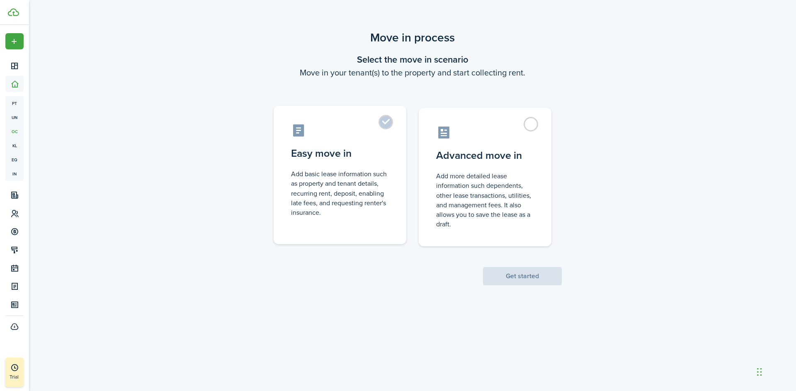
click at [383, 120] on label "Easy move in Add basic lease information such as property and tenant details, r…" at bounding box center [340, 175] width 133 height 139
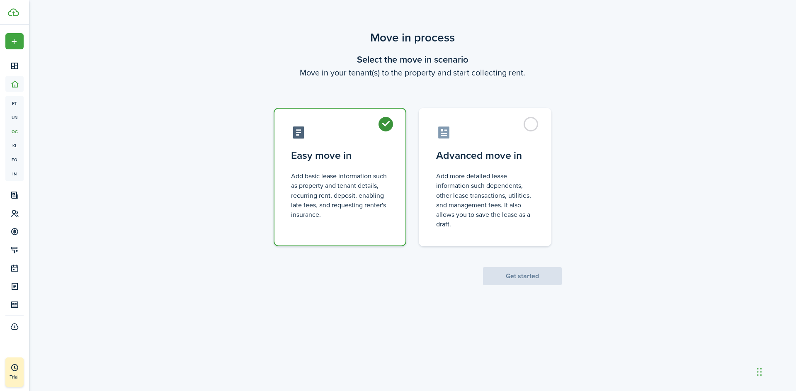
radio input "true"
click at [522, 274] on button "Get started" at bounding box center [522, 276] width 79 height 18
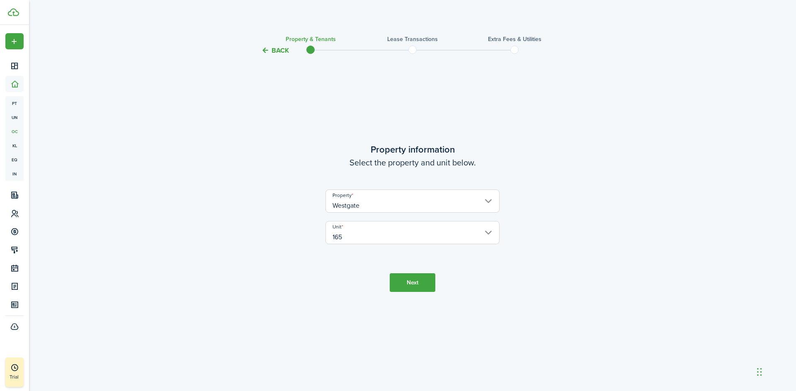
click at [404, 283] on button "Next" at bounding box center [413, 282] width 46 height 19
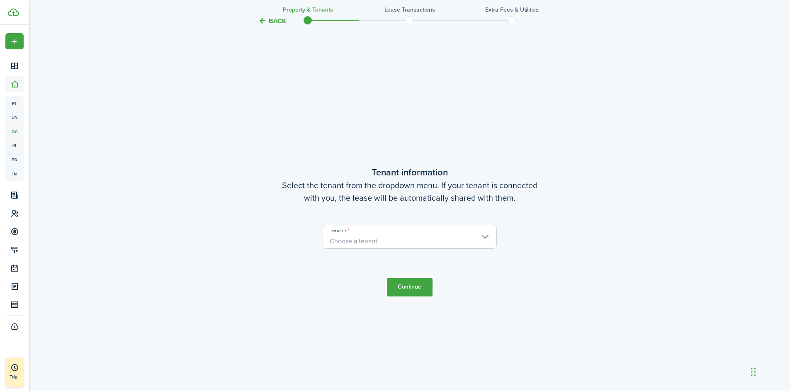
scroll to position [335, 0]
click at [397, 240] on span "Choose a tenant" at bounding box center [409, 239] width 173 height 14
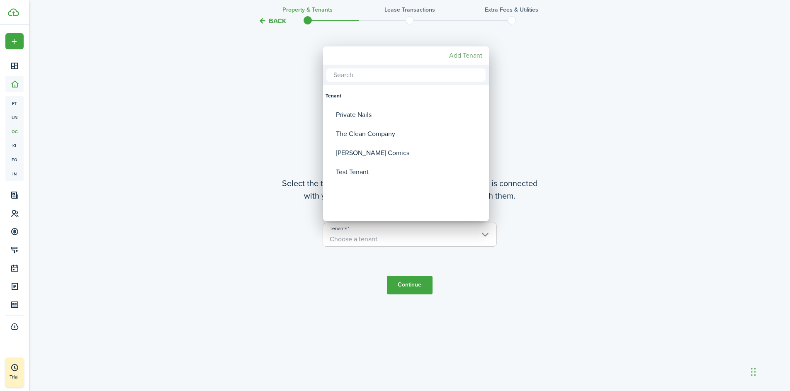
click at [473, 55] on mbsc-button "Add Tenant" at bounding box center [466, 55] width 40 height 15
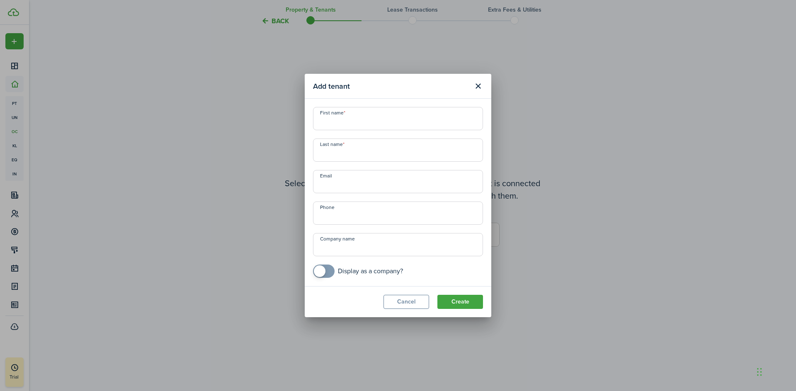
checkbox input "true"
click at [324, 270] on span at bounding box center [320, 271] width 12 height 12
click at [338, 248] on input "Company name" at bounding box center [398, 244] width 170 height 23
type input "Salon Lavish"
click at [347, 126] on input "First name" at bounding box center [398, 118] width 170 height 23
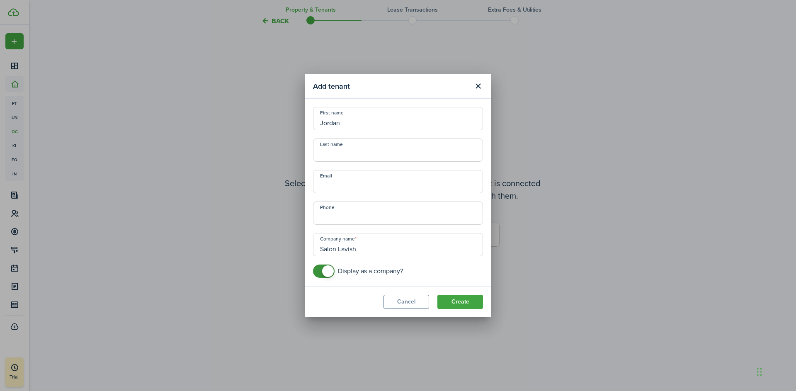
type input "Jordan"
type input "[PERSON_NAME]"
click at [472, 304] on button "Create" at bounding box center [461, 302] width 46 height 14
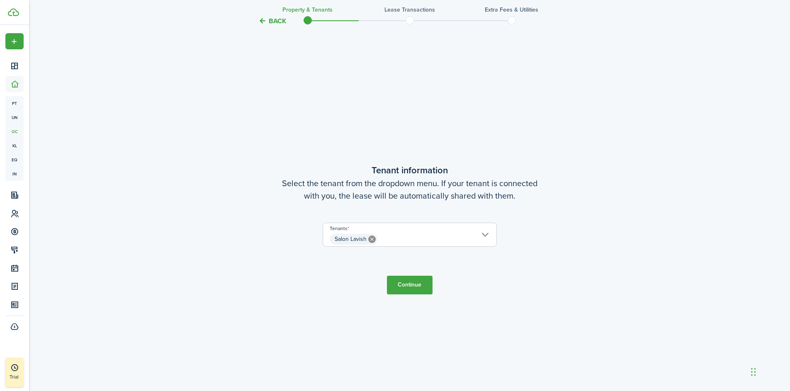
click at [401, 280] on button "Continue" at bounding box center [410, 285] width 46 height 19
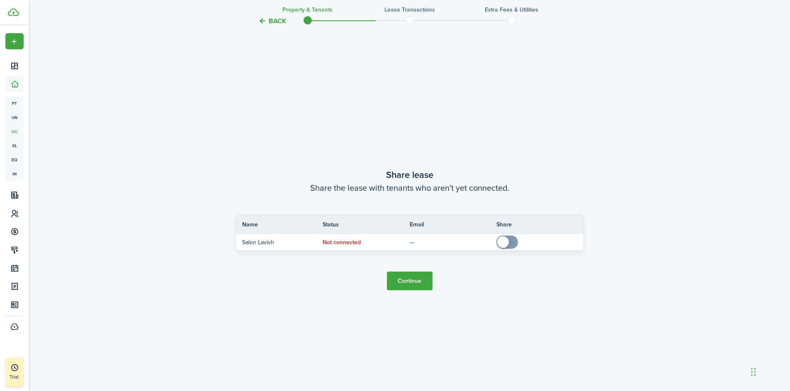
scroll to position [726, 0]
click at [415, 280] on button "Continue" at bounding box center [410, 280] width 46 height 19
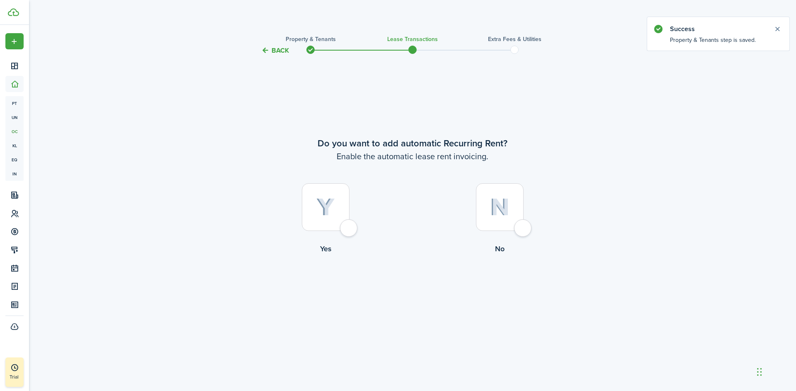
click at [350, 231] on div at bounding box center [326, 207] width 48 height 48
radio input "true"
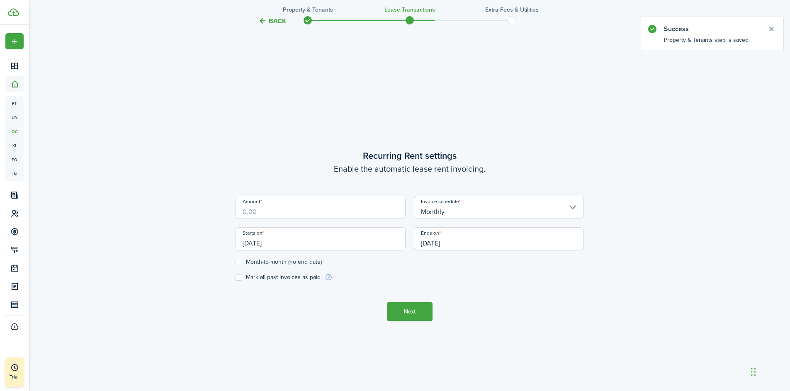
scroll to position [335, 0]
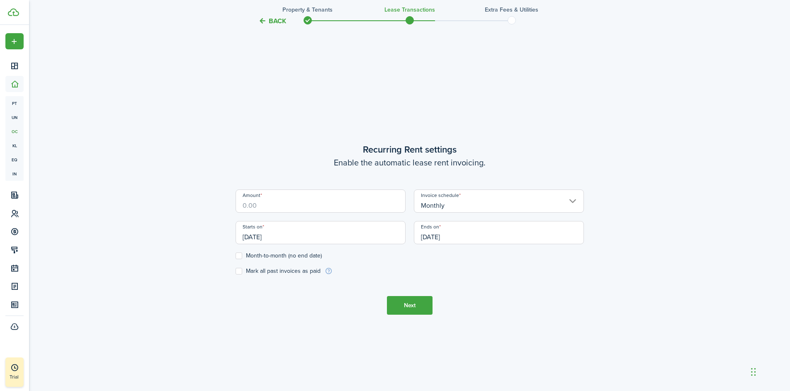
click at [258, 207] on input "Amount" at bounding box center [321, 201] width 170 height 23
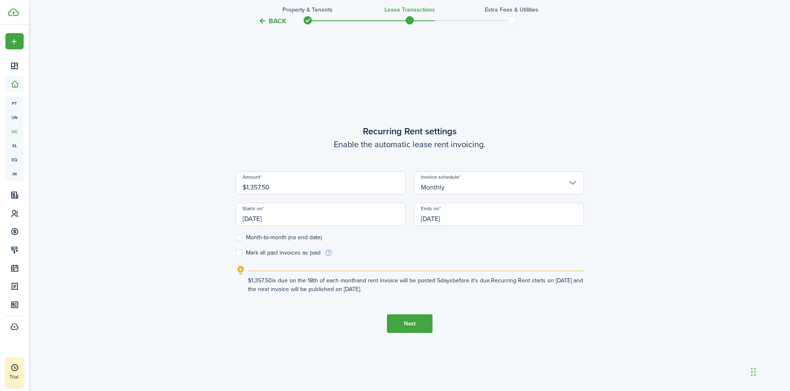
type input "$1,357.50"
click at [293, 220] on input "[DATE]" at bounding box center [321, 214] width 170 height 23
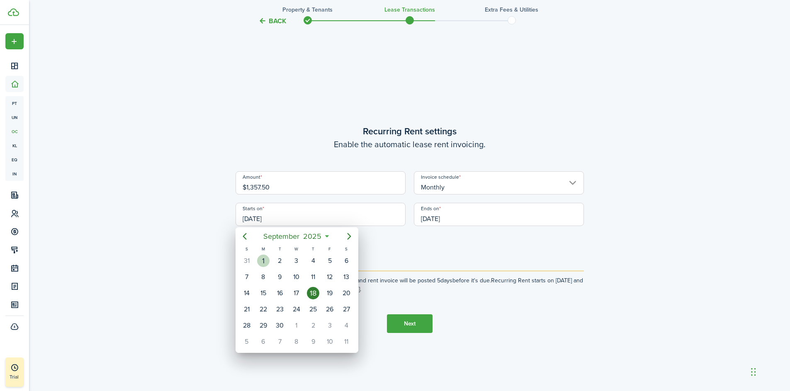
click at [266, 261] on div "1" at bounding box center [263, 261] width 12 height 12
type input "[DATE]"
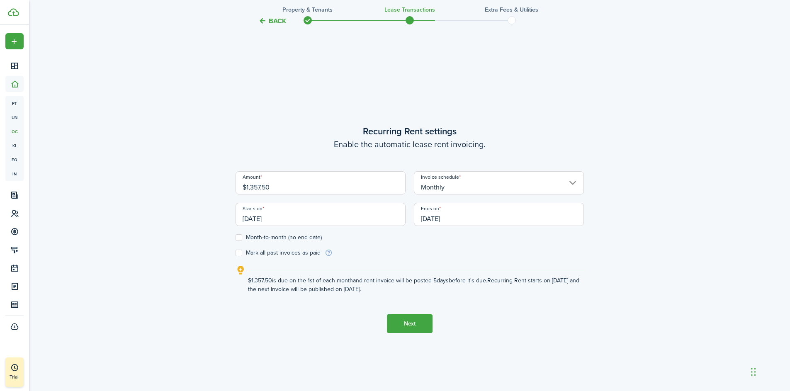
click at [482, 219] on input "[DATE]" at bounding box center [499, 214] width 170 height 23
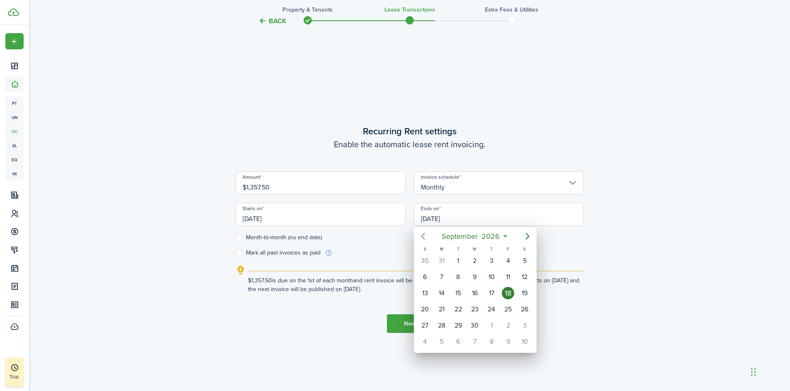
click at [426, 239] on icon "Previous page" at bounding box center [423, 236] width 10 height 10
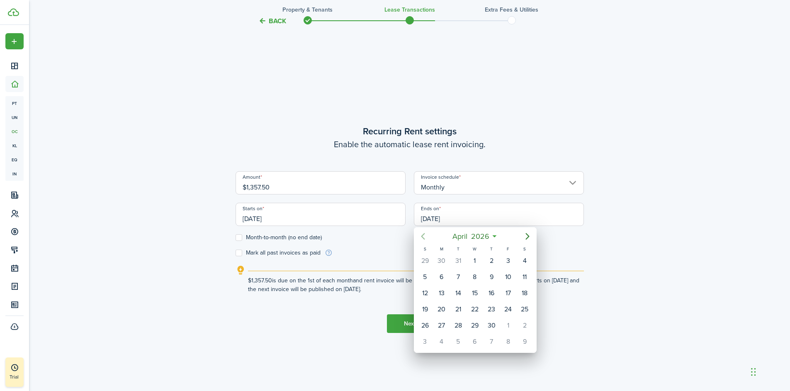
click at [426, 239] on icon "Previous page" at bounding box center [423, 236] width 10 height 10
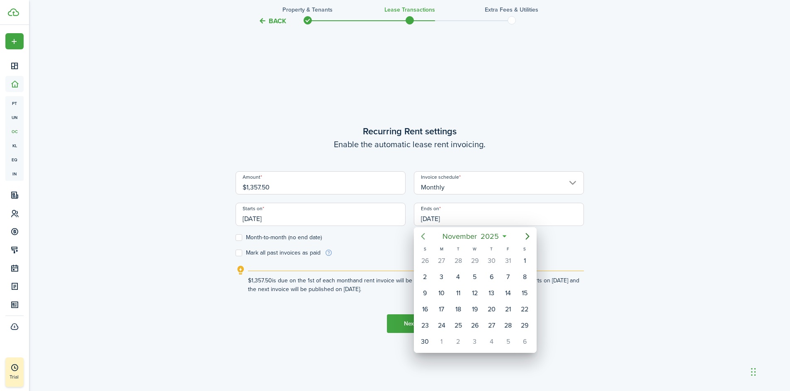
click at [426, 239] on icon "Previous page" at bounding box center [423, 236] width 10 height 10
click at [509, 328] on div "31" at bounding box center [508, 325] width 12 height 12
type input "[DATE]"
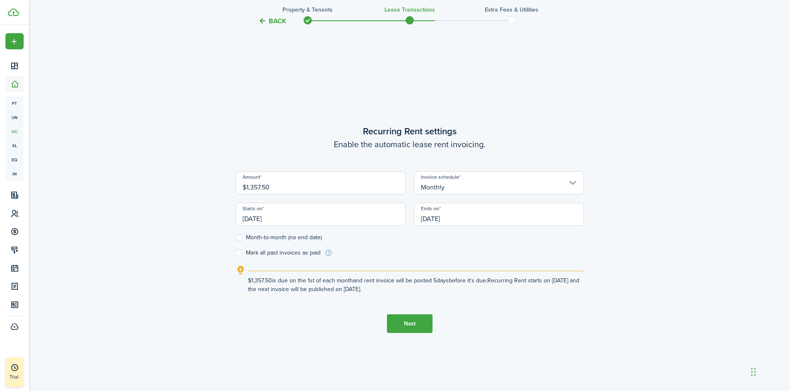
click at [239, 254] on label "Mark all past invoices as paid" at bounding box center [278, 253] width 85 height 7
click at [236, 253] on input "Mark all past invoices as paid" at bounding box center [235, 253] width 0 height 0
checkbox input "true"
click at [408, 324] on button "Next" at bounding box center [410, 323] width 46 height 19
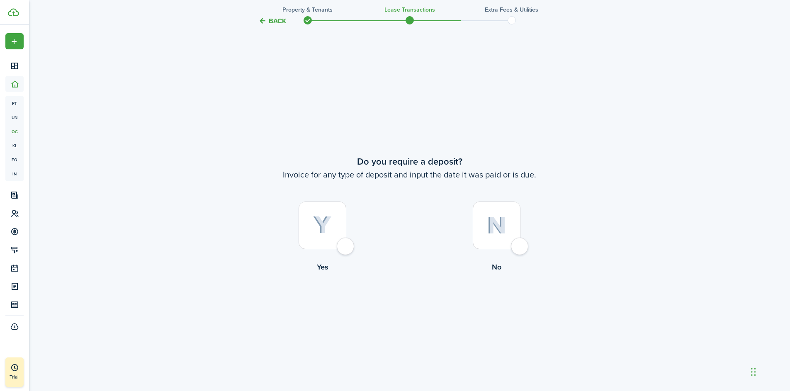
scroll to position [726, 0]
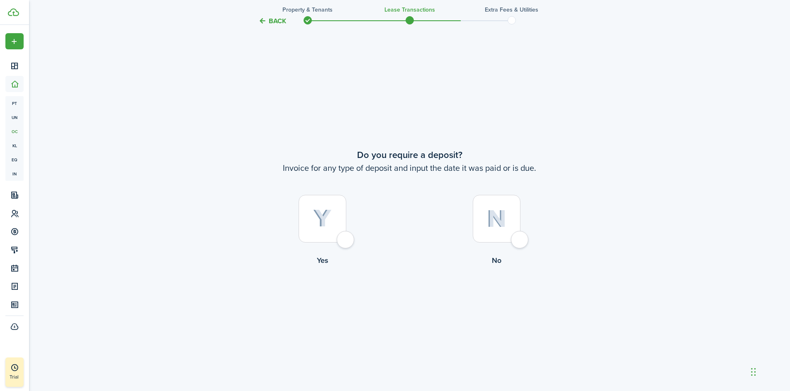
click at [346, 238] on div at bounding box center [323, 219] width 48 height 48
radio input "true"
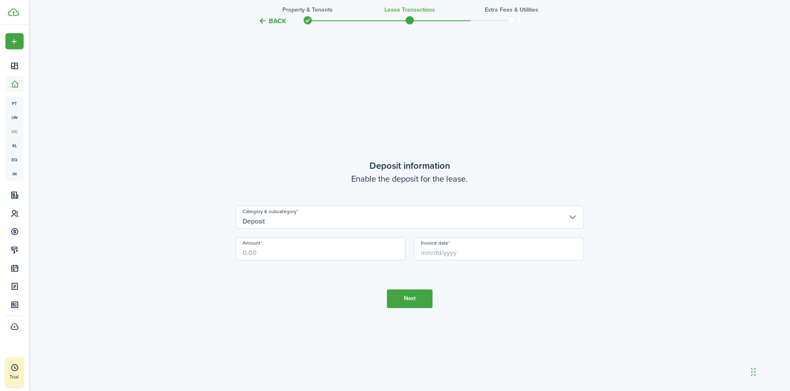
scroll to position [1117, 0]
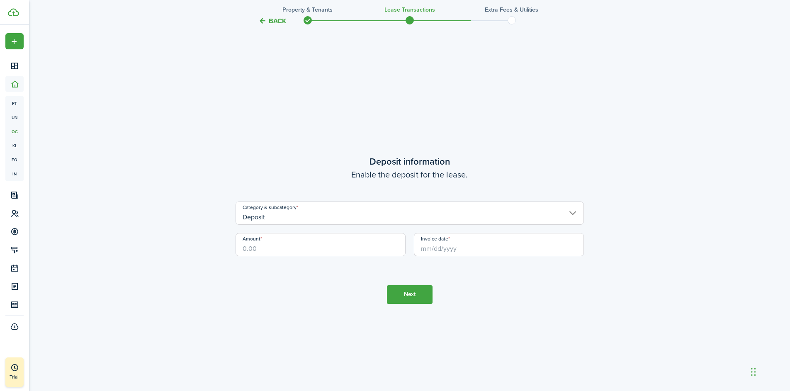
click at [275, 243] on input "Amount" at bounding box center [321, 244] width 170 height 23
click at [463, 246] on input "Invoice date" at bounding box center [499, 244] width 170 height 23
type input "$1,291.66"
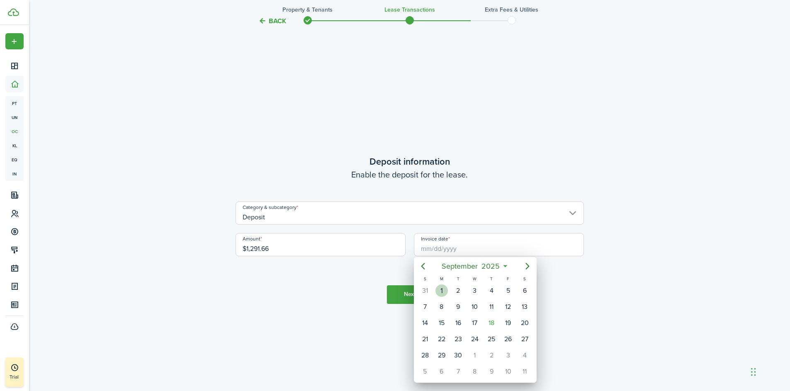
click at [445, 292] on div "1" at bounding box center [442, 291] width 12 height 12
type input "[DATE]"
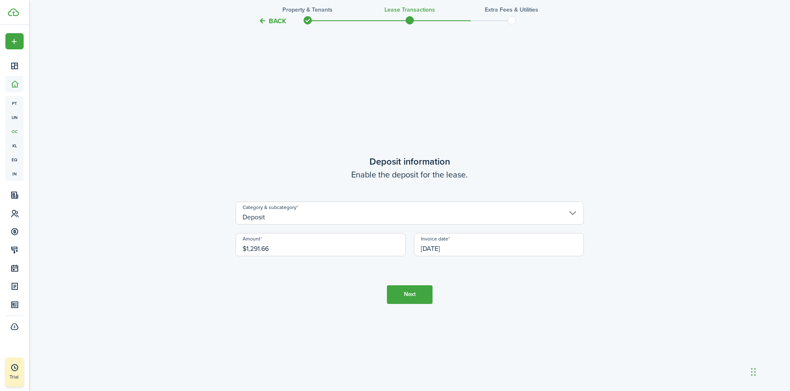
click at [409, 294] on button "Next" at bounding box center [410, 294] width 46 height 19
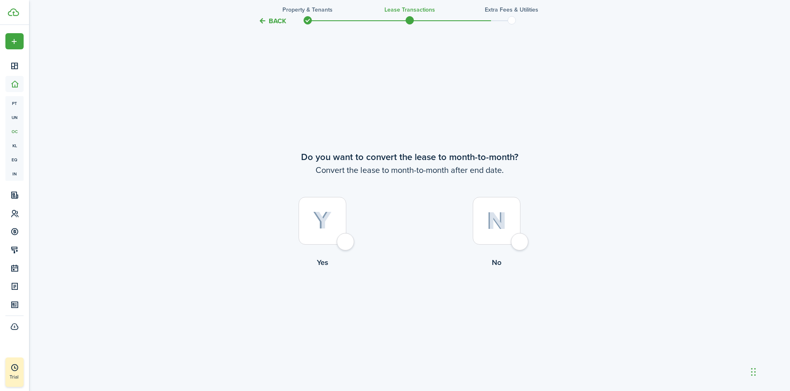
scroll to position [1508, 0]
click at [346, 239] on div at bounding box center [323, 219] width 48 height 48
radio input "true"
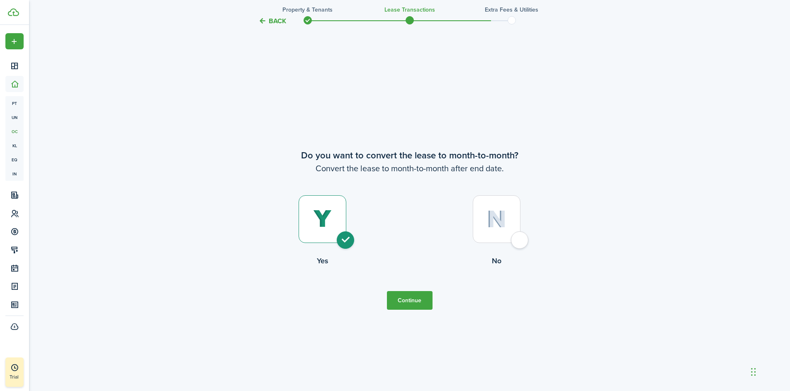
click at [412, 302] on button "Continue" at bounding box center [410, 300] width 46 height 19
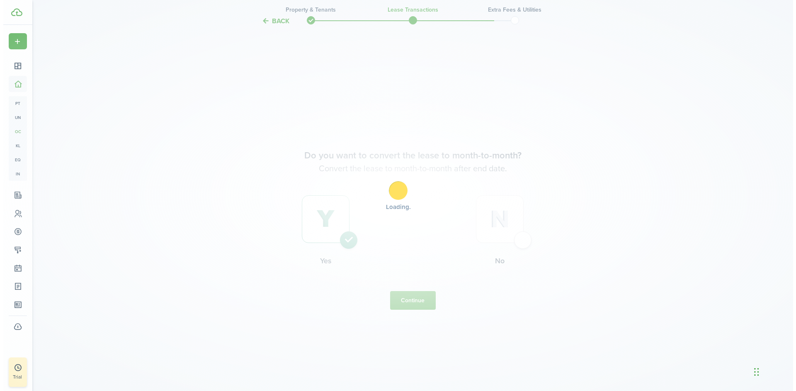
scroll to position [0, 0]
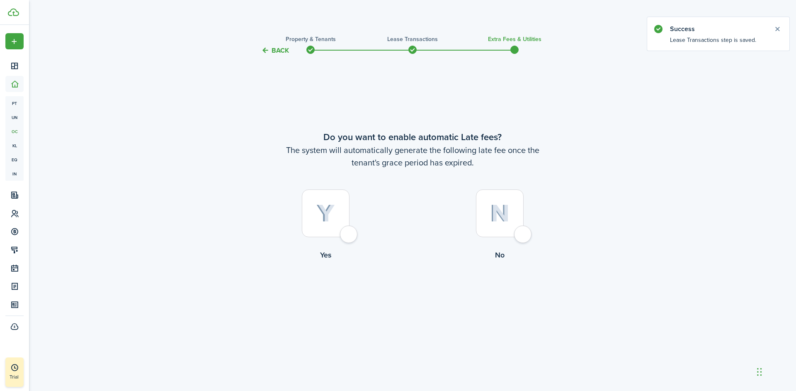
click at [350, 234] on div at bounding box center [326, 214] width 48 height 48
radio input "true"
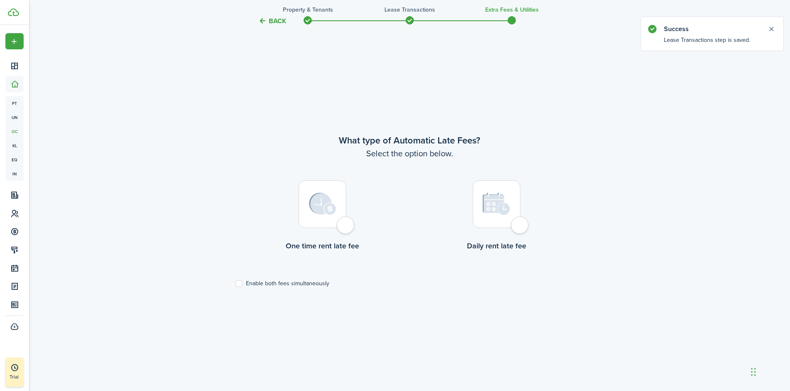
scroll to position [335, 0]
click at [346, 224] on div at bounding box center [323, 203] width 48 height 48
radio input "true"
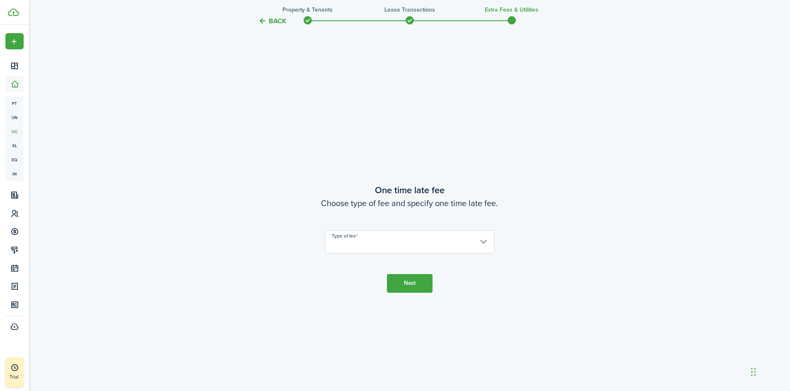
scroll to position [726, 0]
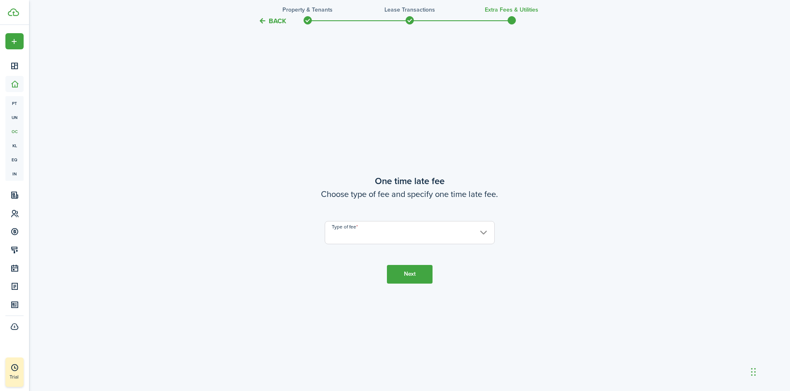
click at [360, 231] on input "Type of fee" at bounding box center [410, 232] width 170 height 23
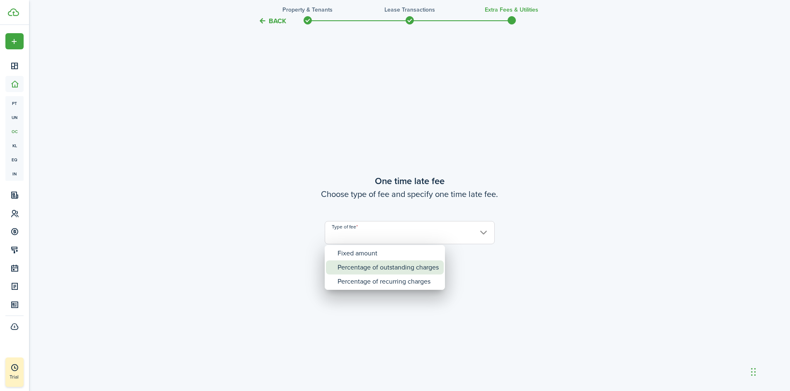
click at [380, 267] on div "Percentage of outstanding charges" at bounding box center [388, 268] width 101 height 14
type input "Percentage of outstanding charges"
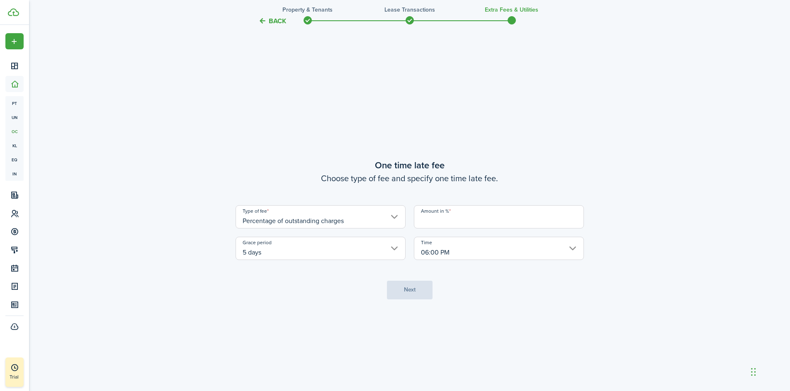
click at [463, 216] on input "Amount in %" at bounding box center [499, 216] width 170 height 23
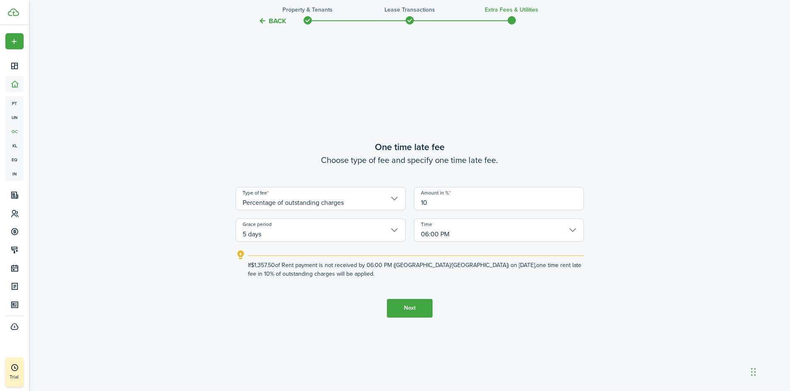
type input "10"
click at [429, 310] on button "Next" at bounding box center [410, 308] width 46 height 19
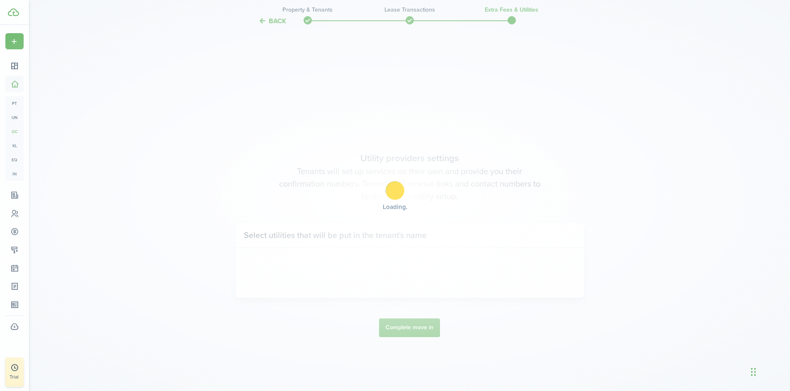
scroll to position [1117, 0]
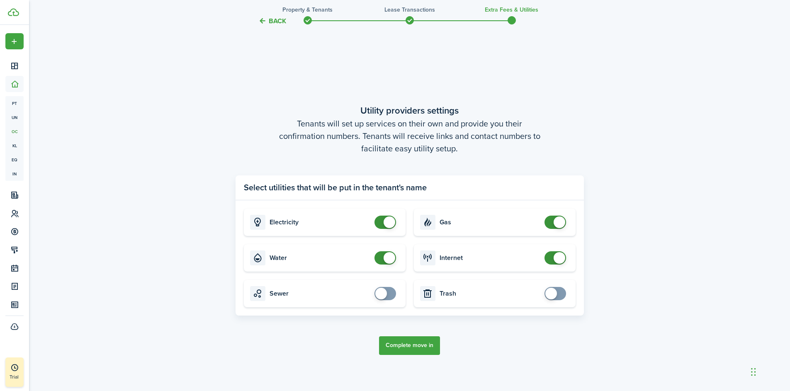
checkbox input "false"
click at [391, 222] on span at bounding box center [390, 223] width 12 height 12
checkbox input "false"
click at [390, 255] on span at bounding box center [390, 258] width 12 height 12
checkbox input "false"
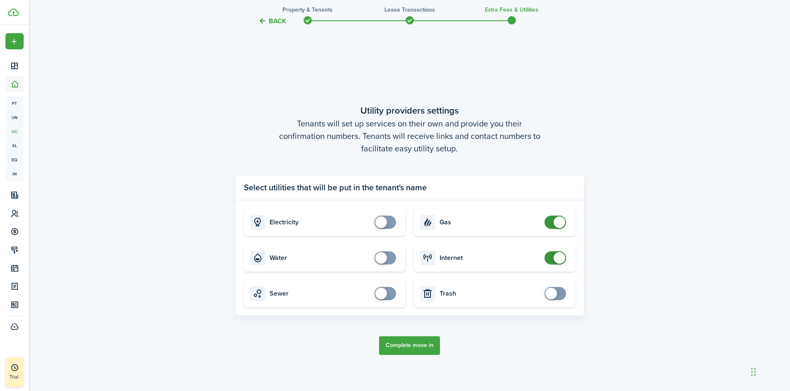
click at [557, 224] on span at bounding box center [560, 223] width 12 height 12
checkbox input "false"
click at [560, 254] on span at bounding box center [560, 258] width 12 height 12
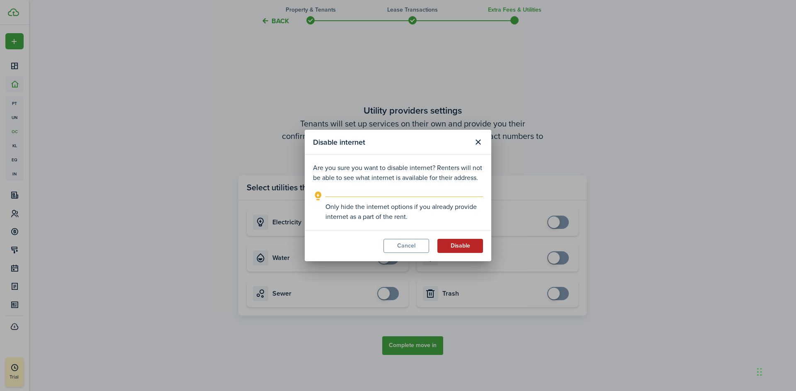
click at [466, 244] on button "Disable" at bounding box center [461, 246] width 46 height 14
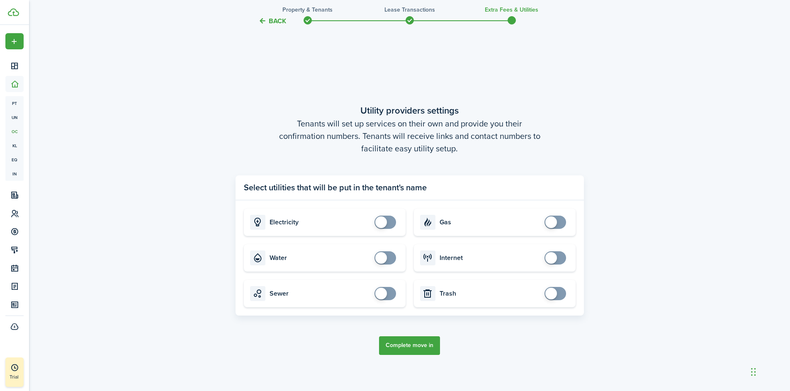
click at [420, 344] on button "Complete move in" at bounding box center [409, 345] width 61 height 19
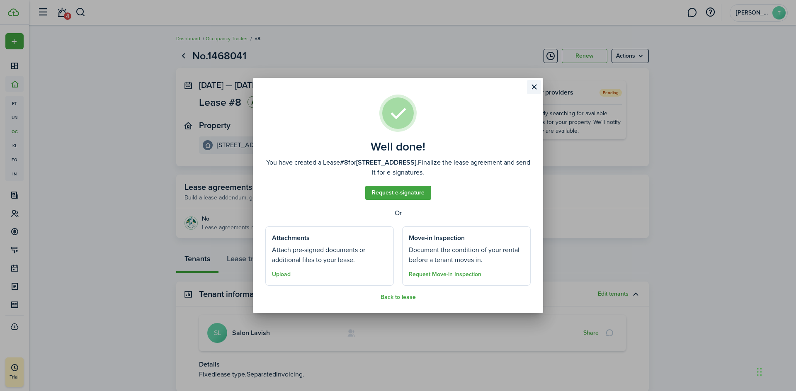
click at [535, 88] on button "Close modal" at bounding box center [534, 87] width 14 height 14
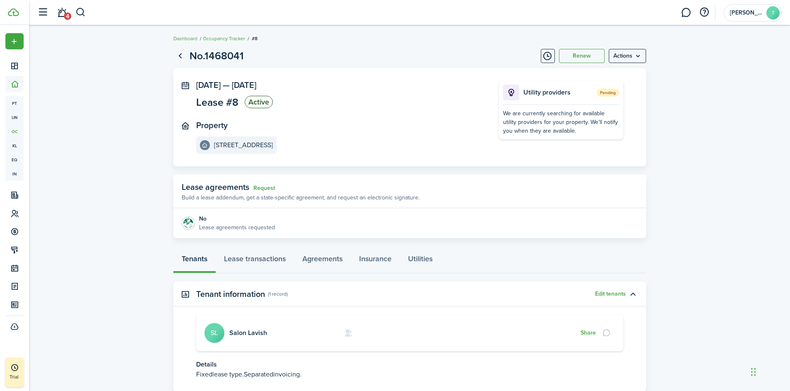
scroll to position [3, 0]
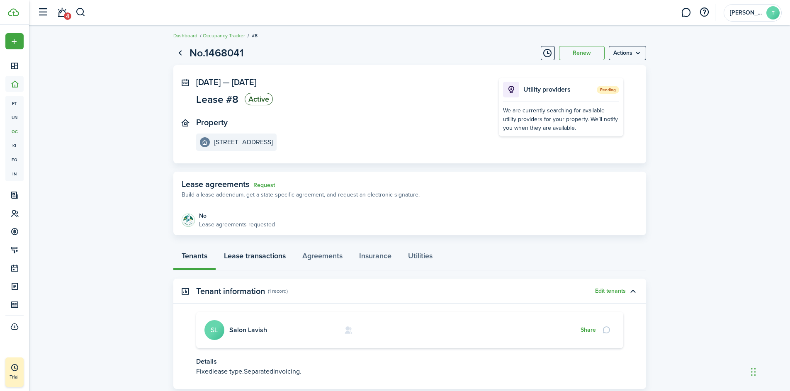
click at [268, 257] on link "Lease transactions" at bounding box center [255, 258] width 78 height 25
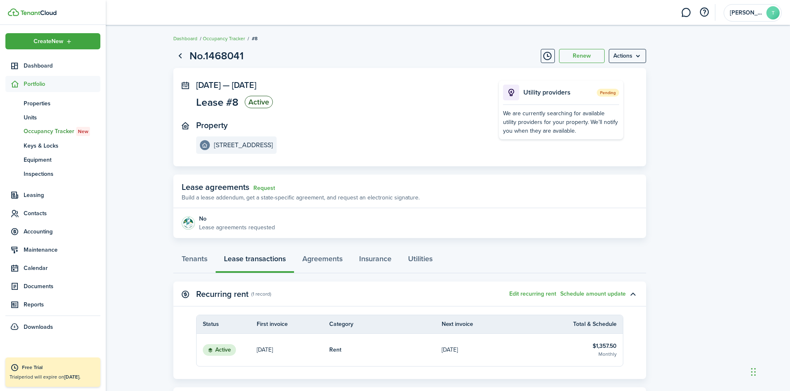
click at [46, 129] on span "Occupancy Tracker New" at bounding box center [62, 131] width 77 height 9
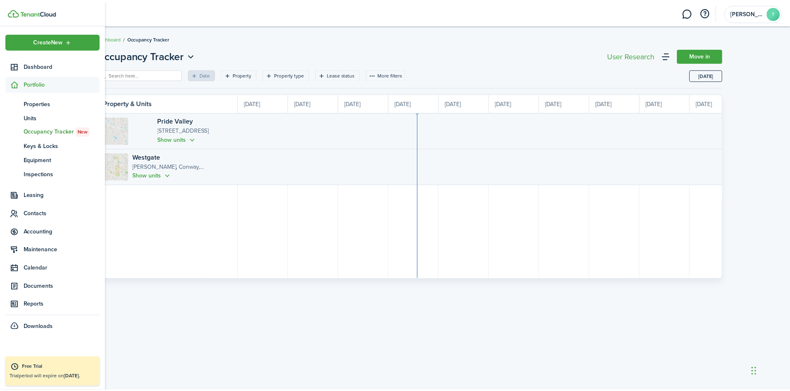
scroll to position [0, 152]
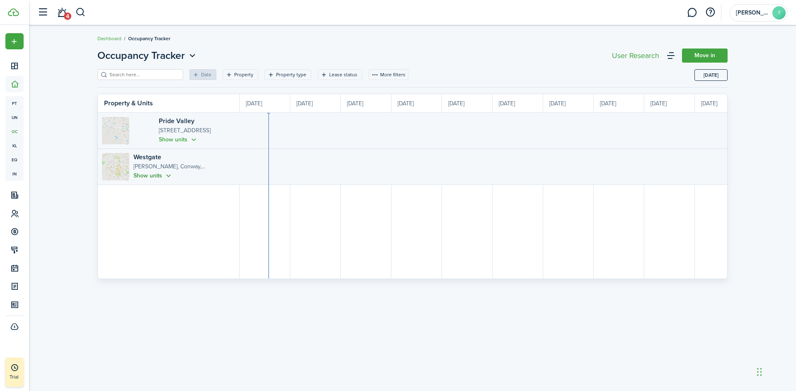
click at [173, 176] on button "Show units" at bounding box center [153, 176] width 39 height 10
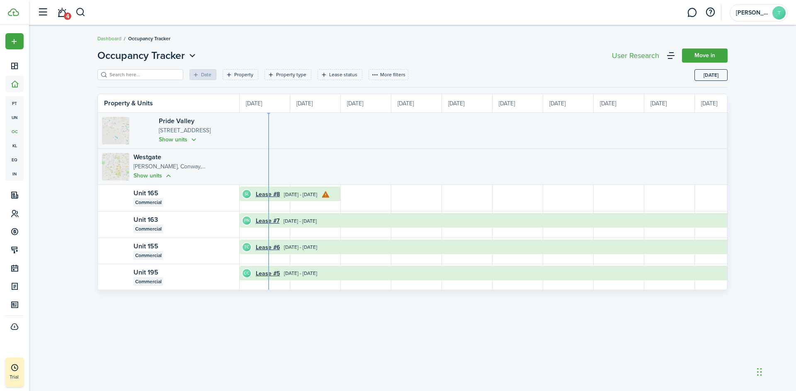
click at [60, 165] on div "Occupancy Tracker Move in Date Property Property type Lease status More filters…" at bounding box center [412, 208] width 767 height 329
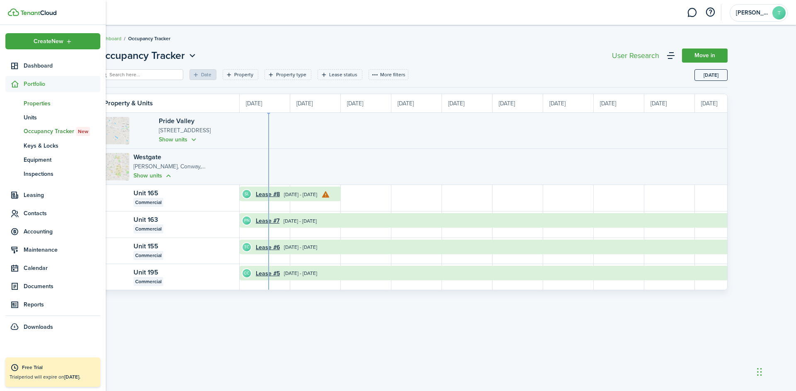
click at [30, 102] on span "Properties" at bounding box center [62, 103] width 77 height 9
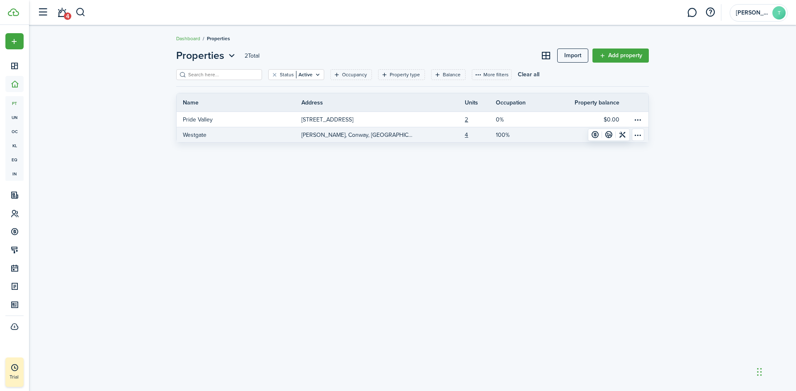
click at [333, 136] on p "[PERSON_NAME], Conway, [GEOGRAPHIC_DATA], 72034, [GEOGRAPHIC_DATA]" at bounding box center [358, 135] width 112 height 9
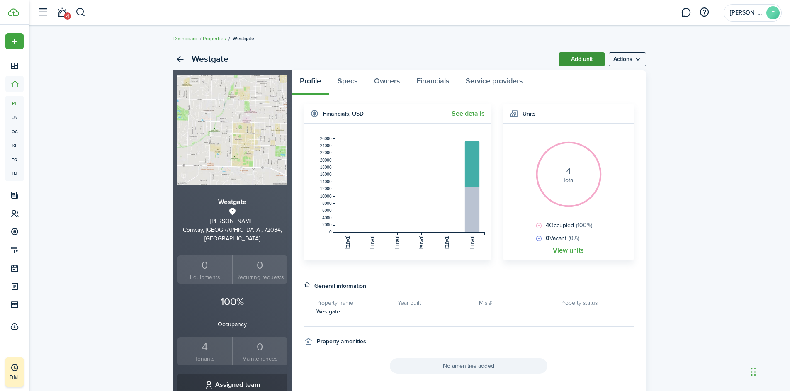
click at [577, 61] on link "Add unit" at bounding box center [582, 59] width 46 height 14
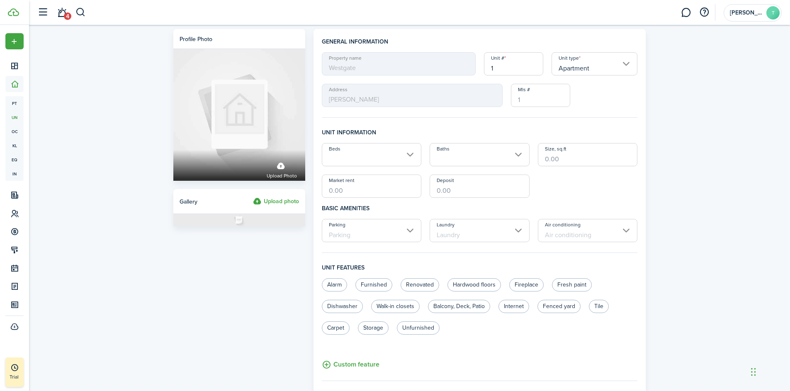
click at [516, 68] on input "1" at bounding box center [513, 63] width 59 height 23
click at [499, 68] on input "1" at bounding box center [513, 63] width 59 height 23
click at [589, 66] on input "Apartment" at bounding box center [595, 63] width 86 height 23
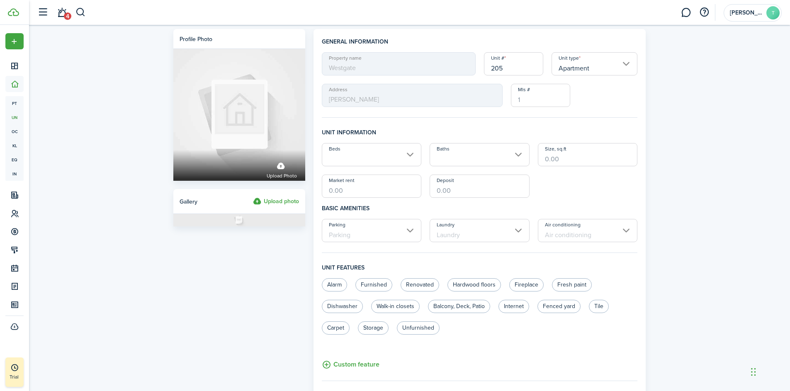
type input "205"
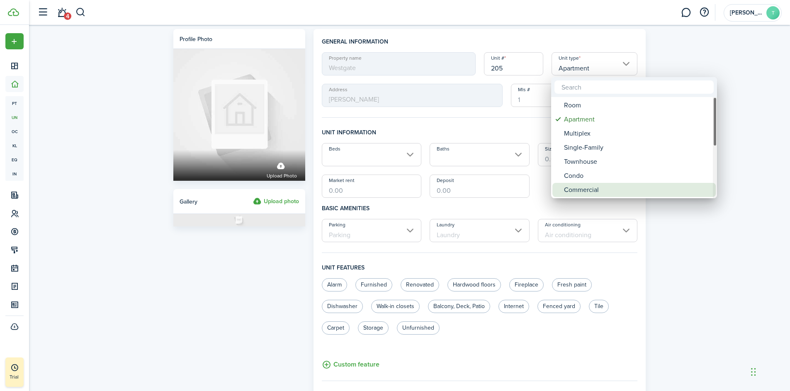
click at [606, 189] on div "Commercial" at bounding box center [637, 190] width 147 height 14
type input "Commercial"
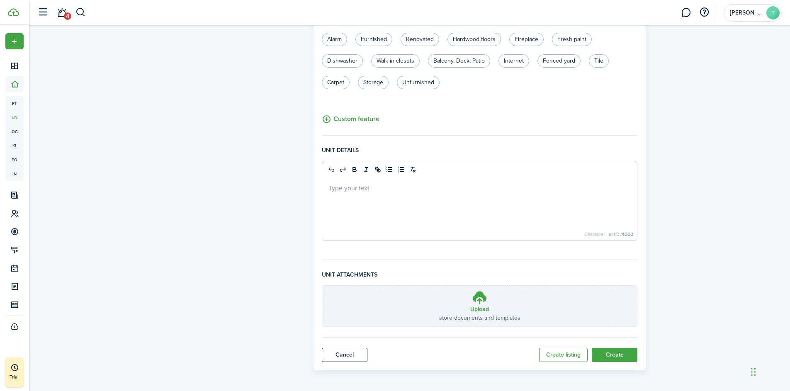
scroll to position [248, 0]
click at [628, 352] on button "Create" at bounding box center [615, 353] width 46 height 14
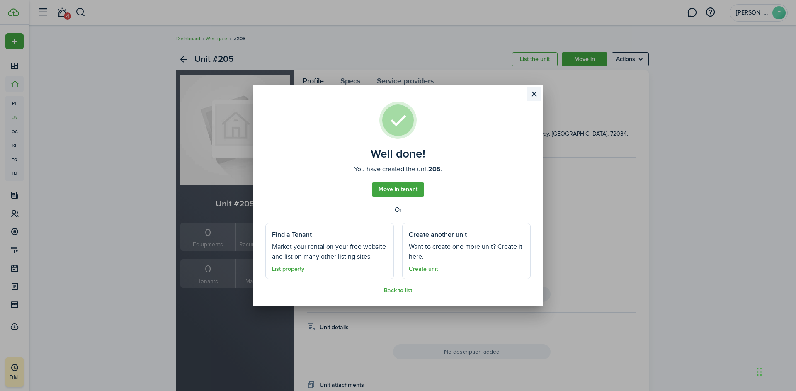
click at [534, 91] on button "Close modal" at bounding box center [534, 94] width 14 height 14
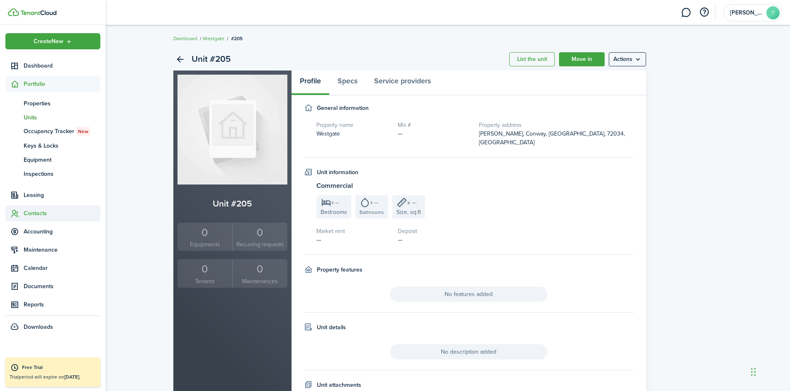
click at [45, 216] on span "Contacts" at bounding box center [62, 213] width 77 height 9
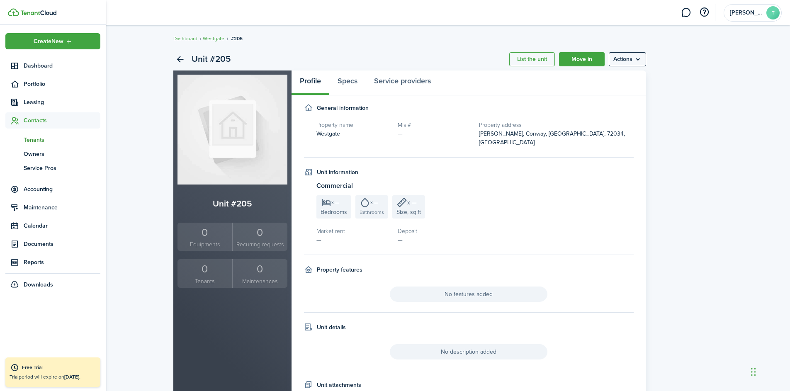
click at [41, 142] on span "Tenants" at bounding box center [62, 140] width 77 height 9
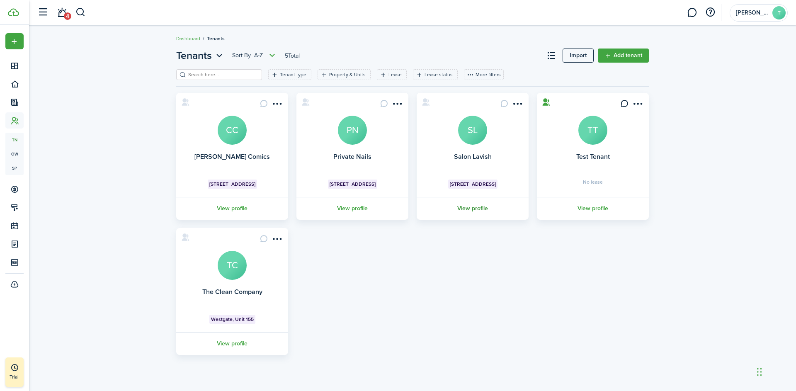
click at [477, 210] on link "View profile" at bounding box center [473, 208] width 114 height 23
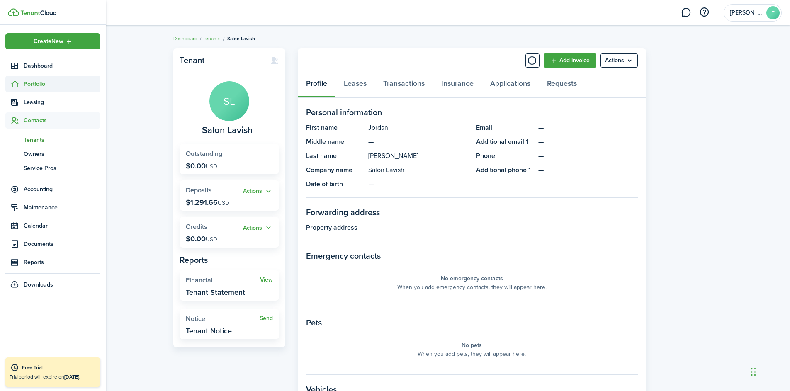
click at [39, 84] on span "Portfolio" at bounding box center [62, 84] width 77 height 9
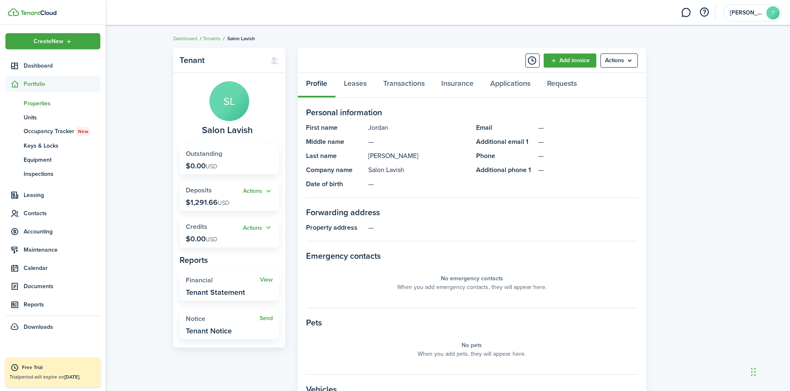
click at [39, 102] on span "Properties" at bounding box center [62, 103] width 77 height 9
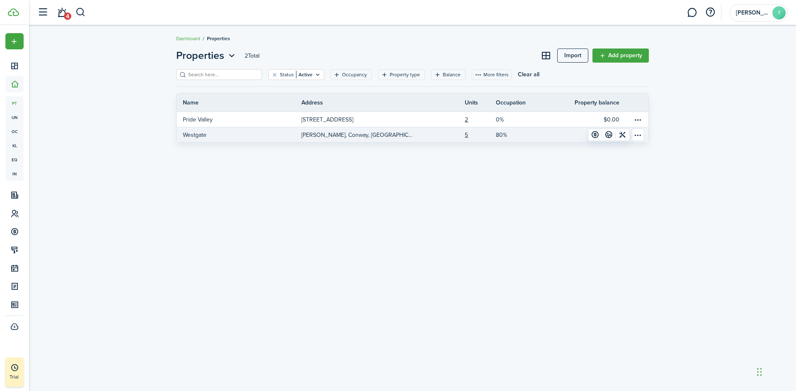
click at [322, 138] on p "[PERSON_NAME], Conway, [GEOGRAPHIC_DATA], 72034, [GEOGRAPHIC_DATA]" at bounding box center [358, 135] width 112 height 9
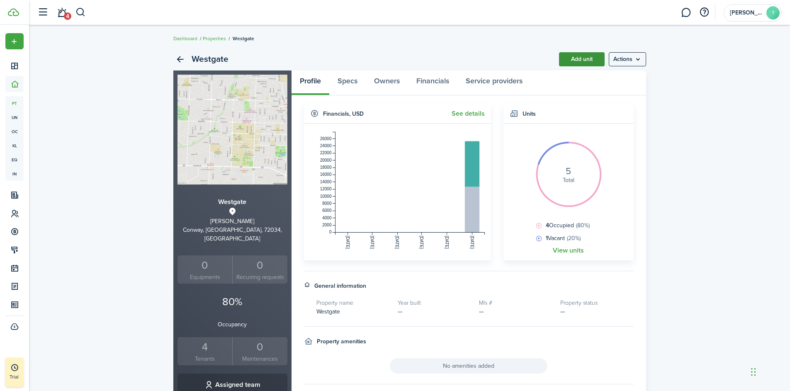
click at [586, 61] on link "Add unit" at bounding box center [582, 59] width 46 height 14
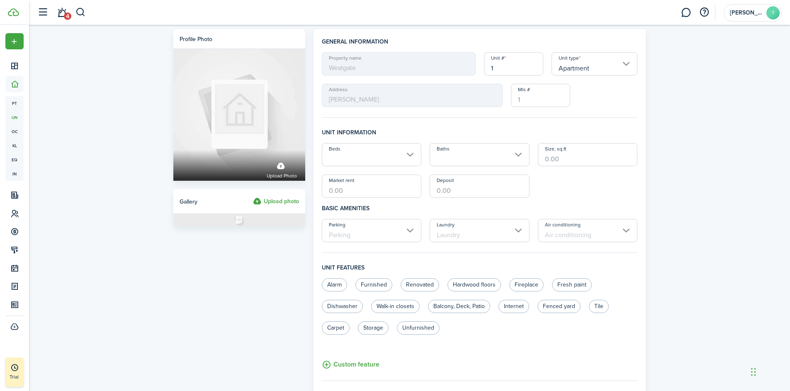
click at [503, 69] on input "1" at bounding box center [513, 63] width 59 height 23
click at [504, 69] on input "1" at bounding box center [513, 63] width 59 height 23
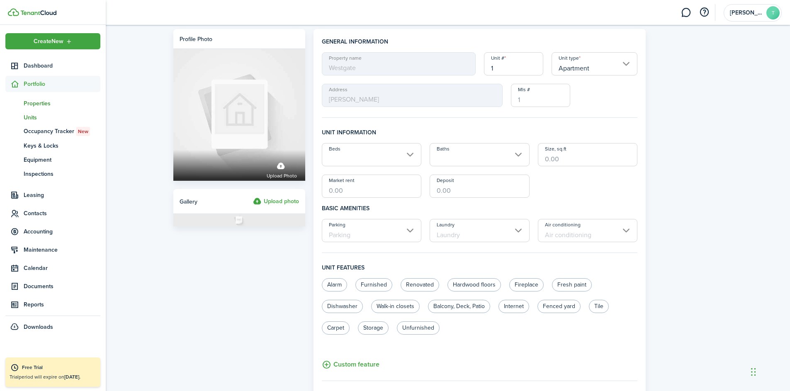
click at [16, 102] on span "pt" at bounding box center [14, 103] width 18 height 14
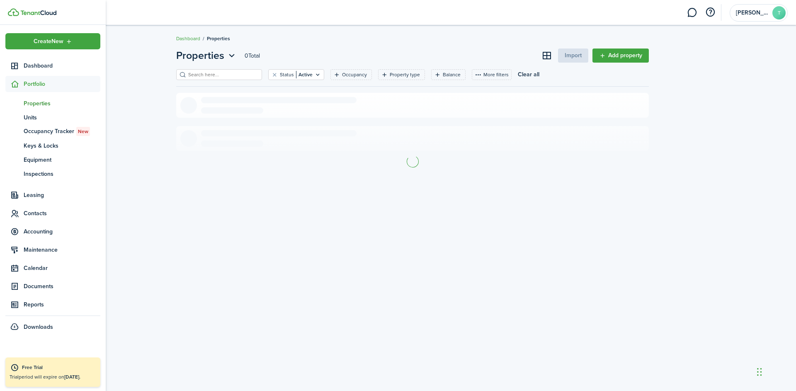
click at [15, 103] on span "pt" at bounding box center [14, 103] width 18 height 14
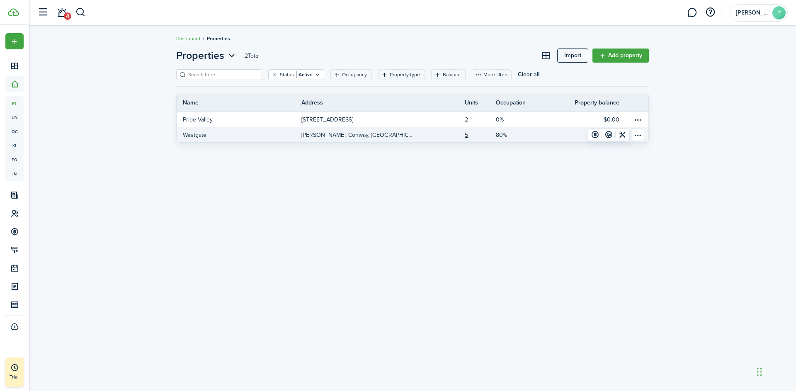
click at [342, 137] on p "[PERSON_NAME], Conway, [GEOGRAPHIC_DATA], 72034, [GEOGRAPHIC_DATA]" at bounding box center [358, 135] width 112 height 9
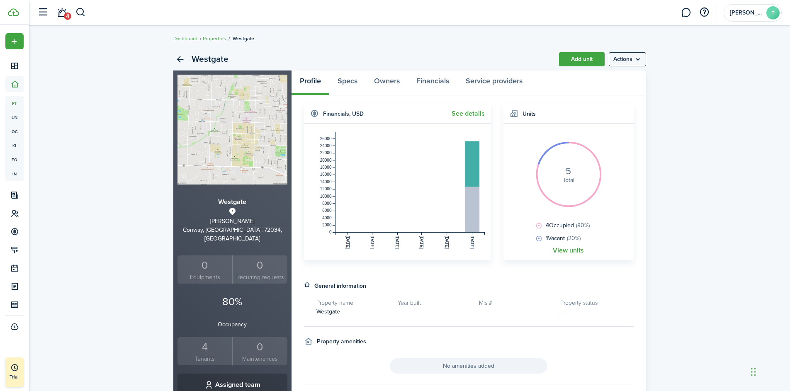
scroll to position [1, 0]
click at [567, 249] on link "View units" at bounding box center [568, 249] width 31 height 7
click at [580, 61] on link "Add unit" at bounding box center [582, 59] width 46 height 14
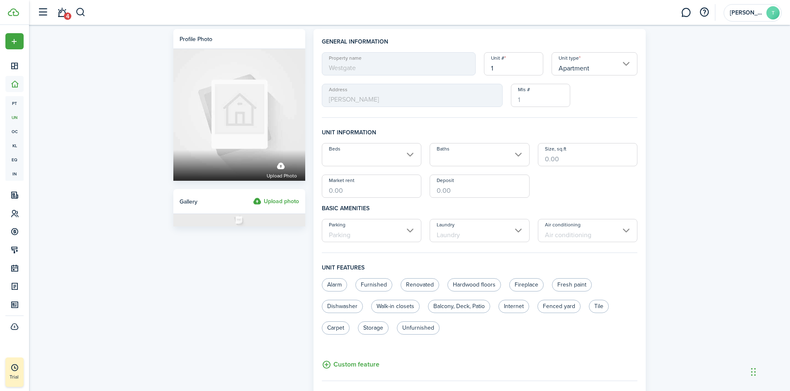
click at [500, 68] on input "1" at bounding box center [513, 63] width 59 height 23
click at [628, 66] on input "Apartment" at bounding box center [595, 63] width 86 height 23
type input "215"
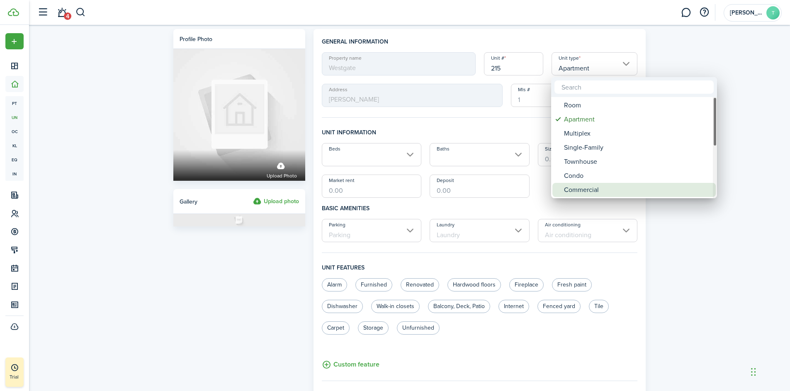
click at [601, 192] on div "Commercial" at bounding box center [637, 190] width 147 height 14
type input "Commercial"
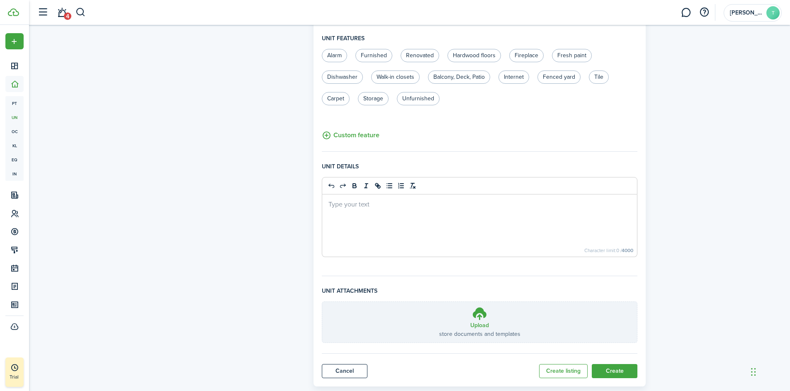
scroll to position [248, 0]
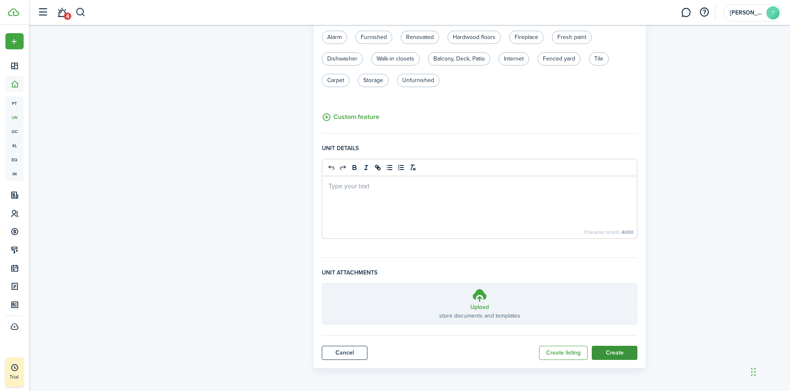
click at [619, 350] on button "Create" at bounding box center [615, 353] width 46 height 14
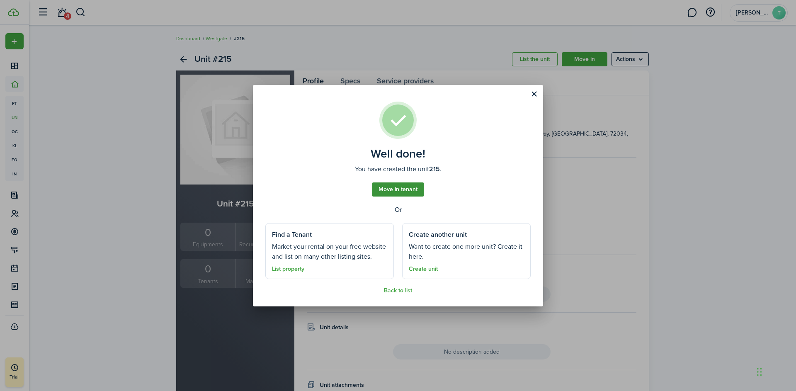
click at [399, 189] on link "Move in tenant" at bounding box center [398, 190] width 52 height 14
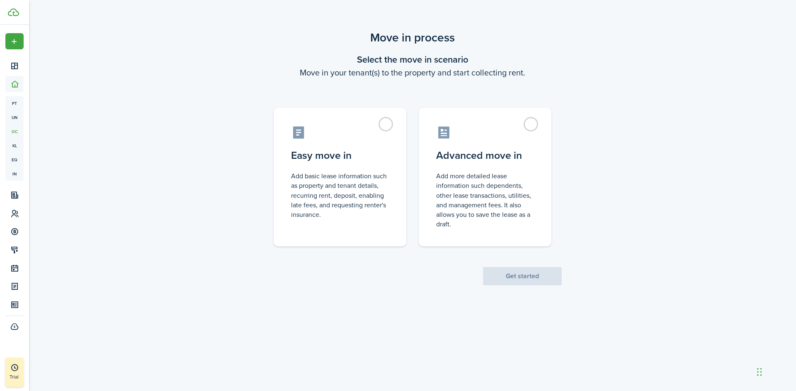
click at [525, 282] on scenario-actions "Get started" at bounding box center [522, 265] width 79 height 39
click at [394, 160] on label "Easy move in Add basic lease information such as property and tenant details, r…" at bounding box center [340, 175] width 133 height 139
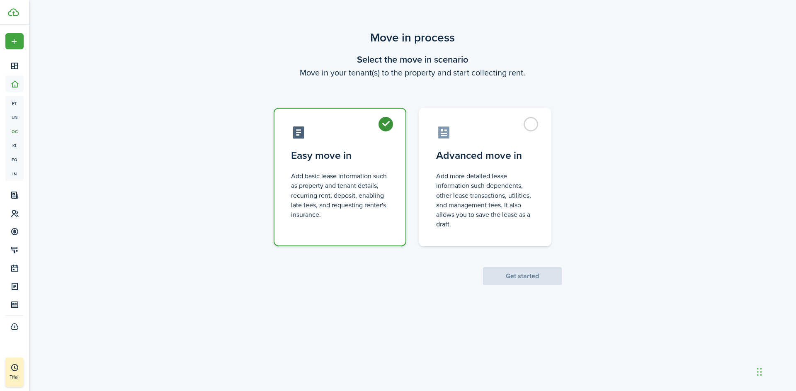
radio input "true"
click at [527, 271] on button "Get started" at bounding box center [522, 276] width 79 height 18
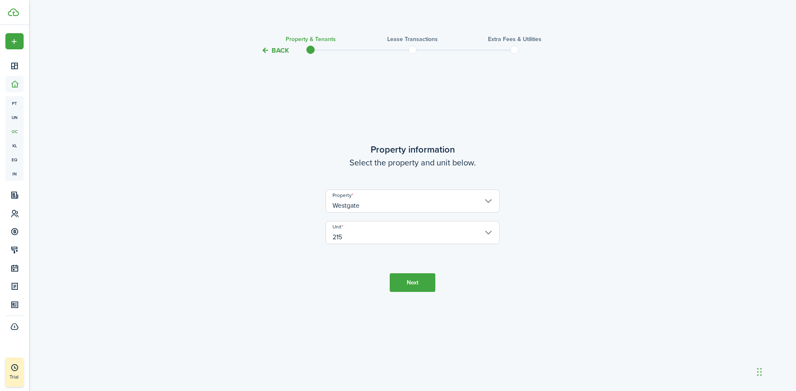
click at [414, 285] on button "Next" at bounding box center [413, 282] width 46 height 19
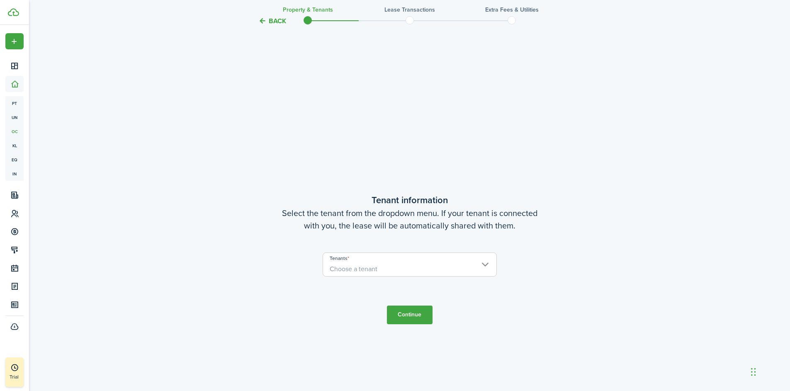
scroll to position [335, 0]
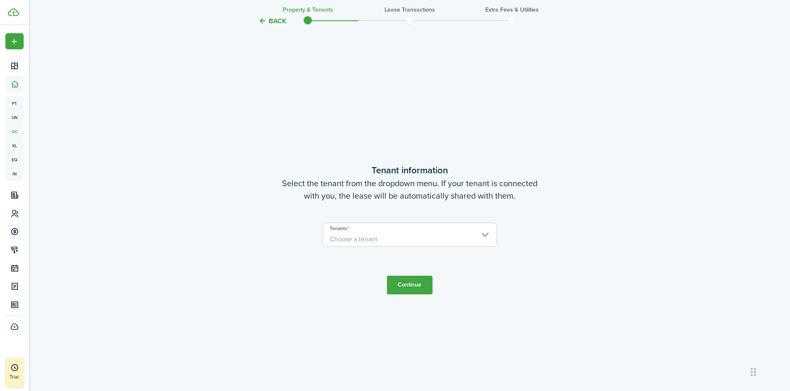
click at [368, 239] on span "Choose a tenant" at bounding box center [354, 239] width 48 height 10
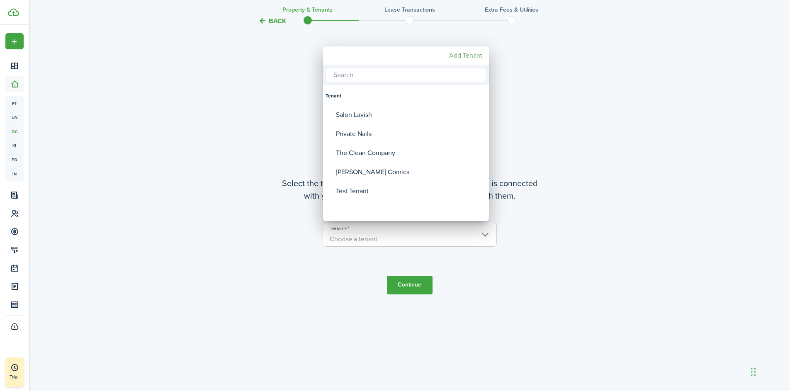
click at [461, 57] on mbsc-button "Add Tenant" at bounding box center [466, 55] width 40 height 15
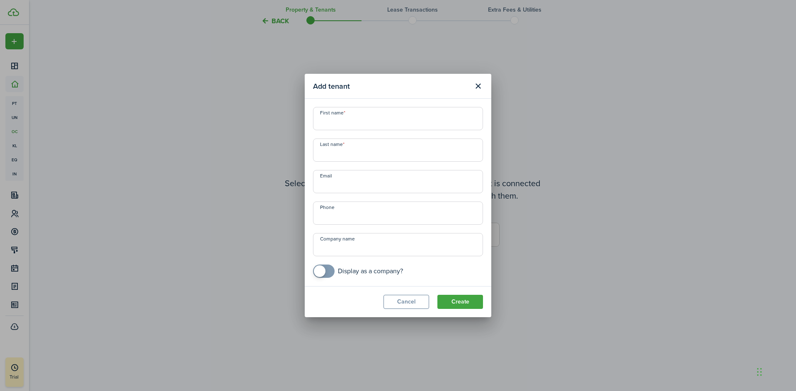
checkbox input "true"
click at [322, 271] on span at bounding box center [320, 271] width 12 height 12
click at [337, 248] on input "Company name" at bounding box center [398, 244] width 170 height 23
type input "[PERSON_NAME]"
click at [470, 297] on button "Create" at bounding box center [461, 302] width 46 height 14
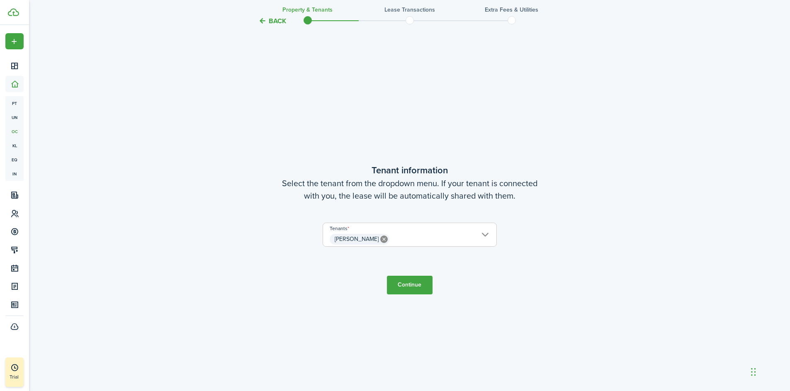
click at [409, 287] on button "Continue" at bounding box center [410, 285] width 46 height 19
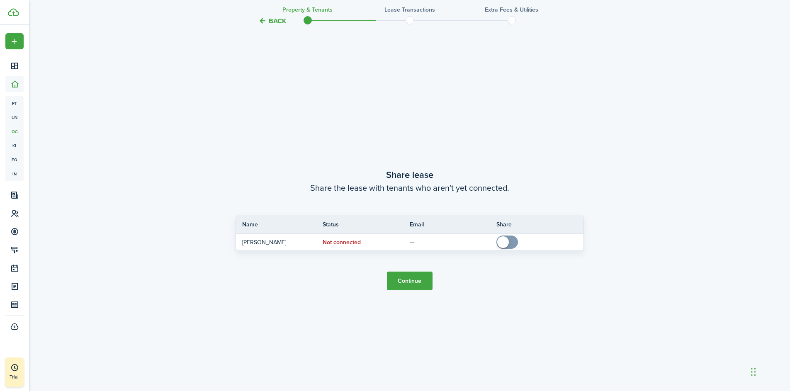
scroll to position [726, 0]
click at [408, 283] on button "Continue" at bounding box center [410, 280] width 46 height 19
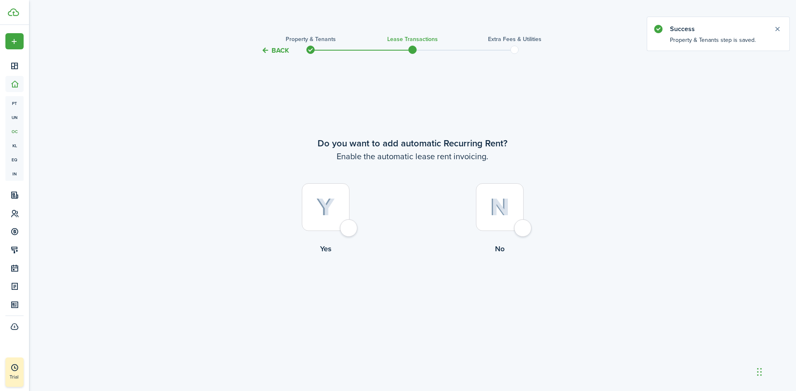
click at [348, 231] on div at bounding box center [326, 207] width 48 height 48
radio input "true"
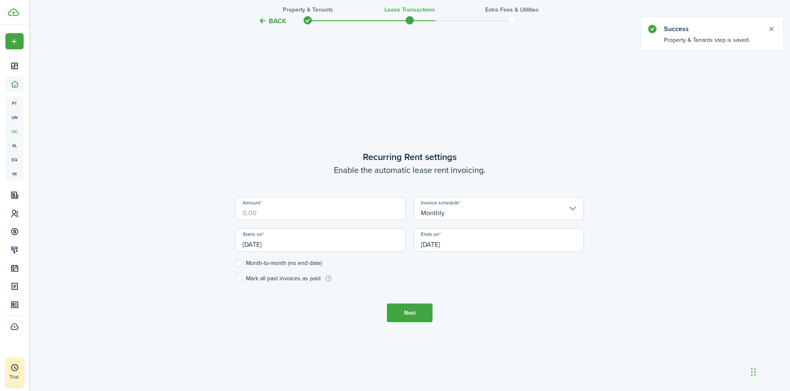
scroll to position [335, 0]
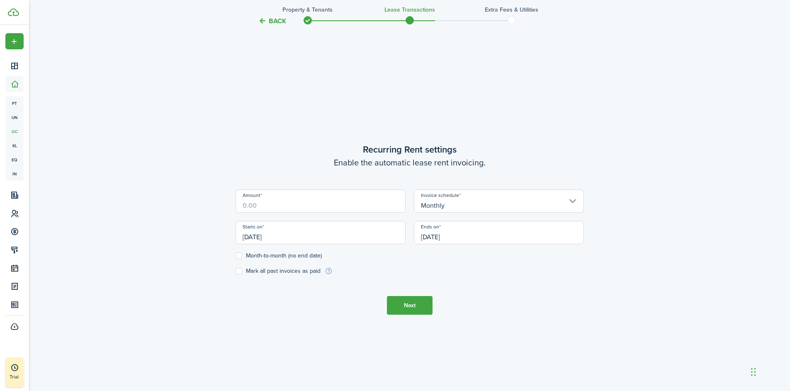
click at [250, 205] on input "Amount" at bounding box center [321, 201] width 170 height 23
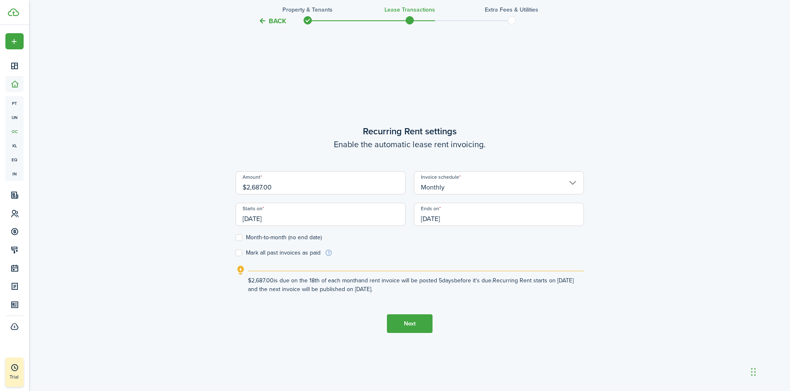
type input "$2,687.00"
click at [277, 219] on input "[DATE]" at bounding box center [321, 214] width 170 height 23
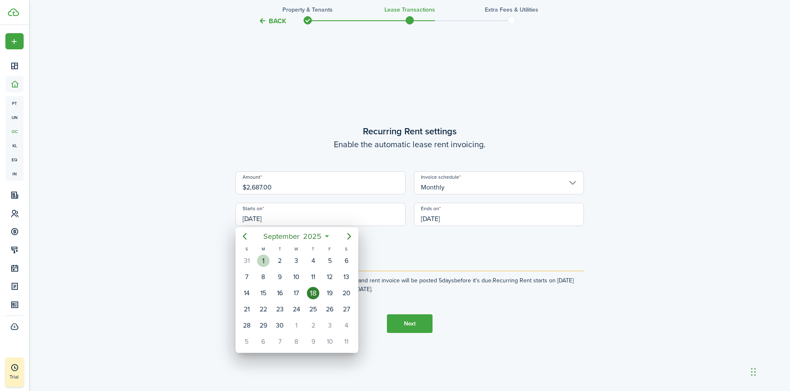
click at [265, 264] on div "1" at bounding box center [263, 261] width 12 height 12
type input "[DATE]"
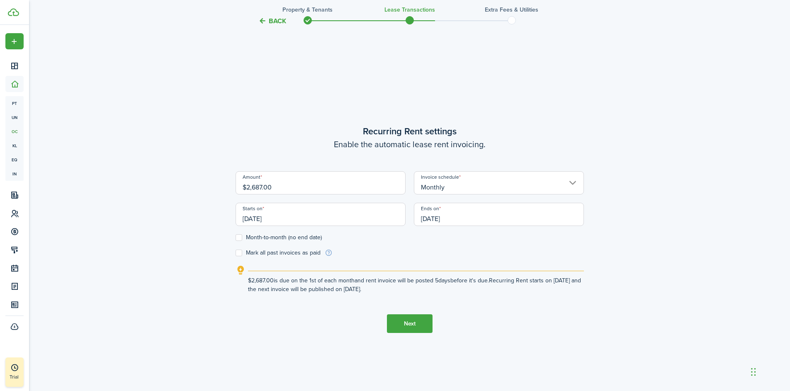
click at [465, 218] on input "[DATE]" at bounding box center [499, 214] width 170 height 23
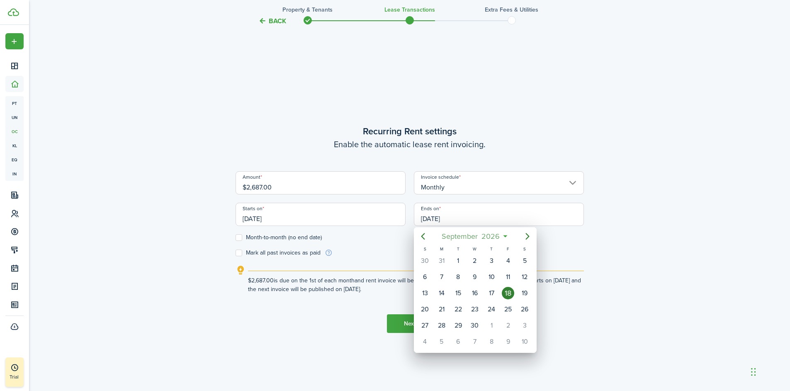
click at [491, 236] on span "2026" at bounding box center [491, 236] width 22 height 15
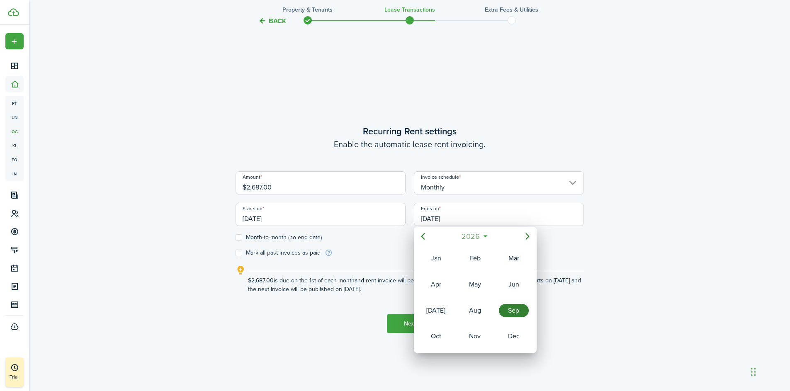
click at [473, 236] on span "2026" at bounding box center [471, 236] width 22 height 15
click at [482, 236] on span "[DATE] - [DATE]" at bounding box center [471, 236] width 52 height 15
click at [482, 236] on span "2026" at bounding box center [471, 236] width 22 height 15
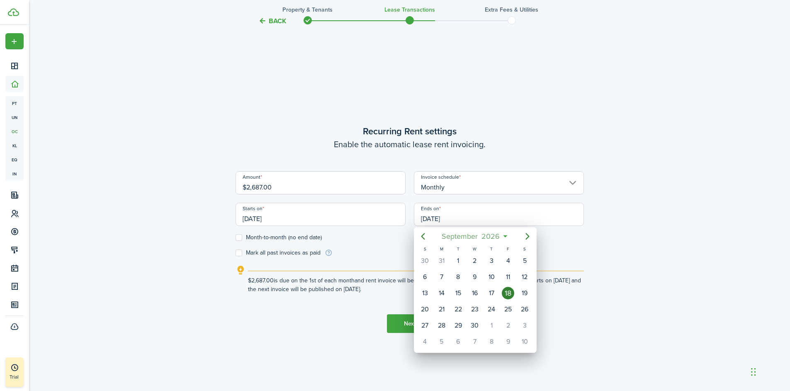
click at [489, 238] on span "2026" at bounding box center [491, 236] width 22 height 15
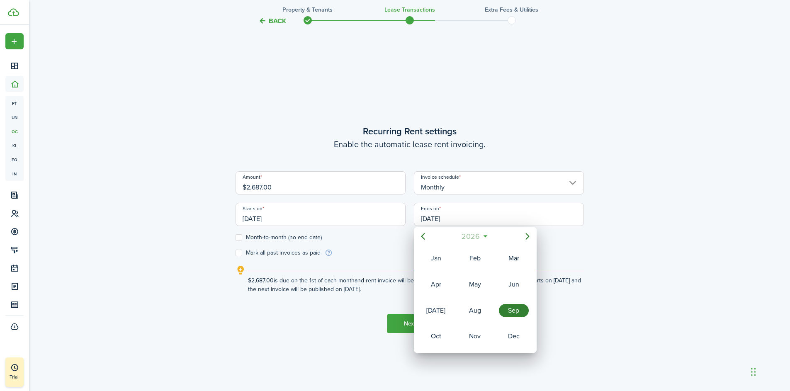
click at [469, 236] on span "2026" at bounding box center [471, 236] width 22 height 15
click at [528, 234] on icon "Next page" at bounding box center [528, 236] width 10 height 10
click at [519, 284] on div "2035" at bounding box center [514, 284] width 30 height 13
click at [514, 311] on div "Sep" at bounding box center [514, 310] width 30 height 13
click at [511, 261] on div "31" at bounding box center [508, 261] width 12 height 12
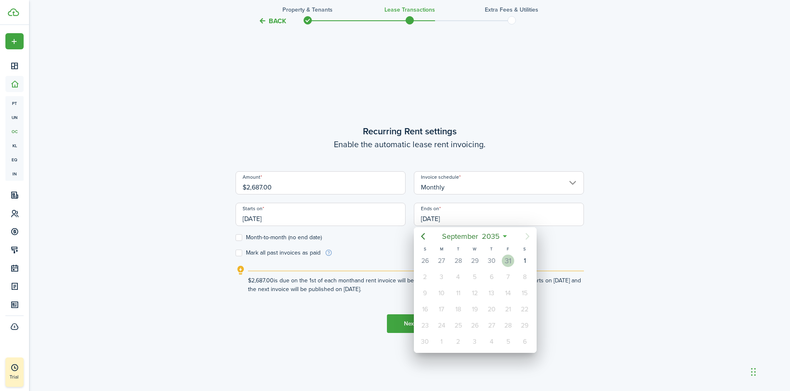
type input "[DATE]"
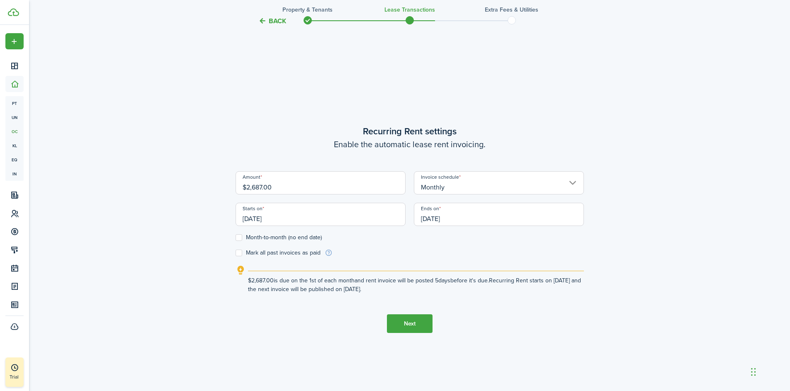
click at [238, 254] on label "Mark all past invoices as paid" at bounding box center [278, 253] width 85 height 7
click at [236, 253] on input "Mark all past invoices as paid" at bounding box center [235, 253] width 0 height 0
checkbox input "true"
click at [418, 321] on button "Next" at bounding box center [410, 323] width 46 height 19
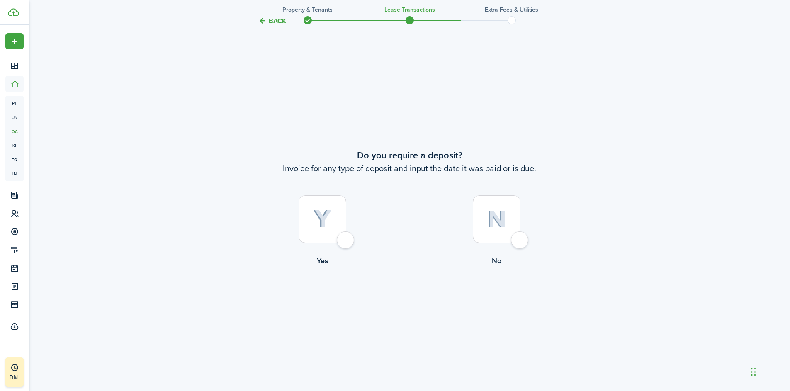
scroll to position [726, 0]
click at [346, 242] on div at bounding box center [323, 219] width 48 height 48
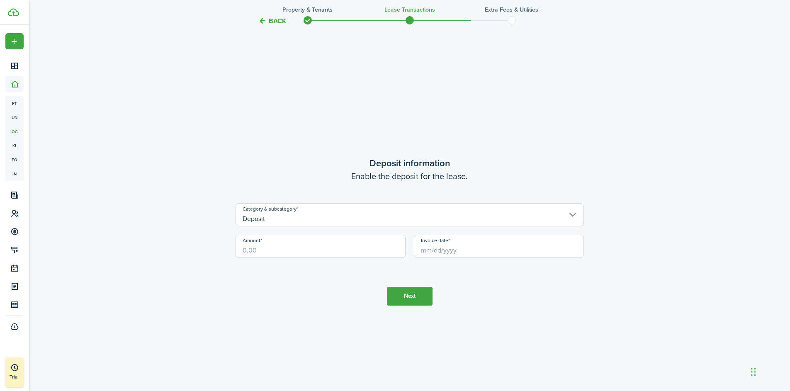
scroll to position [1117, 0]
click at [275, 247] on input "Amount" at bounding box center [321, 244] width 170 height 23
click at [271, 18] on button "Back" at bounding box center [272, 21] width 28 height 9
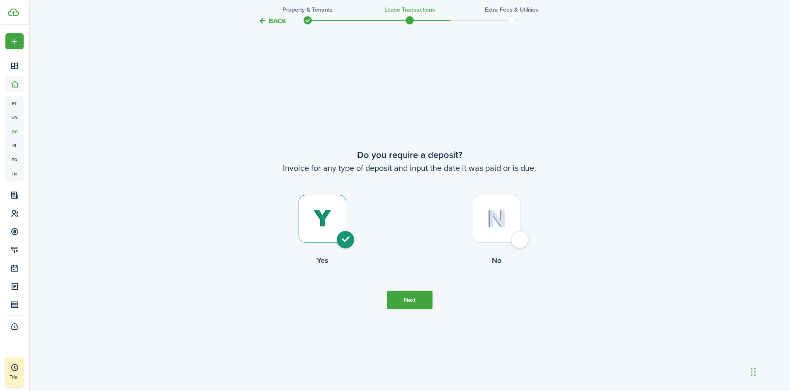
click at [519, 241] on div at bounding box center [497, 219] width 48 height 48
radio input "false"
radio input "true"
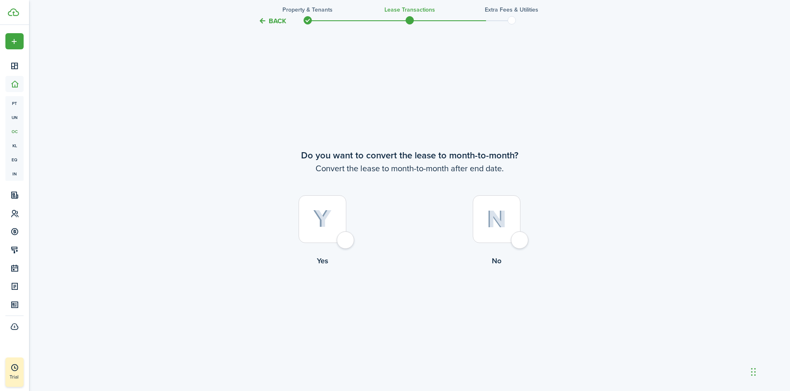
click at [346, 243] on div at bounding box center [323, 219] width 48 height 48
radio input "true"
click at [406, 301] on button "Continue" at bounding box center [410, 300] width 46 height 19
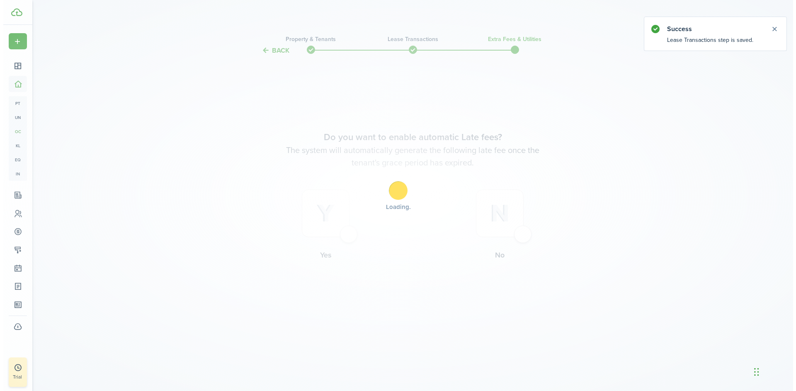
scroll to position [0, 0]
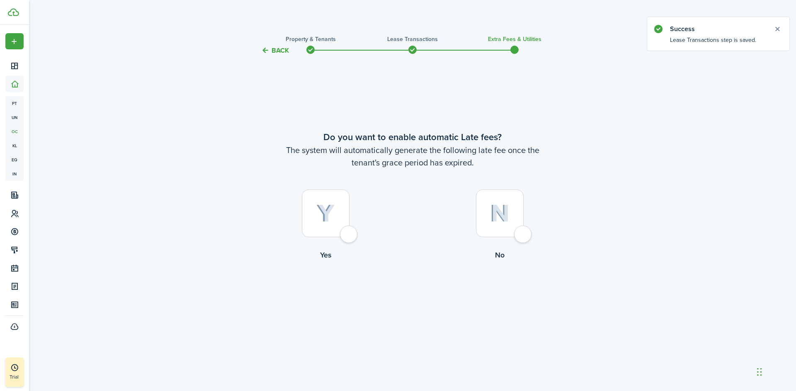
click at [350, 231] on div at bounding box center [326, 214] width 48 height 48
radio input "true"
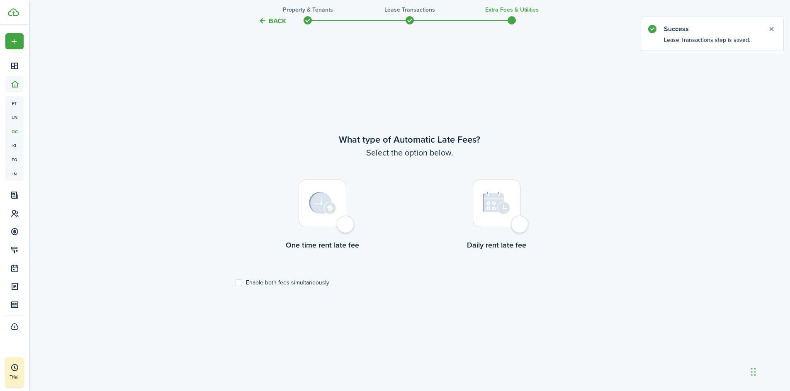
scroll to position [335, 0]
click at [345, 221] on div at bounding box center [323, 203] width 48 height 48
radio input "true"
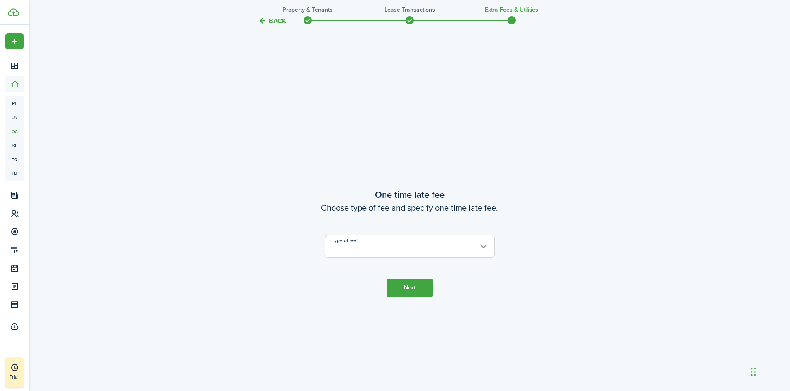
scroll to position [726, 0]
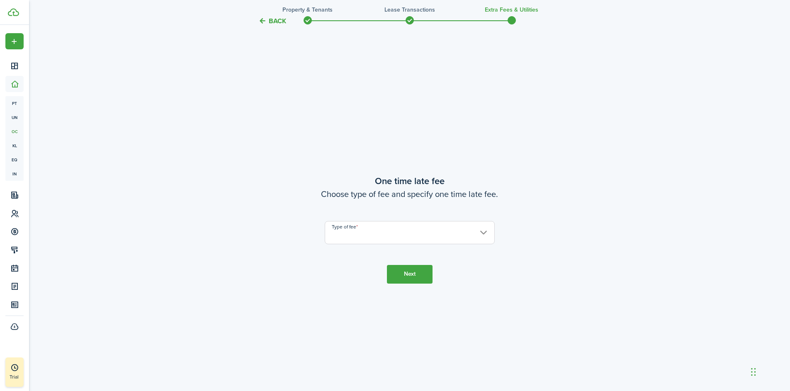
click at [366, 232] on input "Type of fee" at bounding box center [410, 232] width 170 height 23
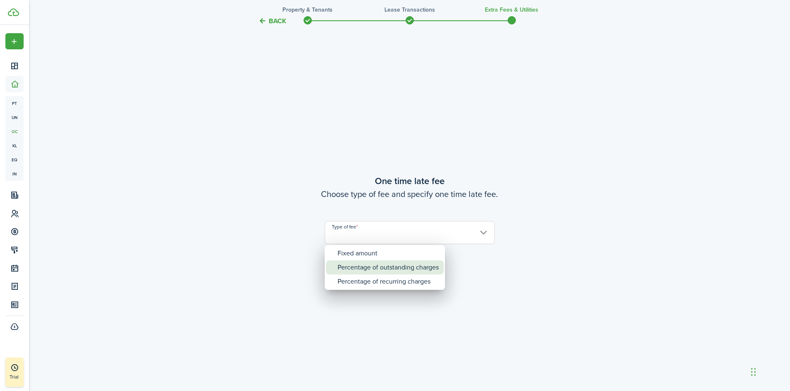
click at [375, 267] on div "Percentage of outstanding charges" at bounding box center [388, 268] width 101 height 14
type input "Percentage of outstanding charges"
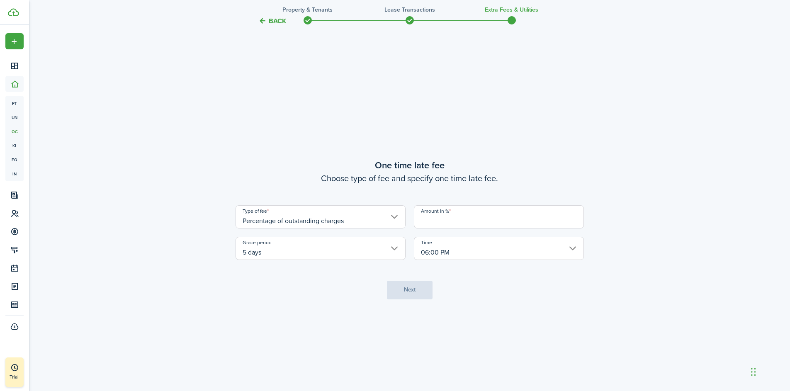
click at [436, 225] on input "Amount in %" at bounding box center [499, 216] width 170 height 23
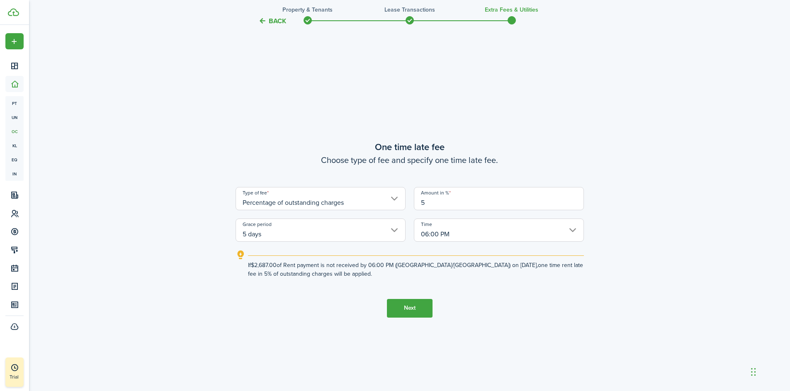
type input "5"
click at [413, 306] on button "Next" at bounding box center [410, 308] width 46 height 19
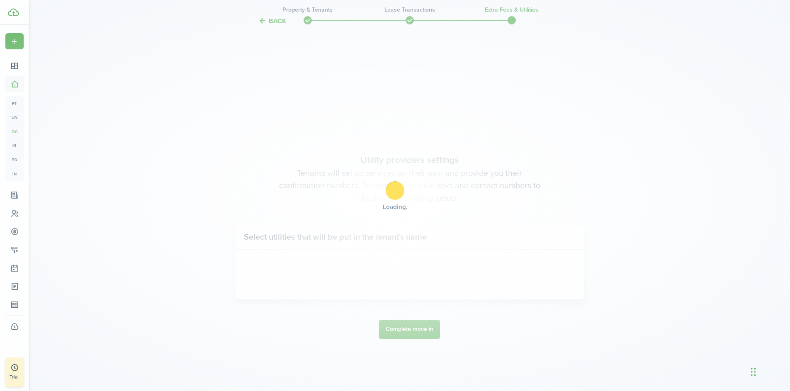
scroll to position [1117, 0]
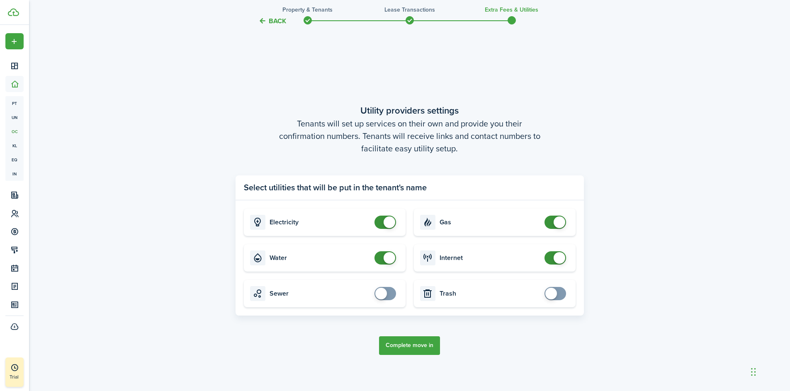
checkbox input "false"
click at [387, 221] on span at bounding box center [390, 223] width 12 height 12
checkbox input "false"
click at [388, 255] on span at bounding box center [390, 258] width 12 height 12
checkbox input "false"
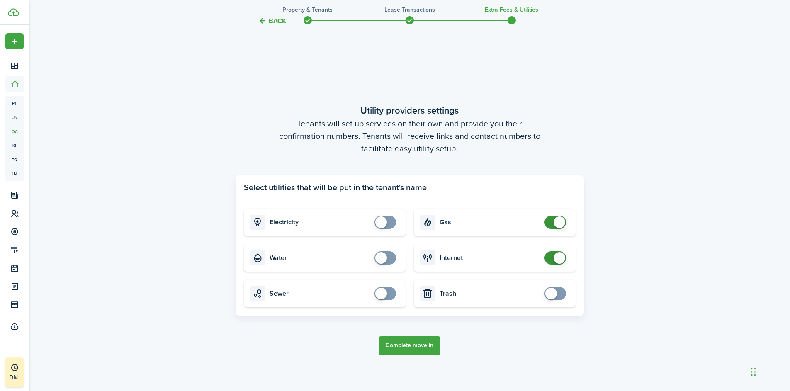
click at [551, 222] on span at bounding box center [555, 222] width 8 height 13
checkbox input "false"
click at [557, 254] on span at bounding box center [560, 258] width 12 height 12
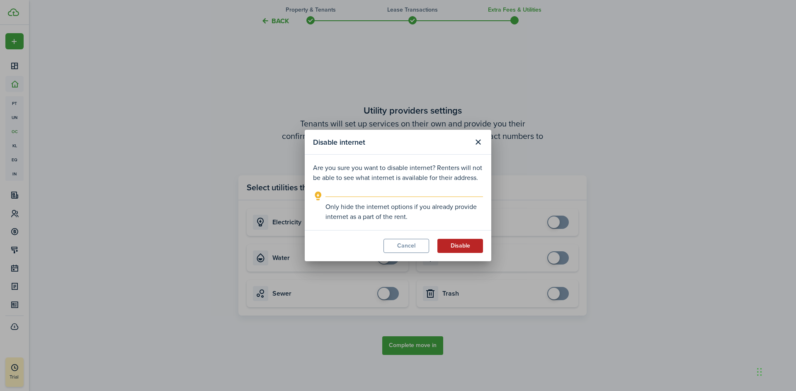
click at [453, 248] on button "Disable" at bounding box center [461, 246] width 46 height 14
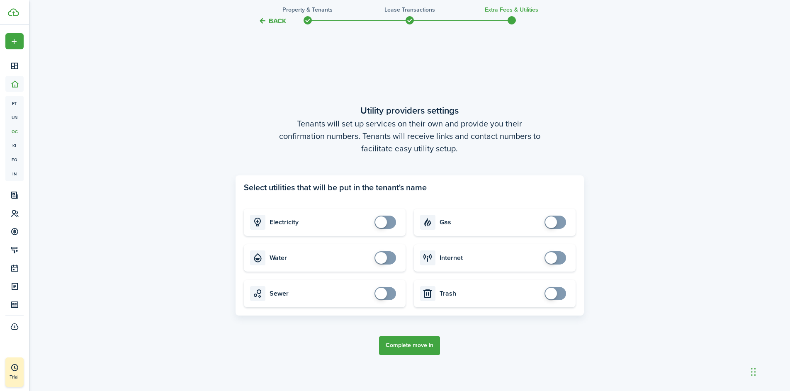
click at [408, 347] on button "Complete move in" at bounding box center [409, 345] width 61 height 19
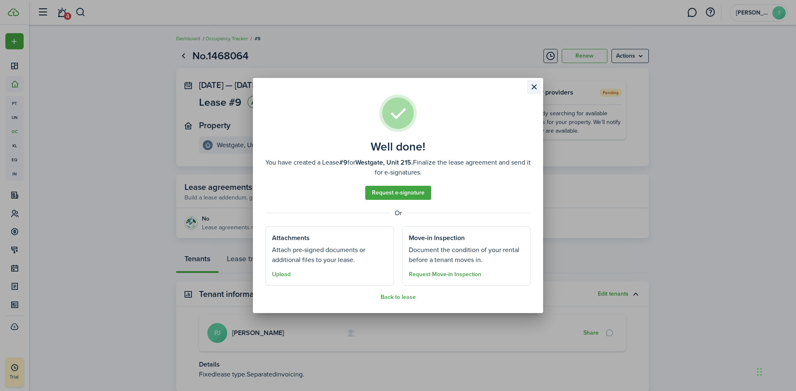
click at [535, 85] on button "Close modal" at bounding box center [534, 87] width 14 height 14
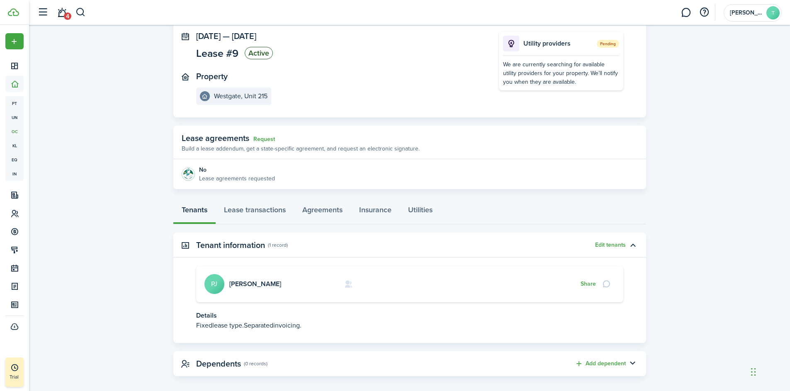
scroll to position [57, 0]
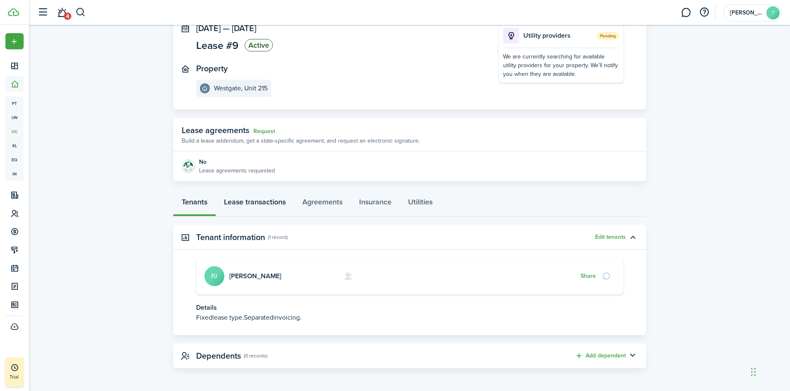
click at [267, 200] on link "Lease transactions" at bounding box center [255, 204] width 78 height 25
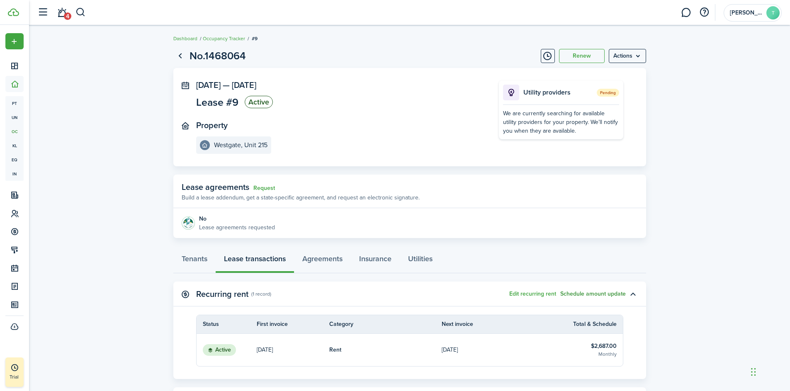
click at [583, 295] on button "Schedule amount update" at bounding box center [593, 294] width 66 height 7
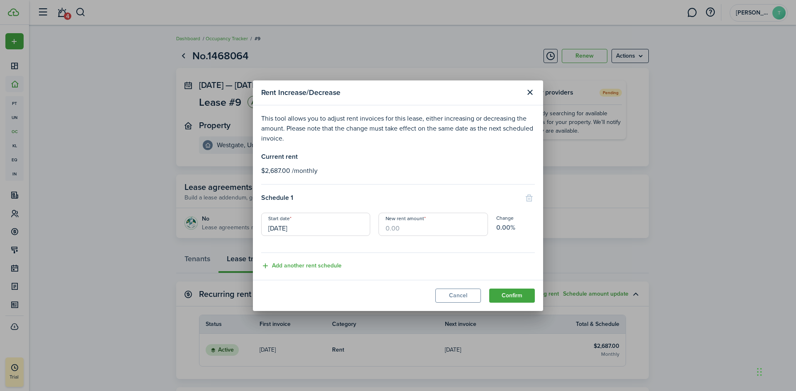
click at [320, 230] on input "[DATE]" at bounding box center [315, 224] width 109 height 23
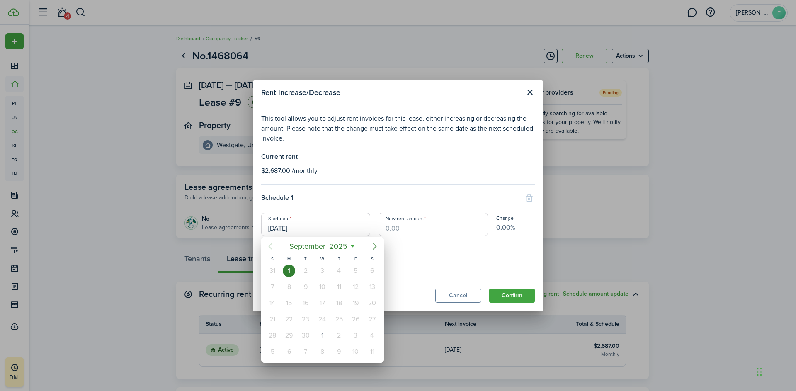
click at [375, 247] on icon "Next page" at bounding box center [375, 246] width 10 height 10
click at [374, 247] on icon "Next page" at bounding box center [375, 246] width 10 height 10
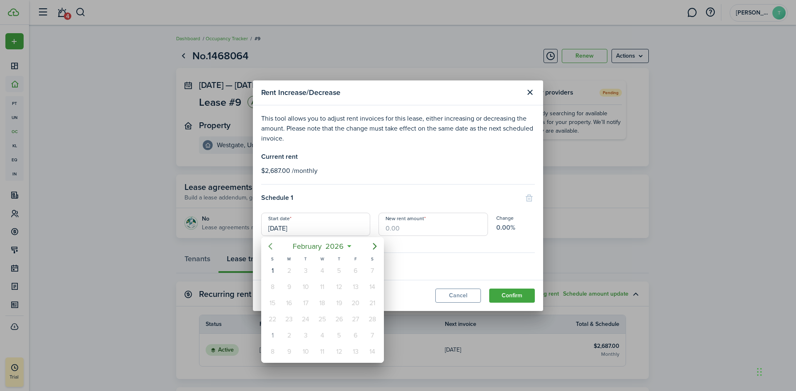
click at [270, 248] on icon "Previous page" at bounding box center [271, 246] width 4 height 7
click at [339, 272] on div "1" at bounding box center [339, 271] width 12 height 12
type input "[DATE]"
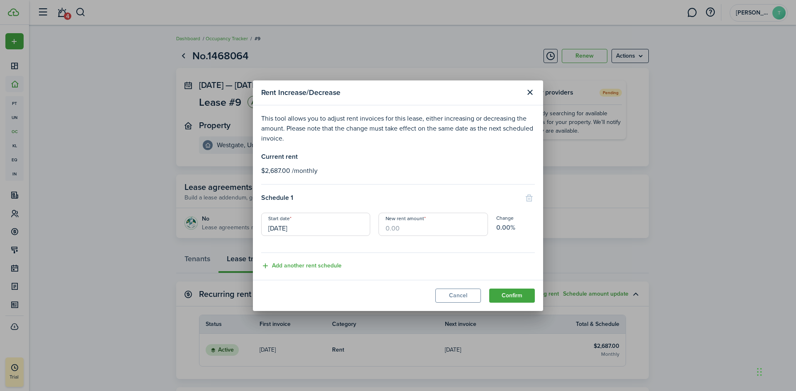
click at [392, 230] on input "New rent amount" at bounding box center [433, 224] width 109 height 23
type input "$2,866.75"
click at [518, 295] on button "Confirm" at bounding box center [512, 296] width 46 height 14
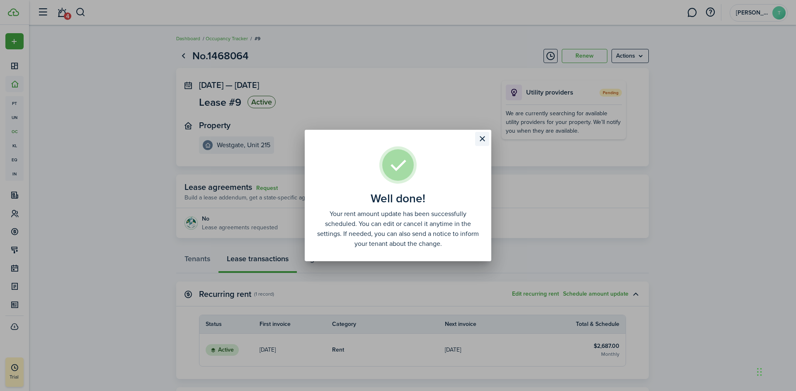
click at [483, 135] on button "Close modal" at bounding box center [482, 139] width 14 height 14
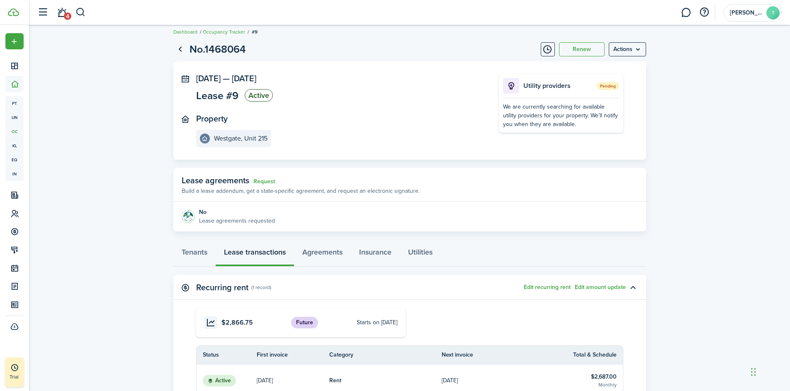
scroll to position [6, 0]
click at [194, 256] on link "Tenants" at bounding box center [194, 254] width 42 height 25
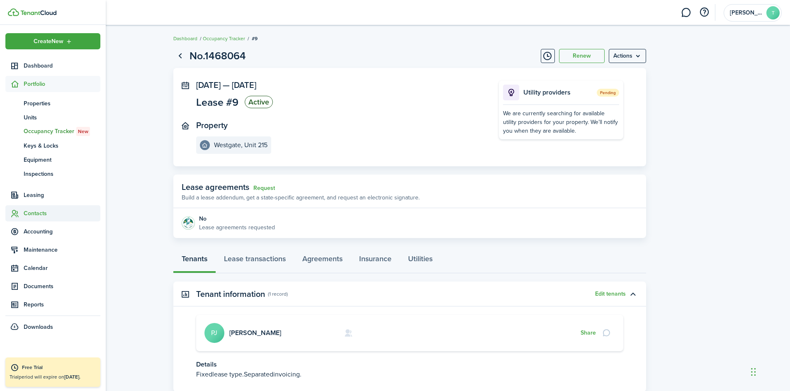
click at [25, 212] on span "Contacts" at bounding box center [62, 213] width 77 height 9
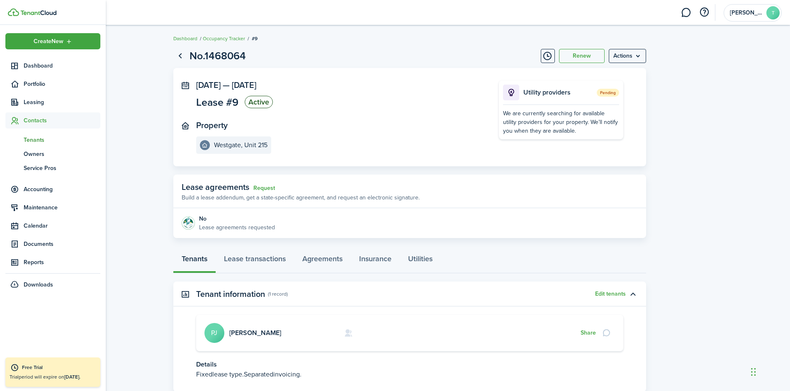
click at [37, 137] on span "Tenants" at bounding box center [62, 140] width 77 height 9
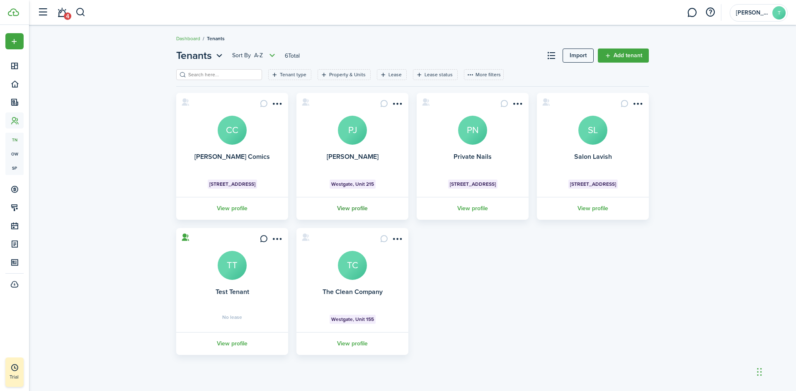
click at [364, 213] on link "View profile" at bounding box center [352, 208] width 114 height 23
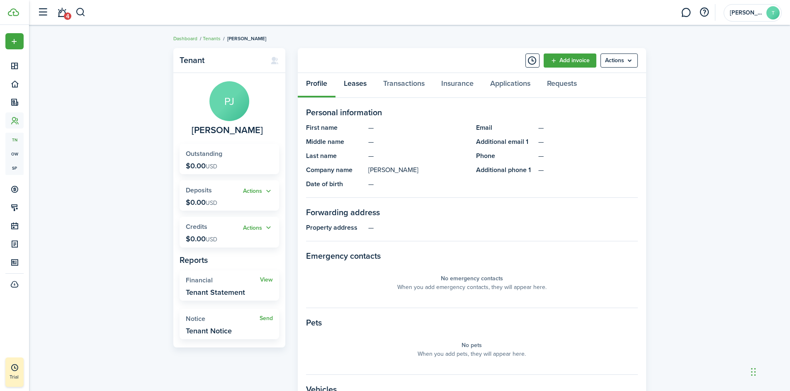
click at [350, 85] on link "Leases" at bounding box center [355, 85] width 39 height 25
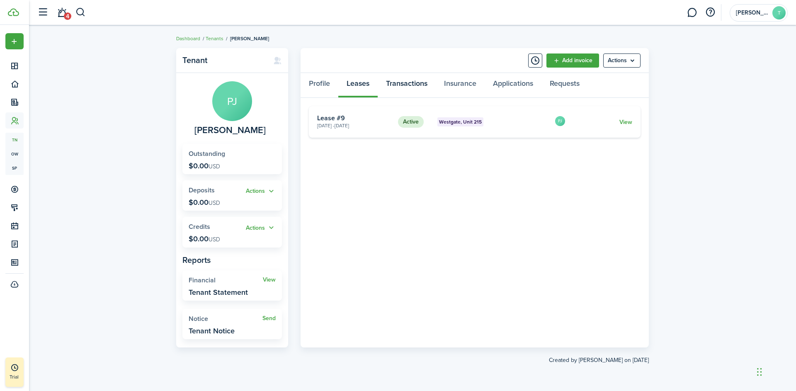
click at [417, 90] on link "Transactions" at bounding box center [407, 85] width 58 height 25
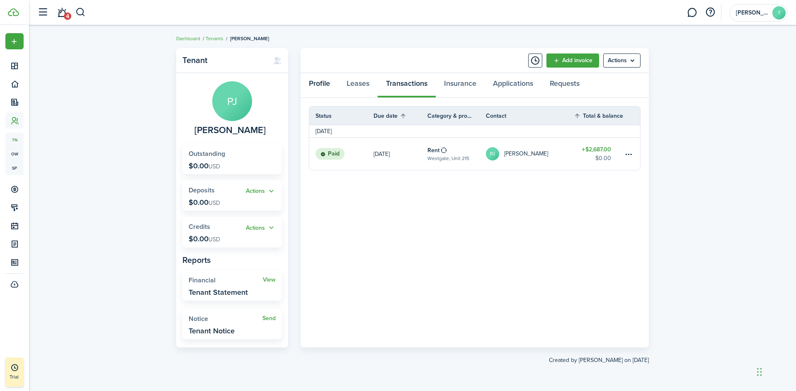
click at [313, 85] on link "Profile" at bounding box center [320, 85] width 38 height 25
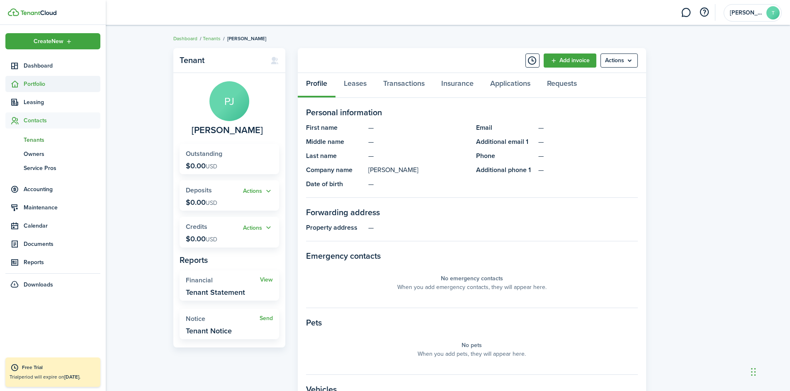
click at [38, 85] on span "Portfolio" at bounding box center [62, 84] width 77 height 9
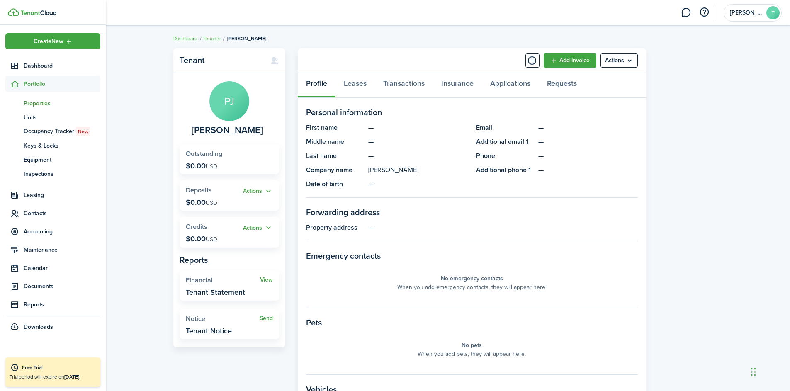
click at [38, 103] on span "Properties" at bounding box center [62, 103] width 77 height 9
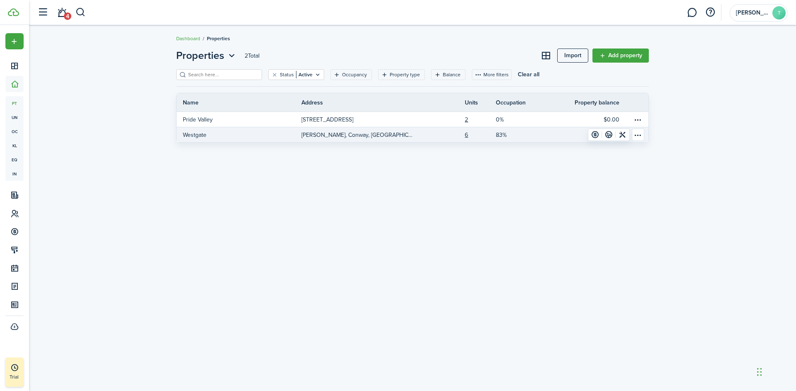
click at [195, 136] on p "Westgate" at bounding box center [195, 135] width 24 height 9
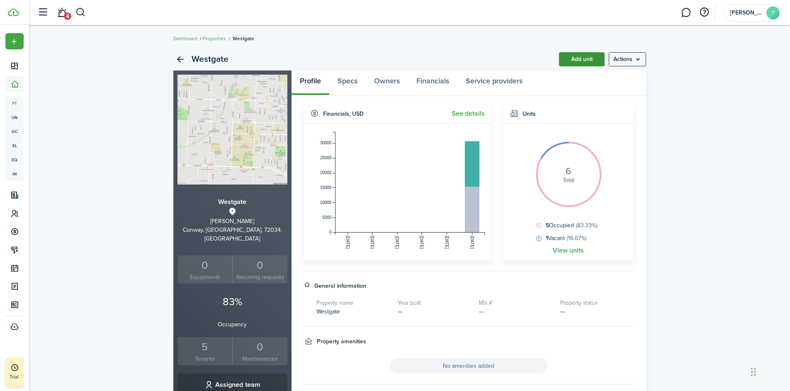
click at [575, 63] on link "Add unit" at bounding box center [582, 59] width 46 height 14
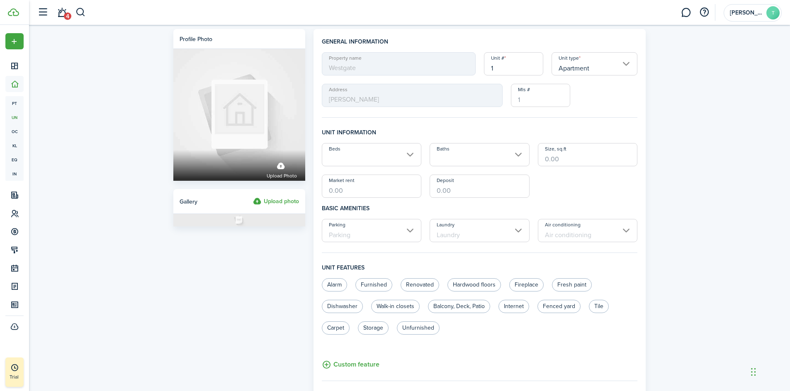
click at [504, 70] on input "1" at bounding box center [513, 63] width 59 height 23
click at [577, 69] on input "Apartment" at bounding box center [595, 63] width 86 height 23
type input "235"
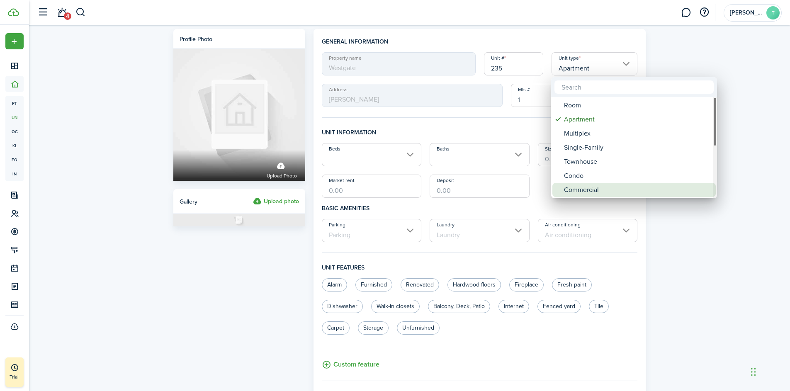
click at [593, 188] on div "Commercial" at bounding box center [637, 190] width 147 height 14
type input "Commercial"
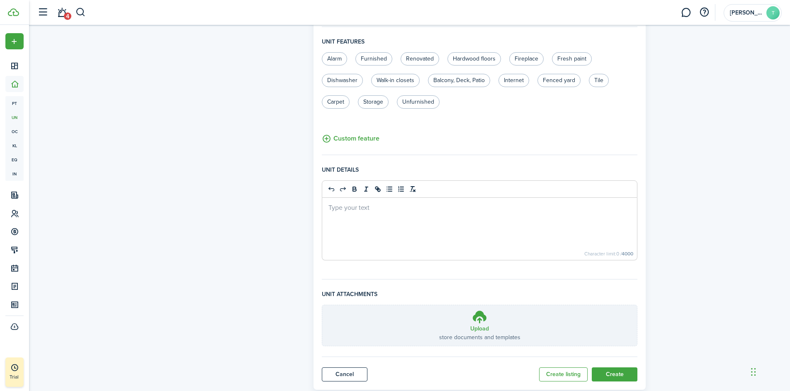
scroll to position [248, 0]
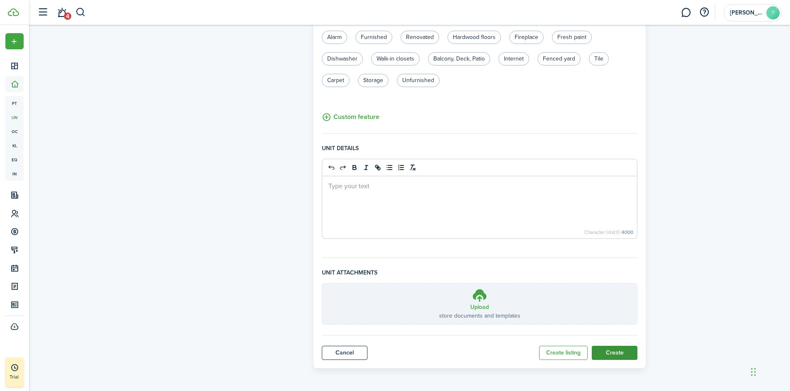
click at [615, 356] on button "Create" at bounding box center [615, 353] width 46 height 14
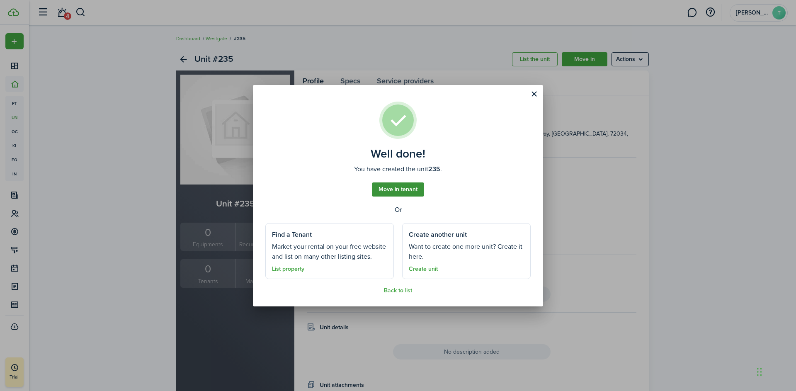
click at [395, 192] on link "Move in tenant" at bounding box center [398, 190] width 52 height 14
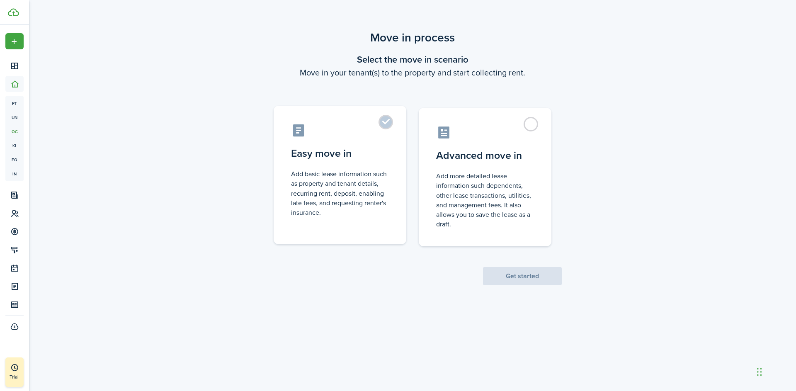
click at [390, 125] on label "Easy move in Add basic lease information such as property and tenant details, r…" at bounding box center [340, 175] width 133 height 139
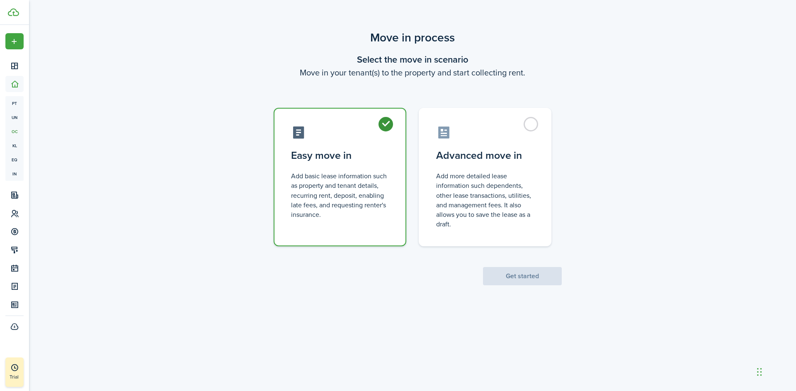
radio input "true"
click at [530, 281] on button "Get started" at bounding box center [522, 276] width 79 height 18
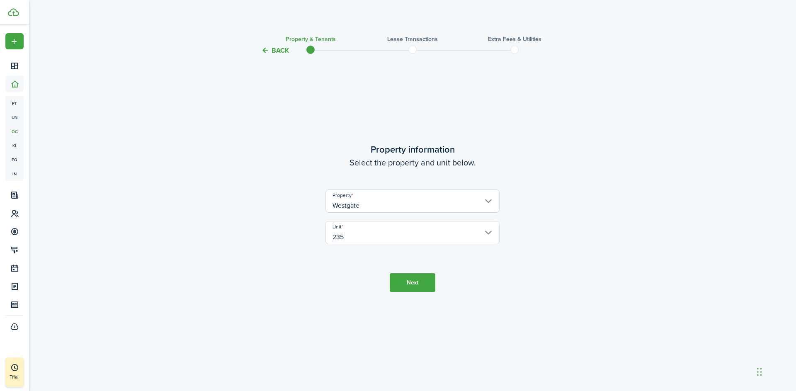
click at [421, 288] on button "Next" at bounding box center [413, 282] width 46 height 19
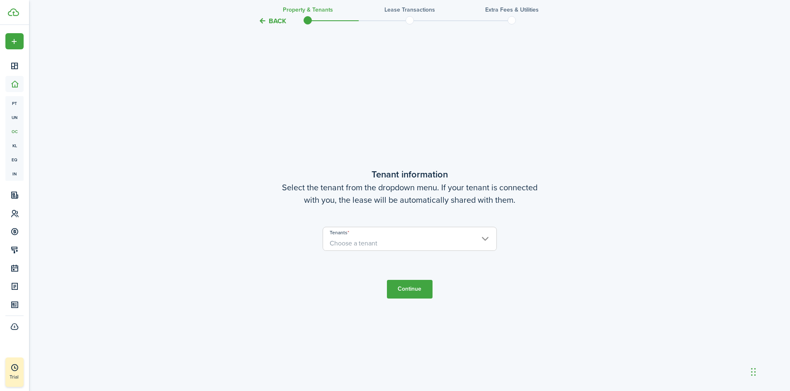
scroll to position [335, 0]
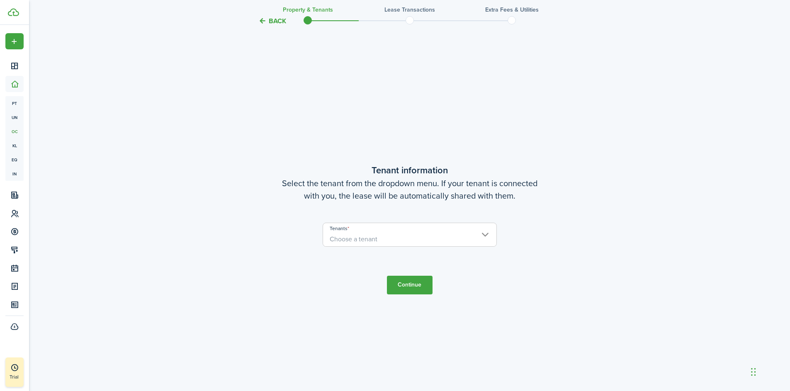
click at [427, 236] on span "Choose a tenant" at bounding box center [409, 239] width 173 height 14
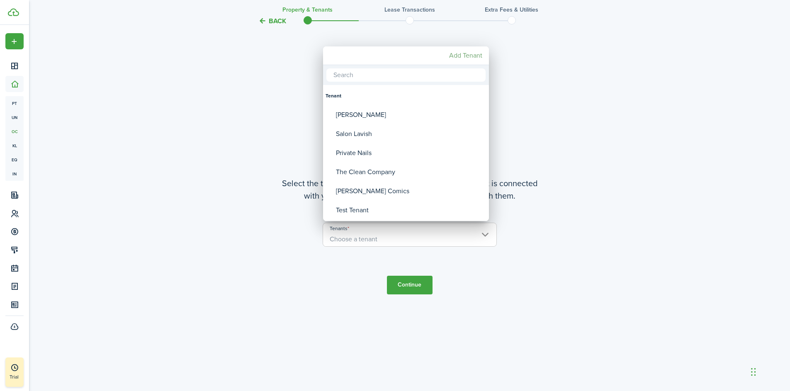
click at [466, 55] on mbsc-button "Add Tenant" at bounding box center [466, 55] width 40 height 15
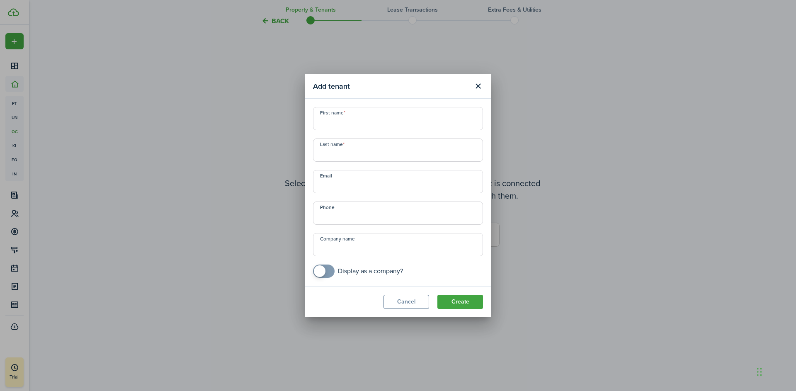
checkbox input "true"
click at [328, 271] on span at bounding box center [324, 271] width 8 height 13
click at [336, 250] on input "Company name" at bounding box center [398, 244] width 170 height 23
type input "Bear's Den Pizza"
click at [344, 123] on input "First name" at bounding box center [398, 118] width 170 height 23
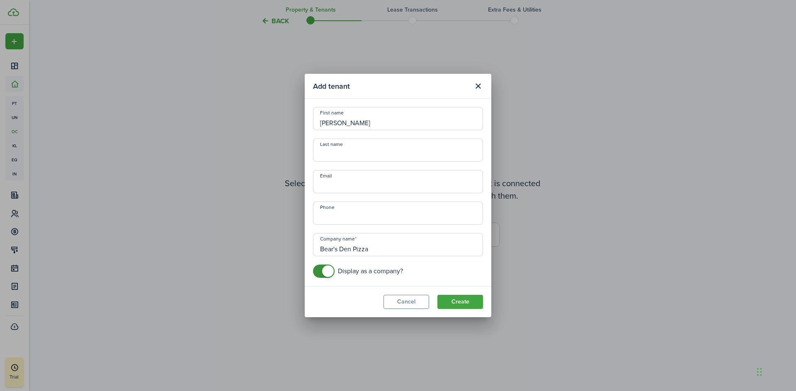
type input "[PERSON_NAME]"
click at [468, 299] on button "Create" at bounding box center [461, 302] width 46 height 14
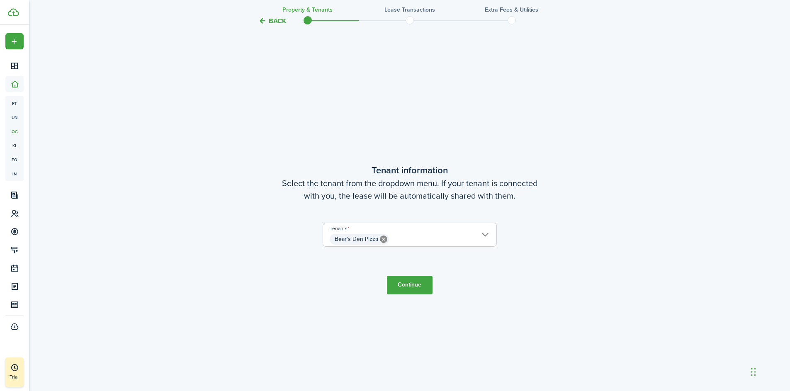
click at [416, 285] on button "Continue" at bounding box center [410, 285] width 46 height 19
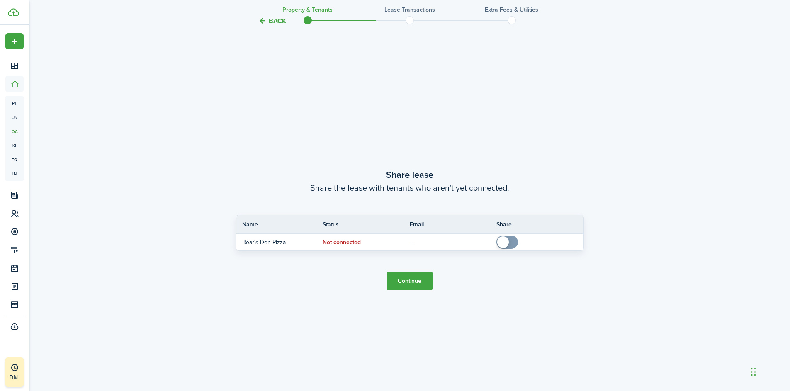
scroll to position [726, 0]
click at [413, 280] on button "Continue" at bounding box center [410, 280] width 46 height 19
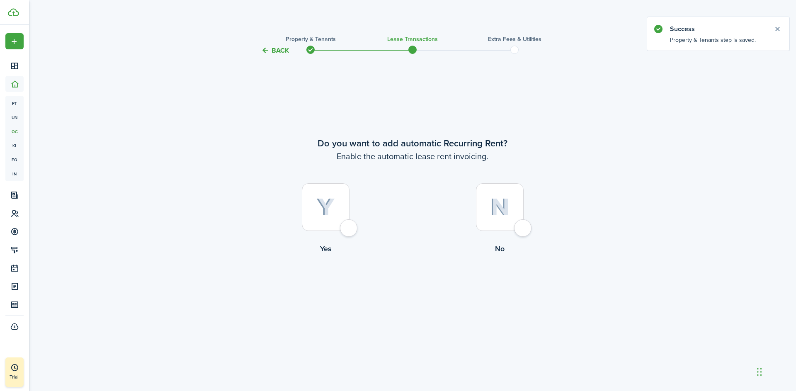
click at [350, 228] on div at bounding box center [326, 207] width 48 height 48
radio input "true"
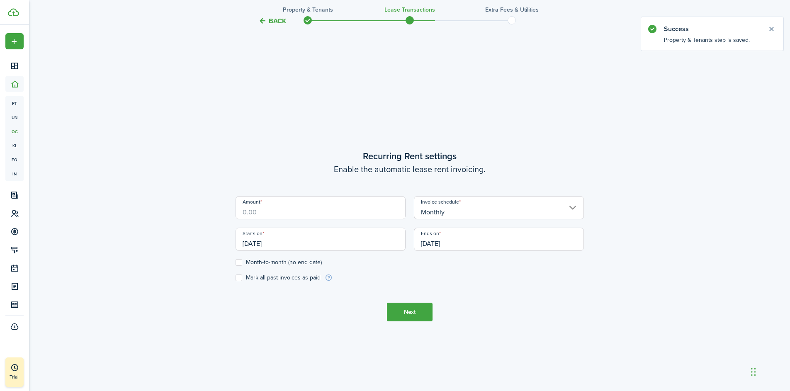
scroll to position [335, 0]
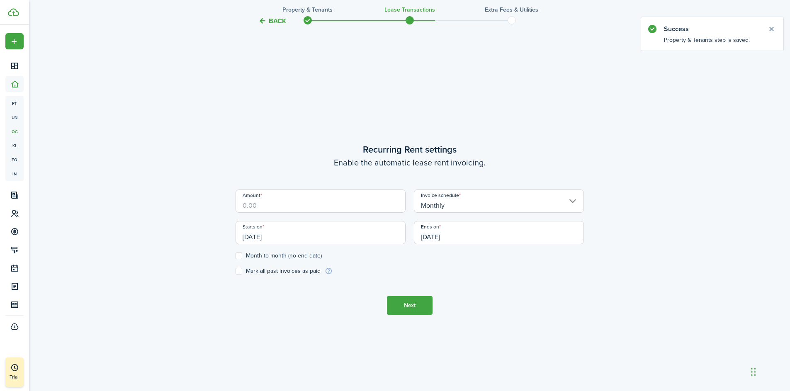
click at [310, 241] on input "[DATE]" at bounding box center [321, 232] width 170 height 23
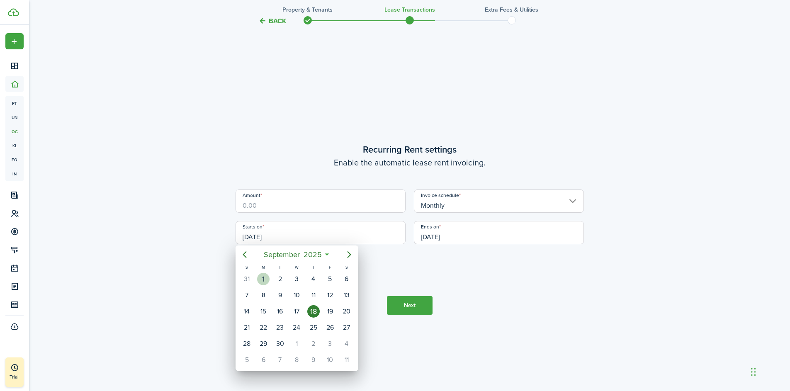
click at [263, 281] on div "1" at bounding box center [263, 279] width 12 height 12
type input "[DATE]"
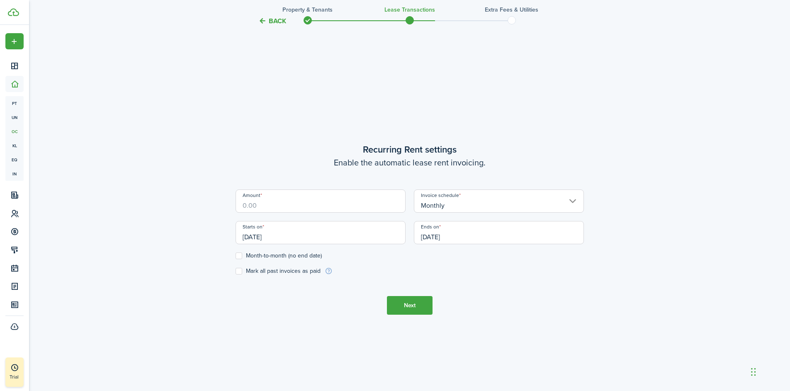
click at [250, 273] on label "Mark all past invoices as paid" at bounding box center [278, 271] width 85 height 7
click at [236, 272] on input "Mark all past invoices as paid" at bounding box center [235, 271] width 0 height 0
checkbox input "true"
click at [267, 204] on input "Amount" at bounding box center [321, 201] width 170 height 23
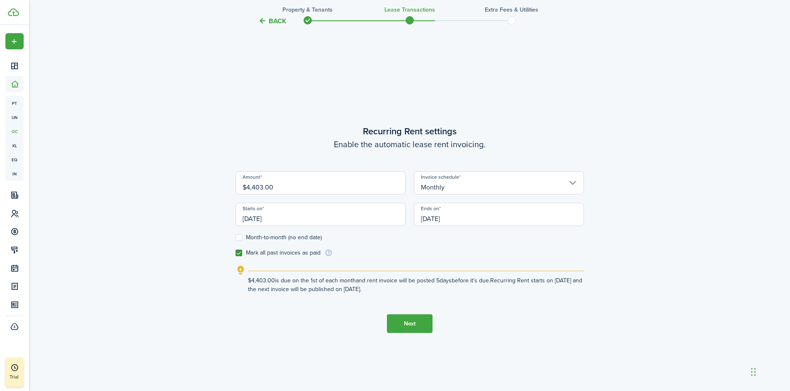
type input "$4,403.00"
click at [448, 221] on input "[DATE]" at bounding box center [499, 214] width 170 height 23
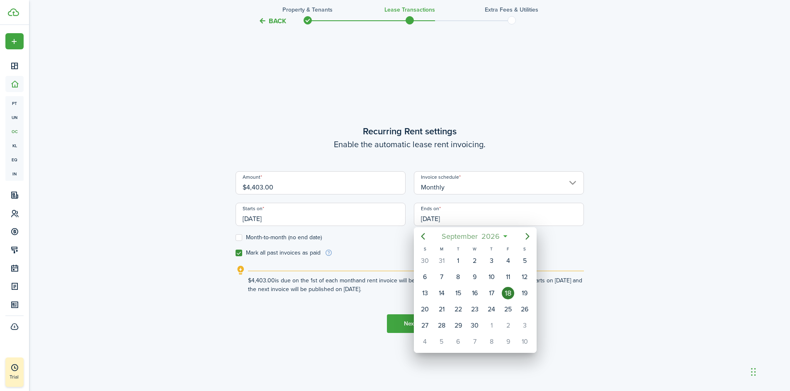
click at [490, 238] on span "2026" at bounding box center [491, 236] width 22 height 15
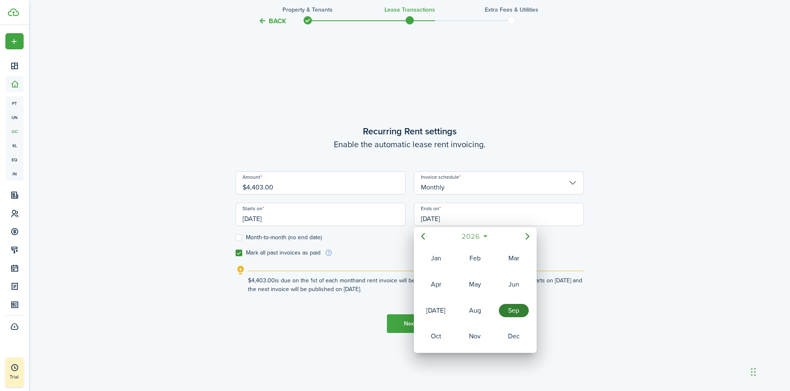
click at [480, 235] on span "2026" at bounding box center [471, 236] width 22 height 15
click at [480, 340] on div "2028" at bounding box center [475, 336] width 30 height 13
click at [447, 340] on div "Oct" at bounding box center [436, 336] width 30 height 13
click at [497, 232] on span "2026" at bounding box center [491, 236] width 22 height 15
click at [472, 237] on span "2026" at bounding box center [471, 236] width 22 height 15
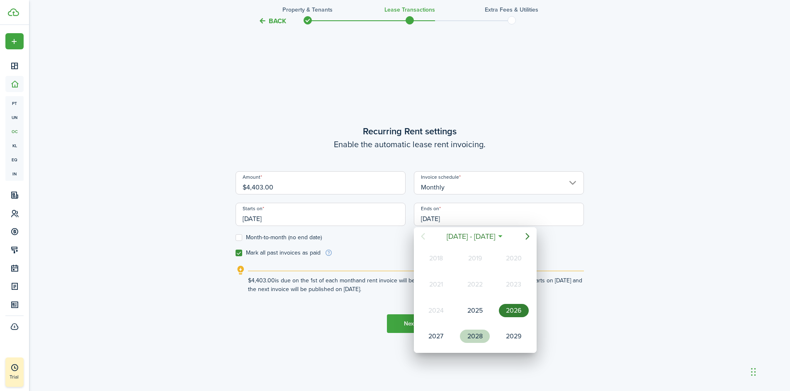
click at [477, 336] on div "2028" at bounding box center [475, 336] width 30 height 13
click at [436, 336] on div "Oct" at bounding box center [436, 336] width 30 height 13
click at [456, 324] on div "31" at bounding box center [458, 325] width 12 height 12
type input "[DATE]"
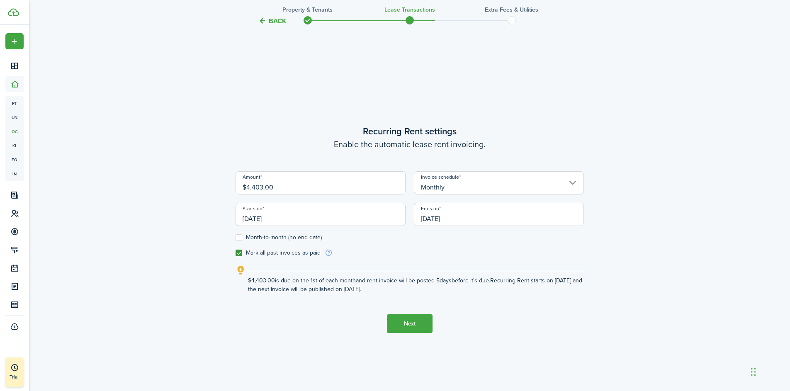
click at [414, 327] on button "Next" at bounding box center [410, 323] width 46 height 19
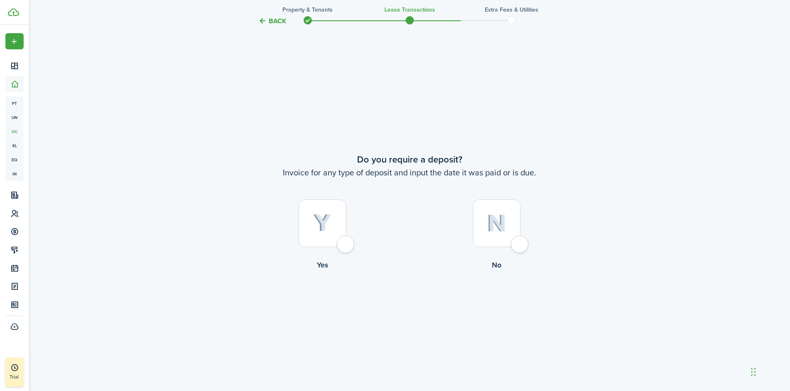
scroll to position [726, 0]
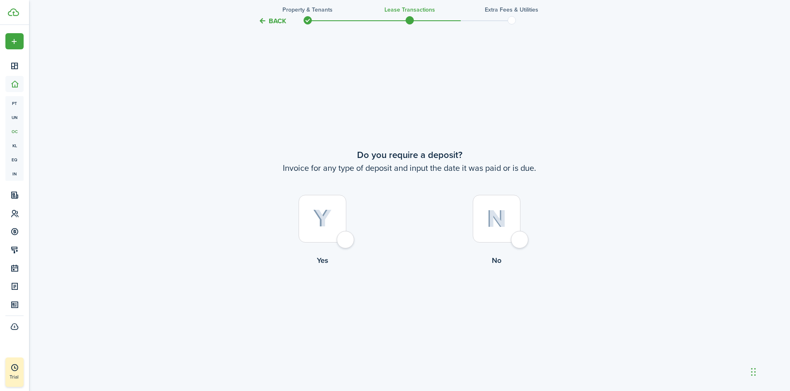
click at [346, 242] on div at bounding box center [323, 219] width 48 height 48
radio input "true"
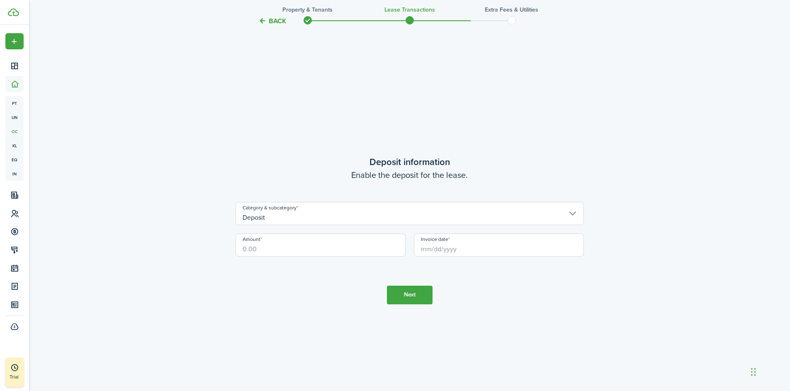
scroll to position [1117, 0]
click at [278, 249] on input "Amount" at bounding box center [321, 244] width 170 height 23
click at [442, 246] on input "Invoice date" at bounding box center [499, 244] width 170 height 23
type input "$2,100.00"
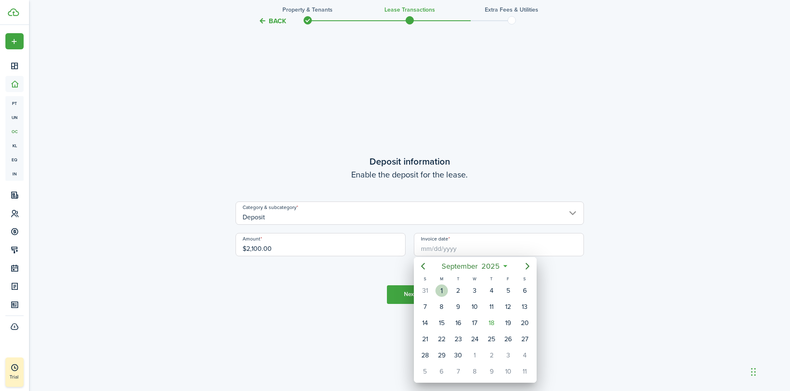
click at [442, 289] on div "1" at bounding box center [442, 291] width 12 height 12
type input "[DATE]"
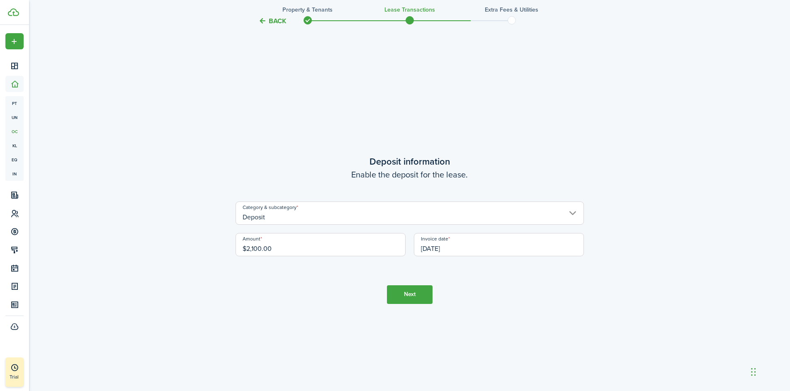
click at [399, 293] on button "Next" at bounding box center [410, 294] width 46 height 19
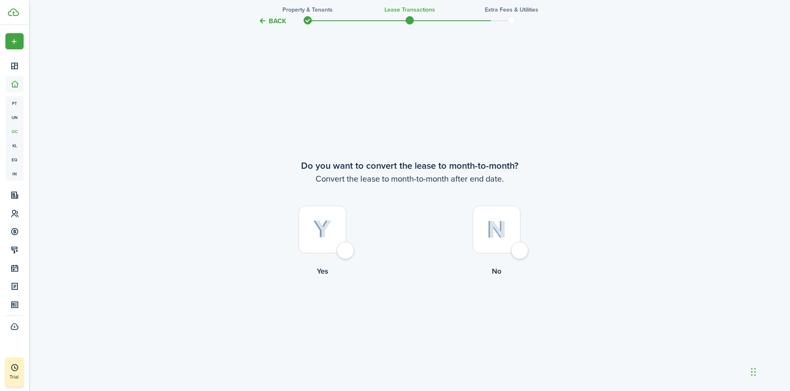
scroll to position [1508, 0]
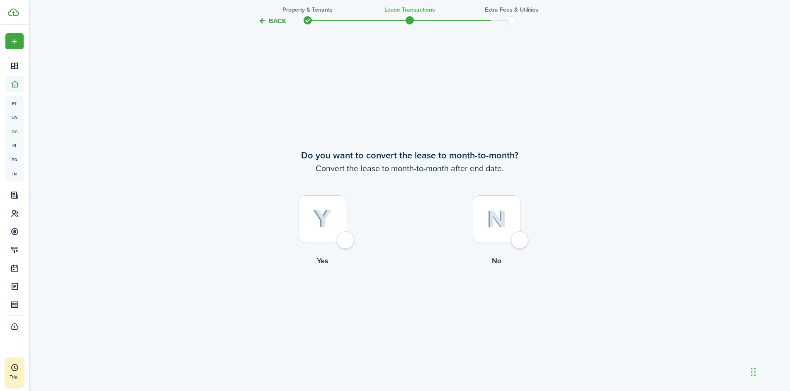
click at [344, 240] on div at bounding box center [323, 219] width 48 height 48
radio input "true"
click at [416, 299] on button "Continue" at bounding box center [410, 300] width 46 height 19
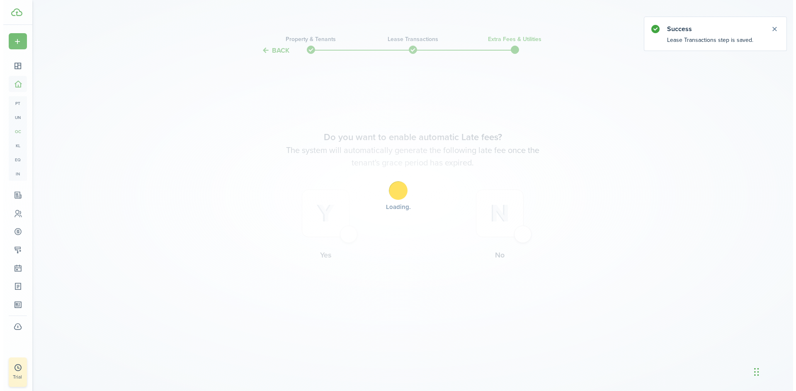
scroll to position [0, 0]
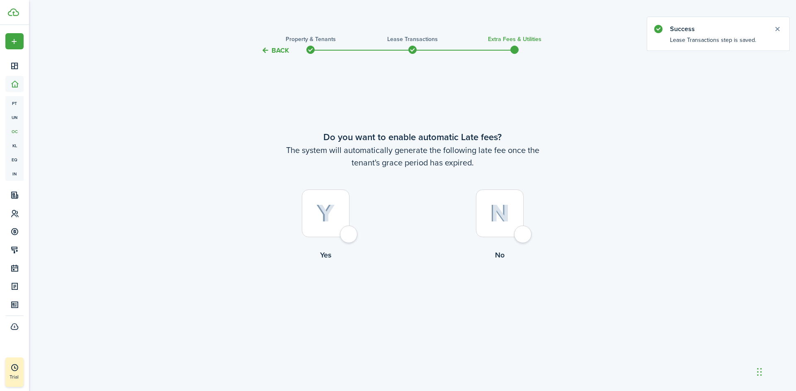
click at [350, 237] on div at bounding box center [326, 214] width 48 height 48
radio input "true"
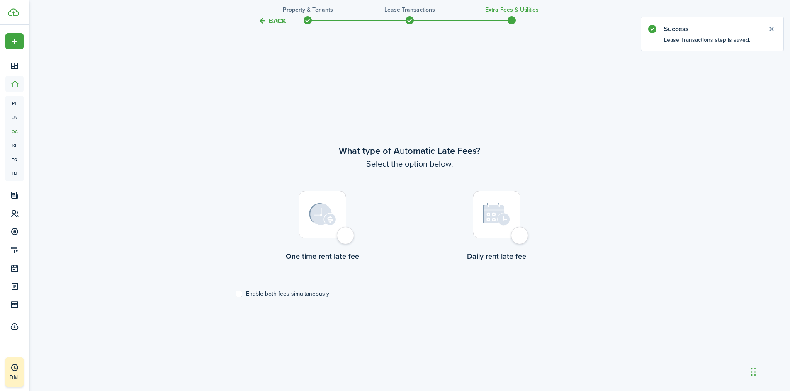
scroll to position [335, 0]
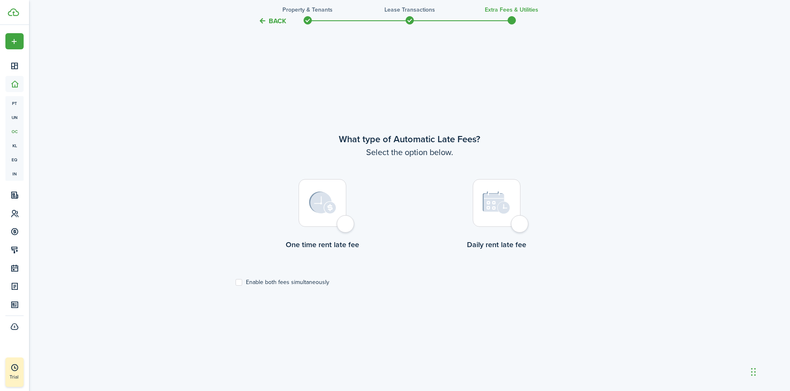
click at [346, 224] on div at bounding box center [323, 203] width 48 height 48
radio input "true"
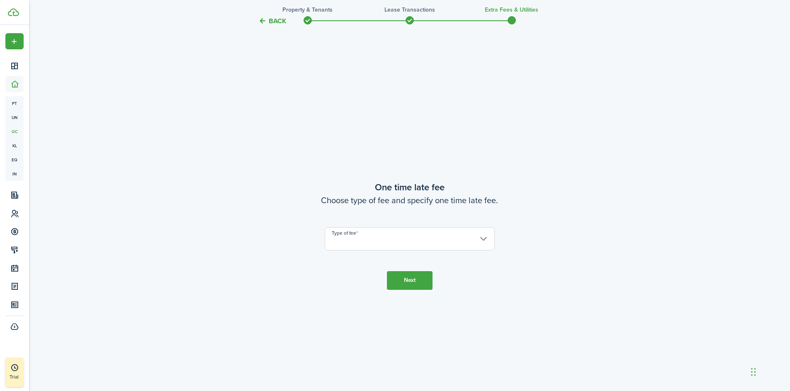
scroll to position [726, 0]
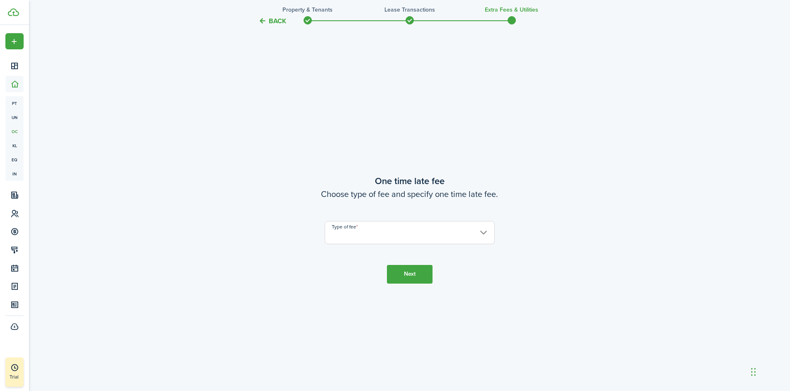
click at [346, 236] on input "Type of fee" at bounding box center [410, 232] width 170 height 23
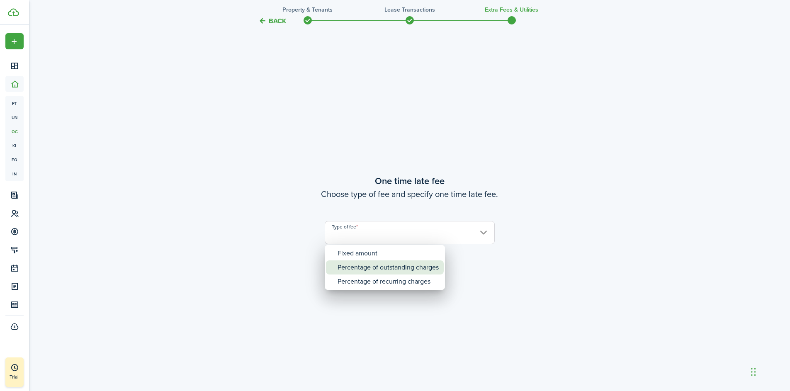
click at [365, 273] on div "Percentage of outstanding charges" at bounding box center [388, 268] width 101 height 14
type input "Percentage of outstanding charges"
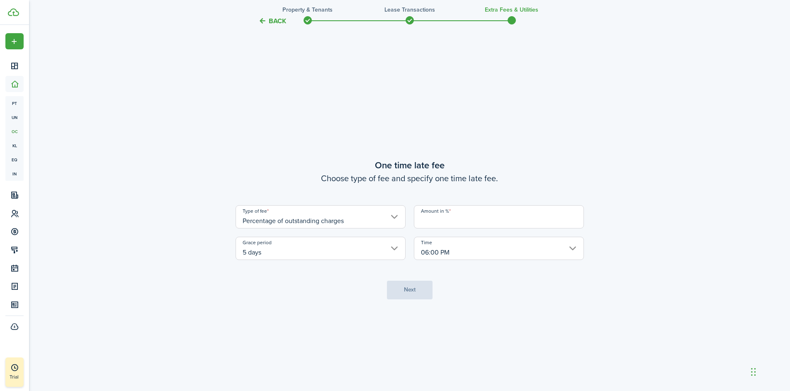
click at [472, 221] on input "Amount in %" at bounding box center [499, 216] width 170 height 23
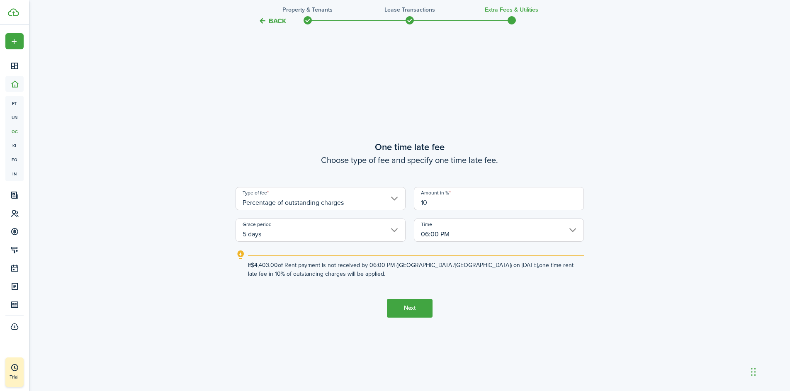
type input "10"
click at [404, 307] on button "Next" at bounding box center [410, 308] width 46 height 19
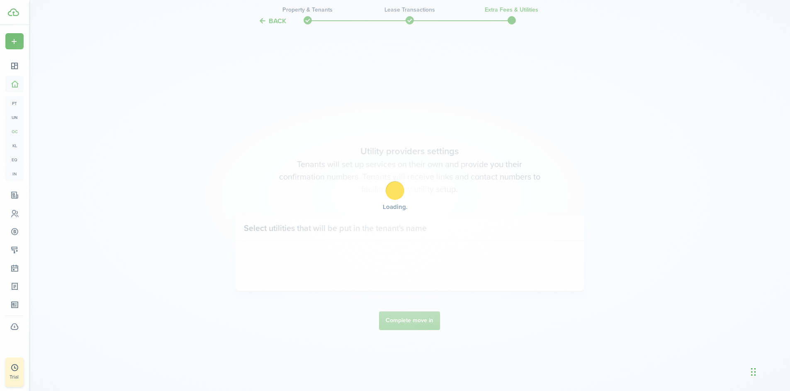
scroll to position [1117, 0]
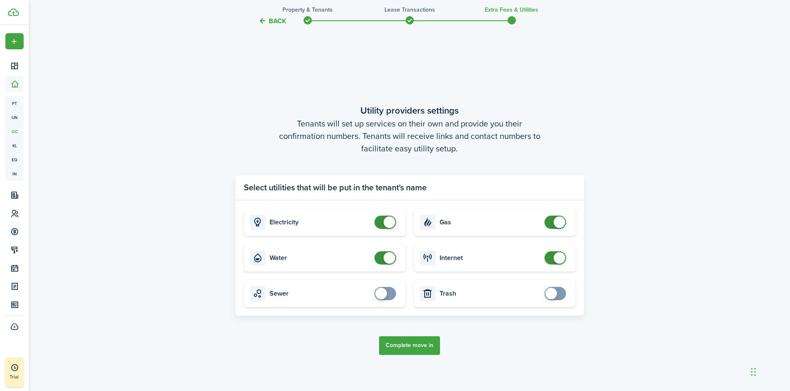
checkbox input "false"
click at [390, 223] on span at bounding box center [390, 223] width 12 height 12
checkbox input "false"
click at [388, 257] on span at bounding box center [390, 258] width 12 height 12
checkbox input "false"
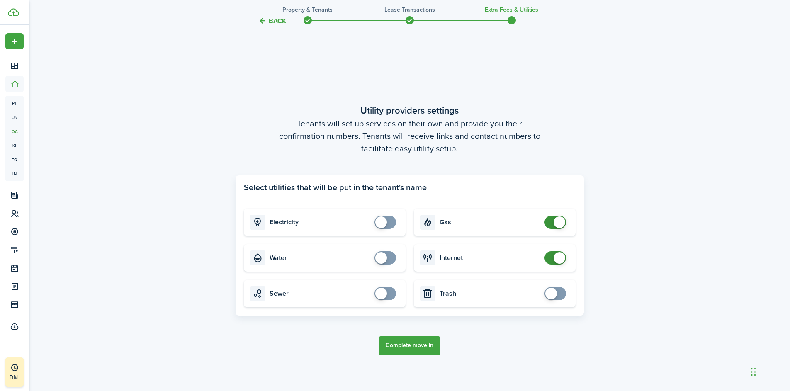
click at [555, 220] on span at bounding box center [560, 223] width 12 height 12
checkbox input "false"
click at [558, 255] on span at bounding box center [560, 258] width 12 height 12
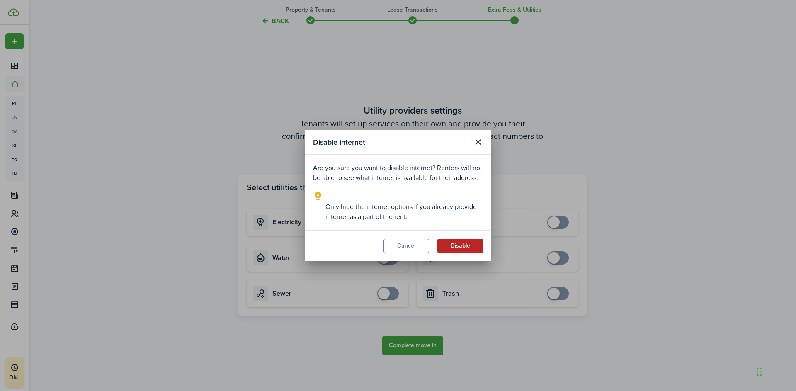
click at [467, 248] on button "Disable" at bounding box center [461, 246] width 46 height 14
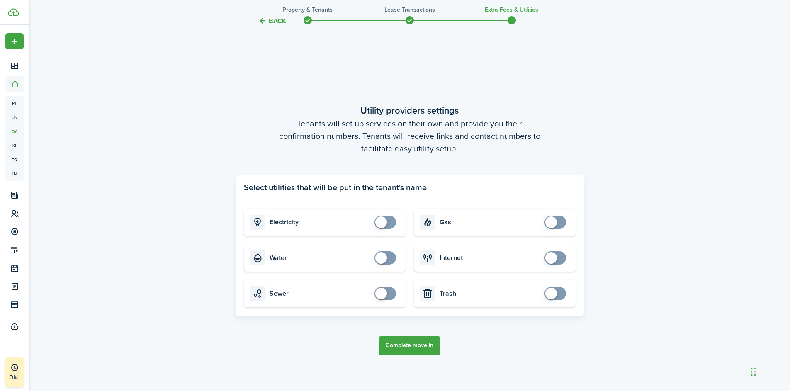
click at [415, 342] on button "Complete move in" at bounding box center [409, 345] width 61 height 19
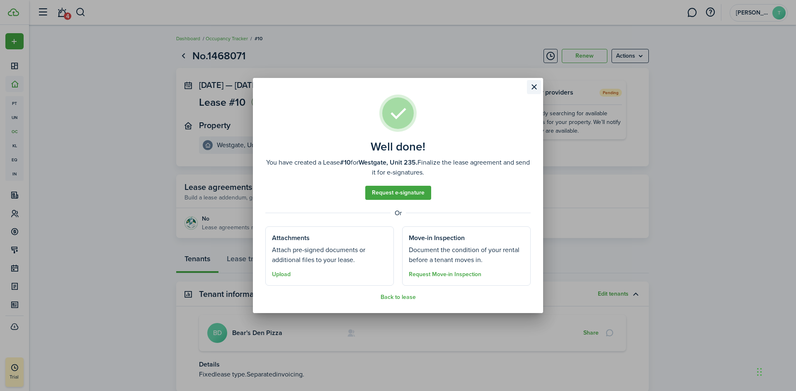
click at [531, 90] on button "Close modal" at bounding box center [534, 87] width 14 height 14
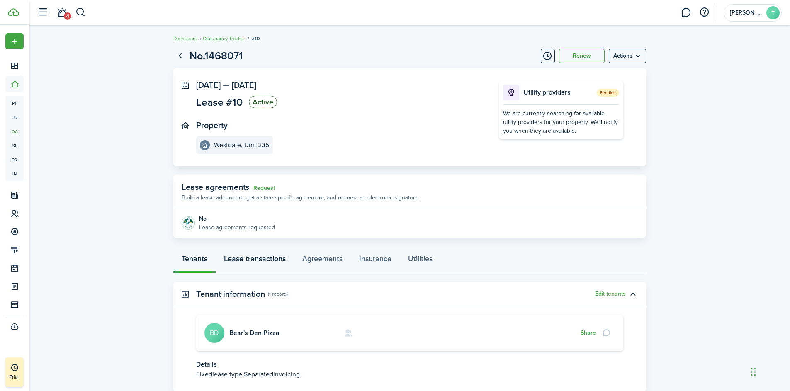
click at [258, 264] on link "Lease transactions" at bounding box center [255, 260] width 78 height 25
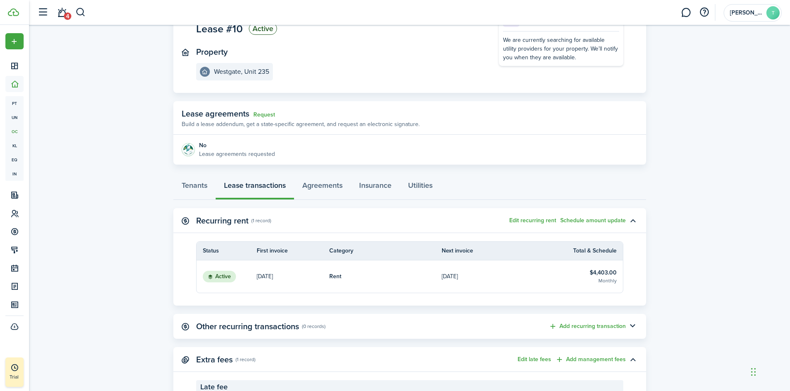
scroll to position [114, 0]
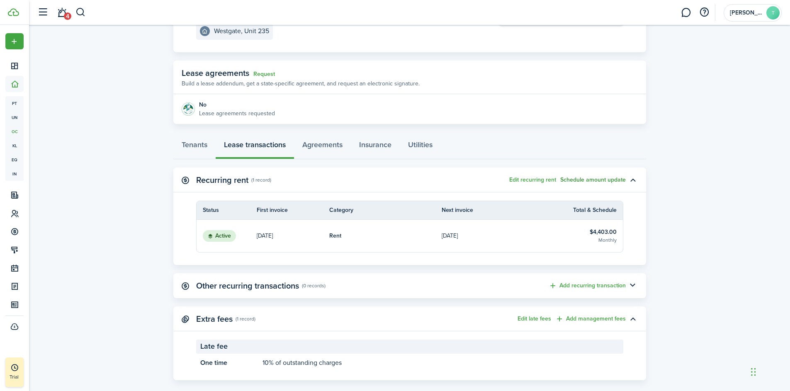
click at [578, 183] on button "Schedule amount update" at bounding box center [593, 180] width 66 height 7
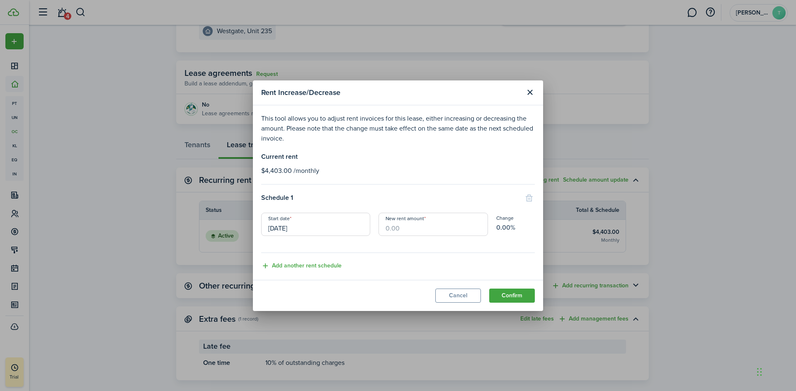
click at [306, 234] on input "[DATE]" at bounding box center [315, 224] width 109 height 23
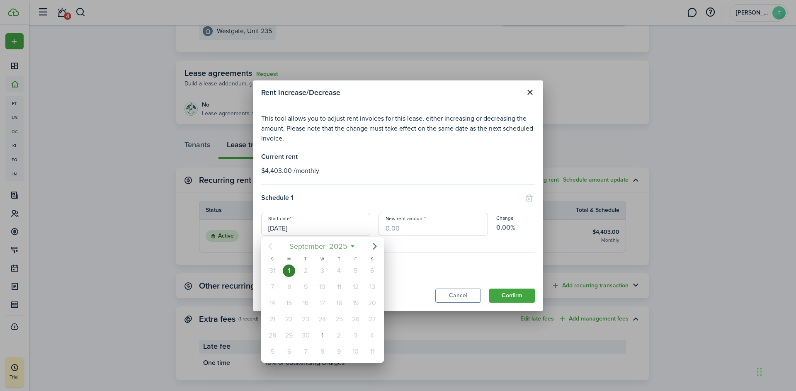
click at [348, 244] on span "2025" at bounding box center [338, 246] width 22 height 15
click at [321, 346] on div "Nov" at bounding box center [323, 346] width 30 height 13
click at [375, 245] on icon "Next page" at bounding box center [375, 246] width 4 height 7
click at [375, 273] on div "1" at bounding box center [372, 271] width 12 height 12
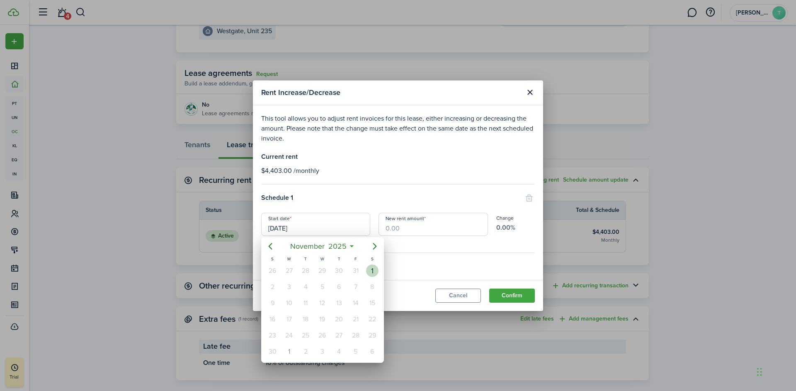
type input "[DATE]"
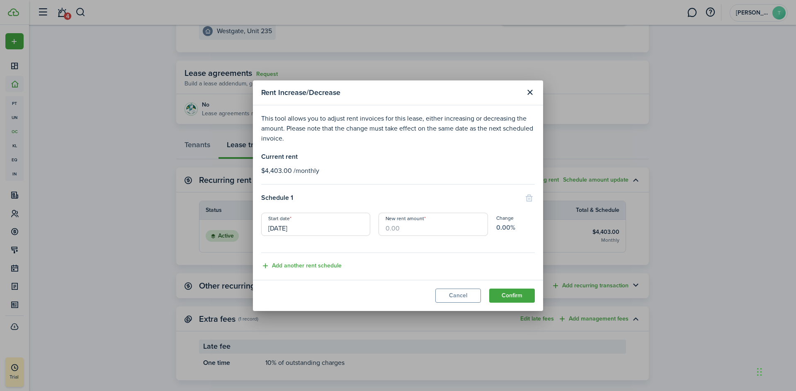
click at [395, 229] on input "New rent amount" at bounding box center [433, 224] width 109 height 23
type input "$4,535.00"
click at [516, 296] on button "Confirm" at bounding box center [512, 296] width 46 height 14
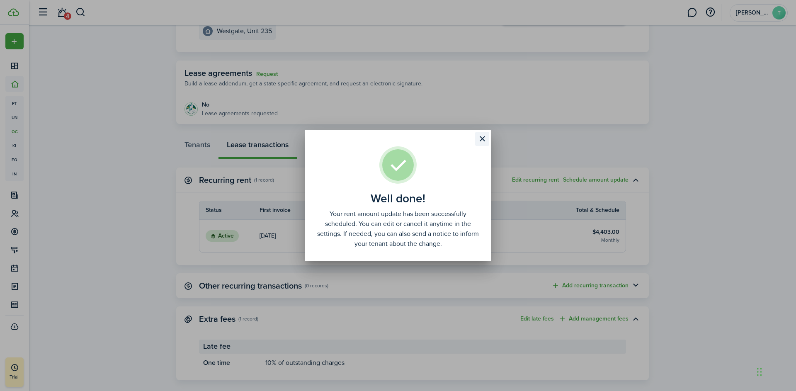
click at [485, 138] on button "Close modal" at bounding box center [482, 139] width 14 height 14
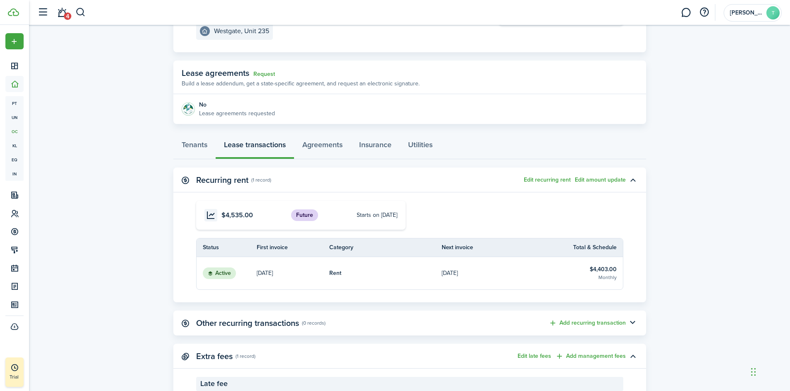
click at [535, 215] on div "Future $4,535.00 Starts on [DATE]" at bounding box center [409, 215] width 427 height 29
click at [90, 226] on lease-view "No.1468071 Renew Actions [DATE] — [DATE] Lease #10 Active Property [GEOGRAPHIC_…" at bounding box center [409, 176] width 761 height 492
click at [141, 236] on lease-view "No.1468071 Renew Actions [DATE] — [DATE] Lease #10 Active Property [GEOGRAPHIC_…" at bounding box center [409, 176] width 761 height 492
click at [196, 146] on link "Tenants" at bounding box center [194, 146] width 42 height 25
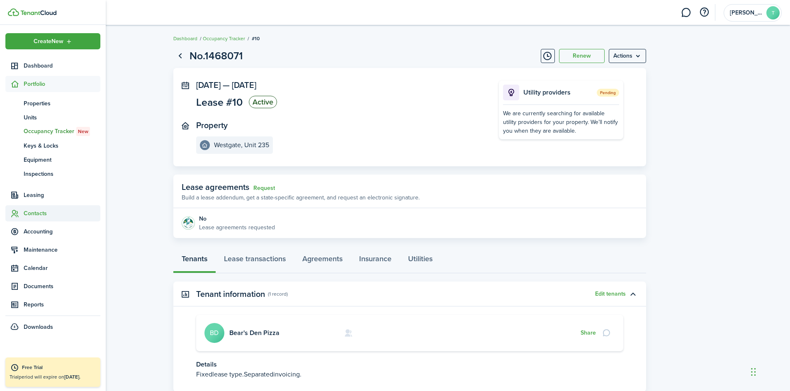
click at [42, 215] on span "Contacts" at bounding box center [62, 213] width 77 height 9
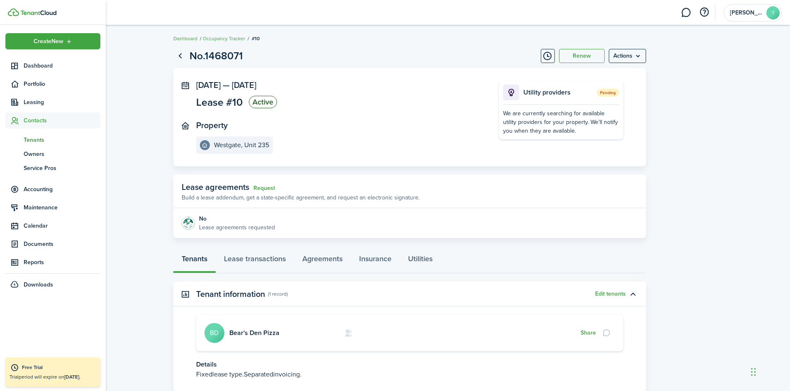
click at [37, 142] on span "Tenants" at bounding box center [62, 140] width 77 height 9
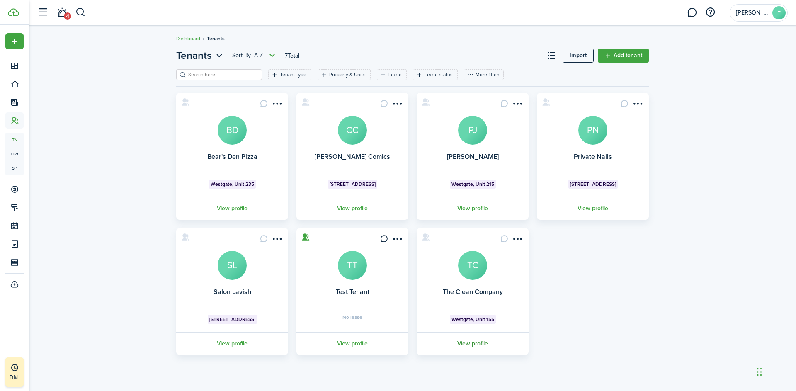
click at [473, 345] on link "View profile" at bounding box center [473, 343] width 114 height 23
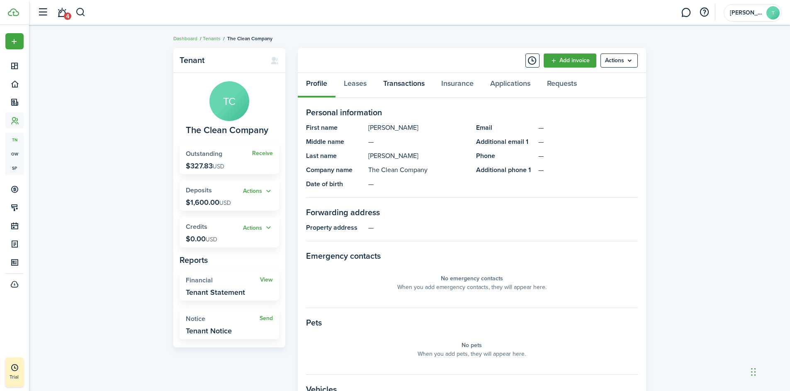
click at [398, 85] on link "Transactions" at bounding box center [404, 85] width 58 height 25
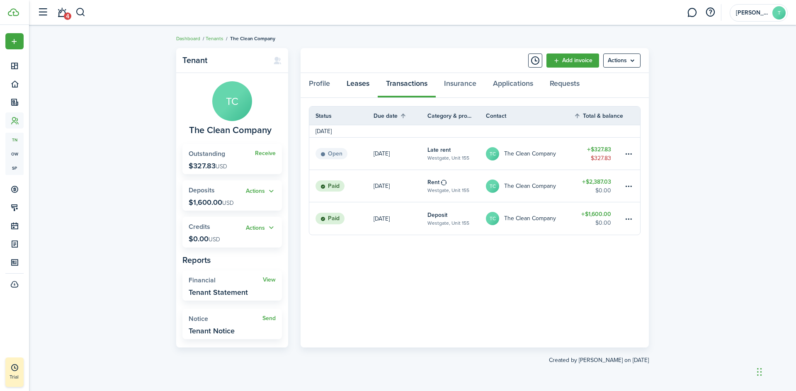
click at [365, 87] on link "Leases" at bounding box center [357, 85] width 39 height 25
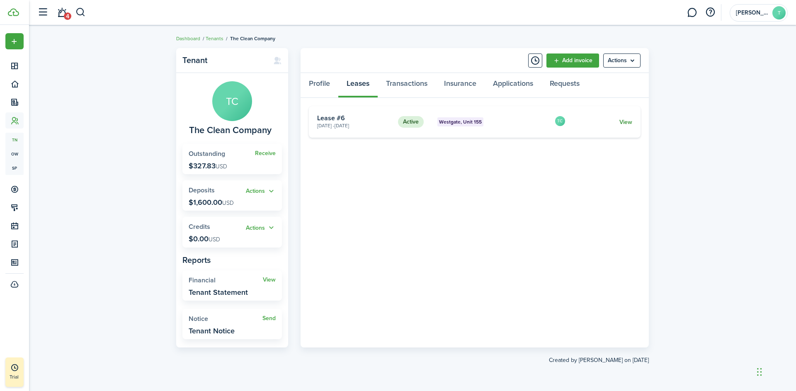
click at [627, 122] on link "View" at bounding box center [626, 122] width 13 height 9
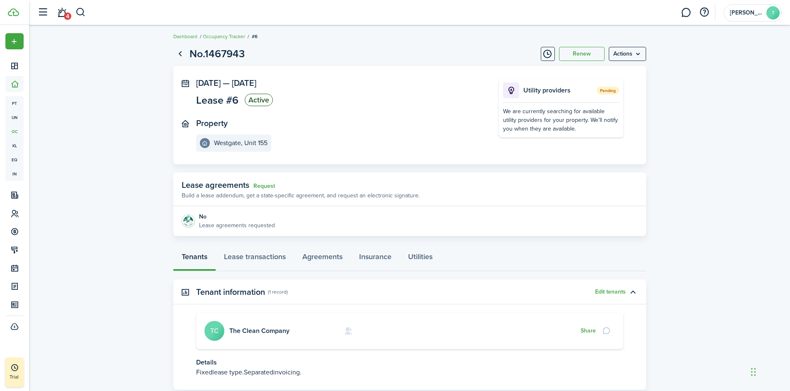
scroll to position [57, 0]
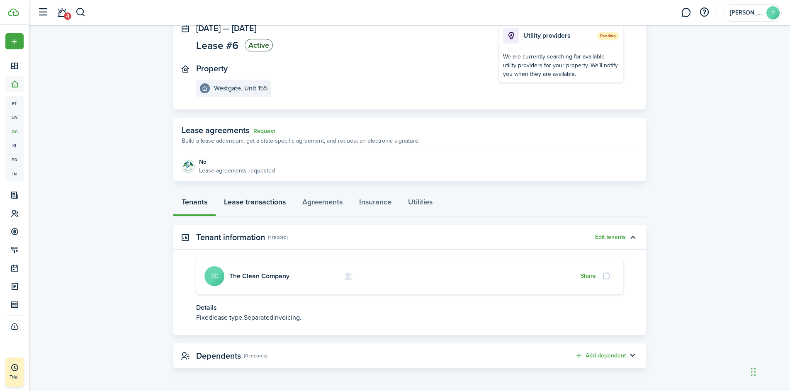
click at [233, 202] on link "Lease transactions" at bounding box center [255, 204] width 78 height 25
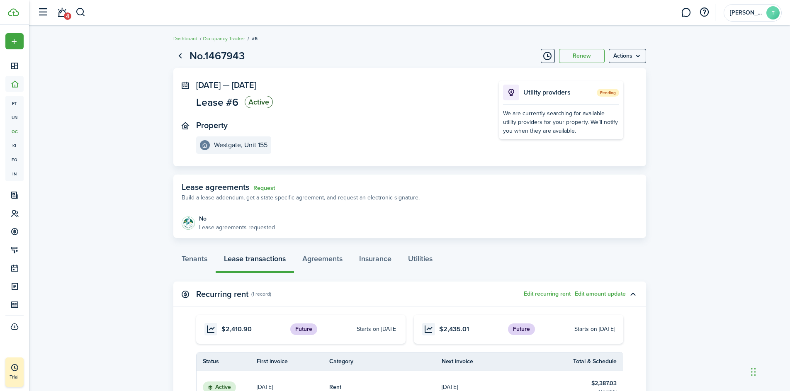
scroll to position [57, 0]
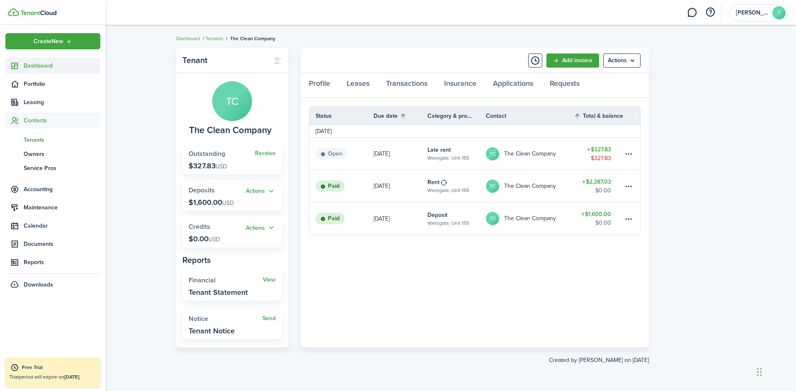
click at [38, 64] on span "Dashboard" at bounding box center [62, 65] width 77 height 9
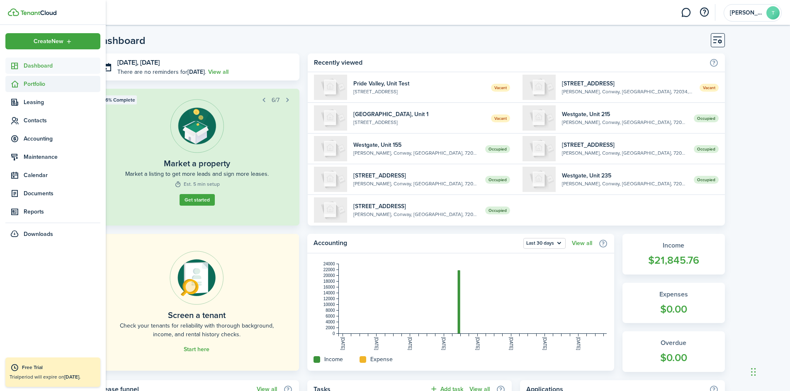
click at [41, 84] on span "Portfolio" at bounding box center [62, 84] width 77 height 9
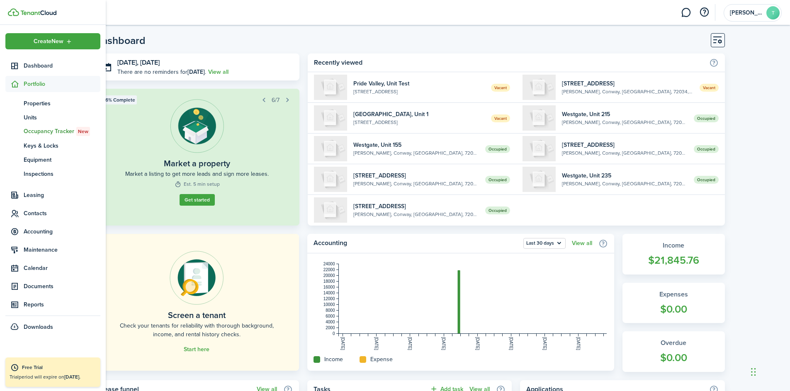
click at [56, 131] on span "Occupancy Tracker New" at bounding box center [62, 131] width 77 height 9
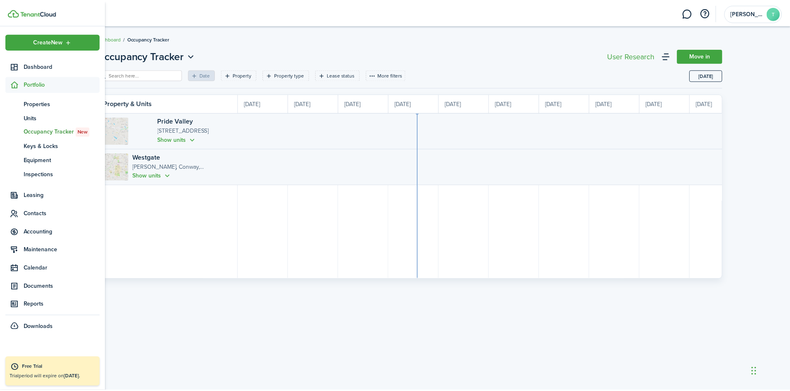
scroll to position [0, 152]
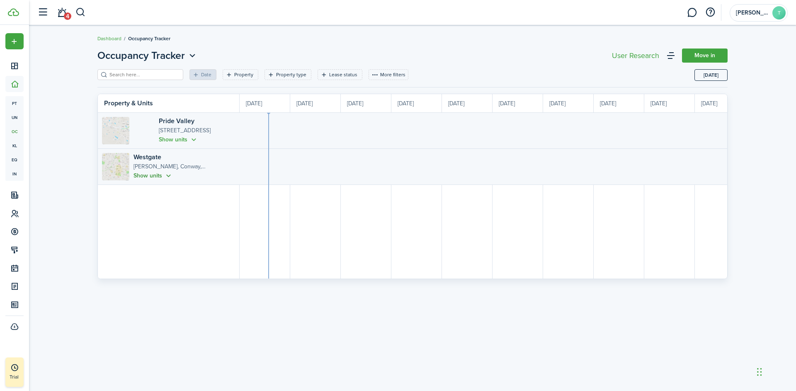
click at [170, 176] on button "Show units" at bounding box center [153, 176] width 39 height 10
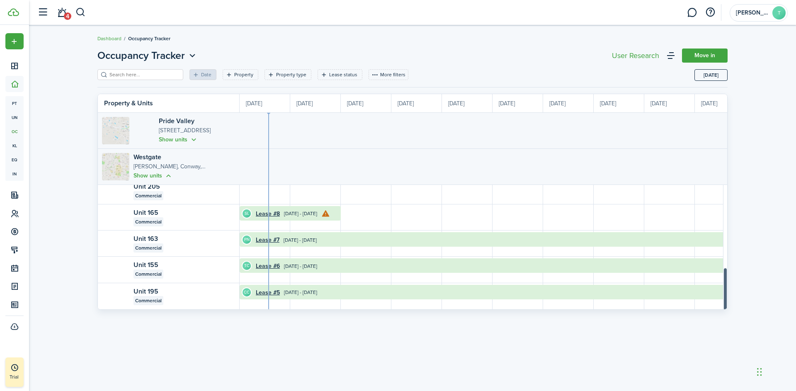
click at [741, 321] on body "Create New Dashboard Portfolio pt Properties un Units oc Occupancy Tracker New …" at bounding box center [398, 195] width 796 height 391
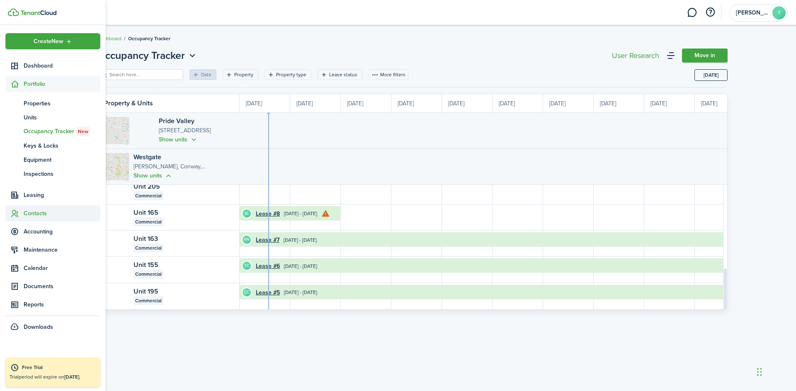
click at [51, 212] on span "Contacts" at bounding box center [62, 213] width 77 height 9
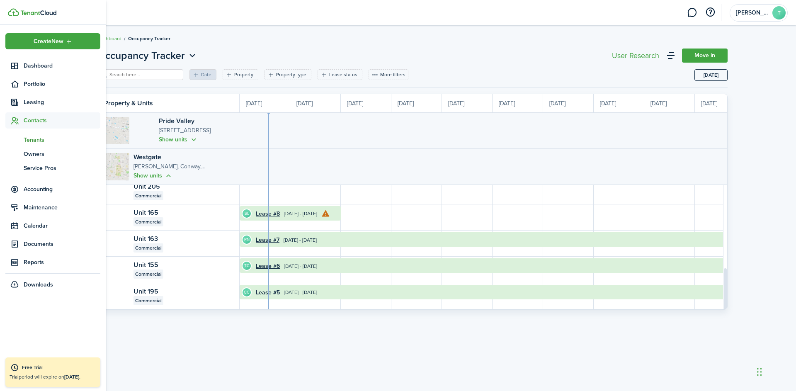
click at [43, 139] on span "Tenants" at bounding box center [62, 140] width 77 height 9
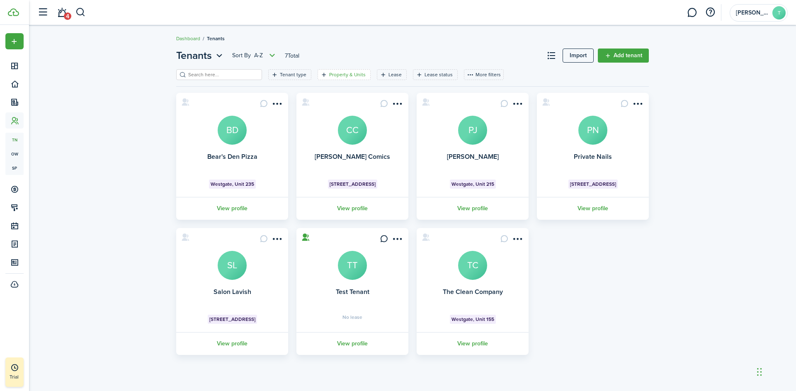
click at [331, 77] on filter-tag-label "Property & Units" at bounding box center [347, 74] width 37 height 7
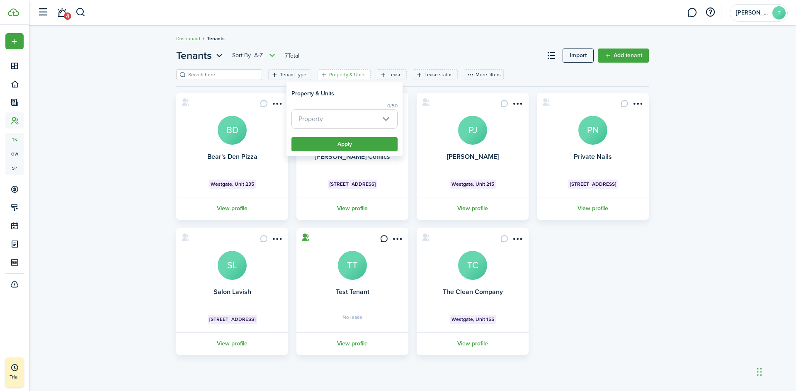
click at [348, 117] on span "Property" at bounding box center [344, 119] width 105 height 18
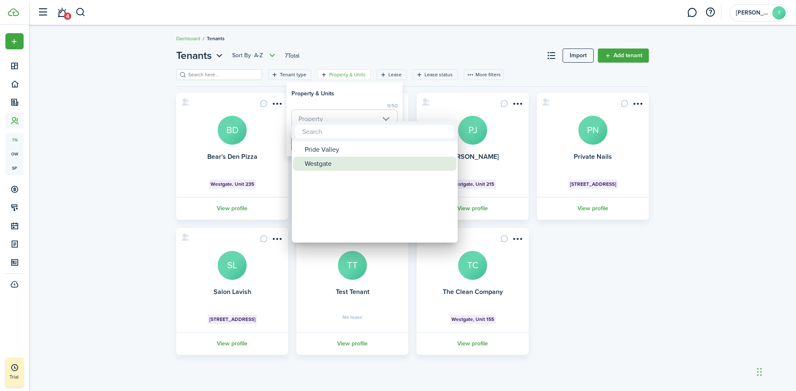
click at [330, 164] on div "Westgate" at bounding box center [378, 164] width 147 height 14
type input "Westgate"
click at [348, 166] on div "Westgate" at bounding box center [378, 164] width 147 height 14
type input "Westgate"
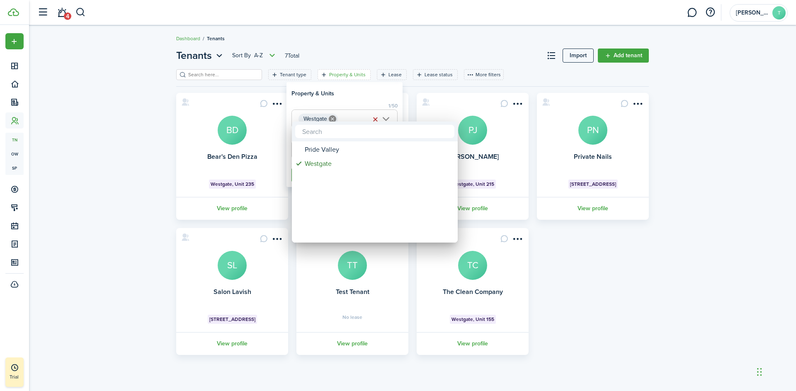
click at [365, 90] on div at bounding box center [398, 196] width 929 height 524
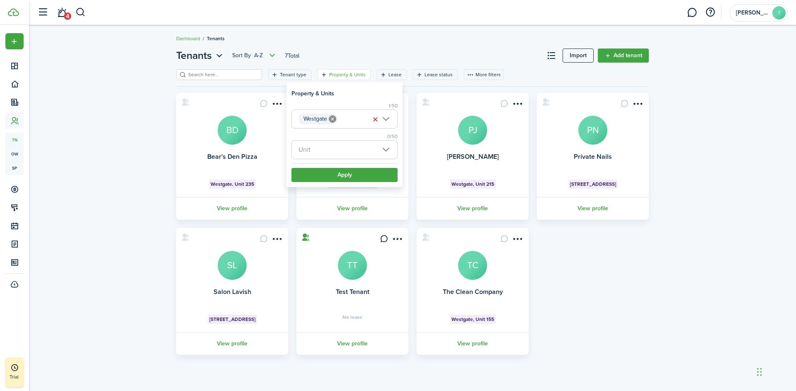
click at [387, 44] on breadcrumb "Dashboard Tenants" at bounding box center [412, 34] width 473 height 19
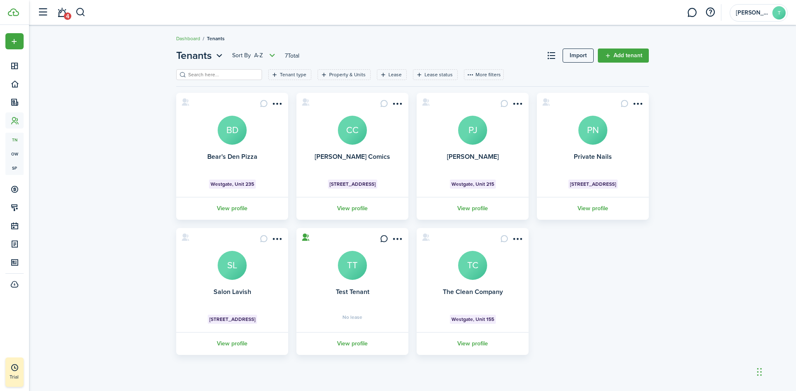
click at [123, 168] on div "Tenants Sort by A-Z 7 Total Import Add tenant Tenant type Property & Units Leas…" at bounding box center [412, 201] width 767 height 315
click at [614, 55] on link "Add tenant" at bounding box center [623, 56] width 51 height 14
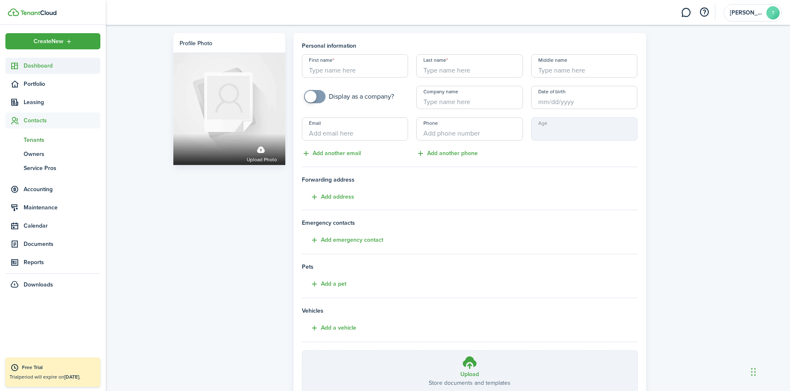
click at [33, 65] on span "Dashboard" at bounding box center [62, 65] width 77 height 9
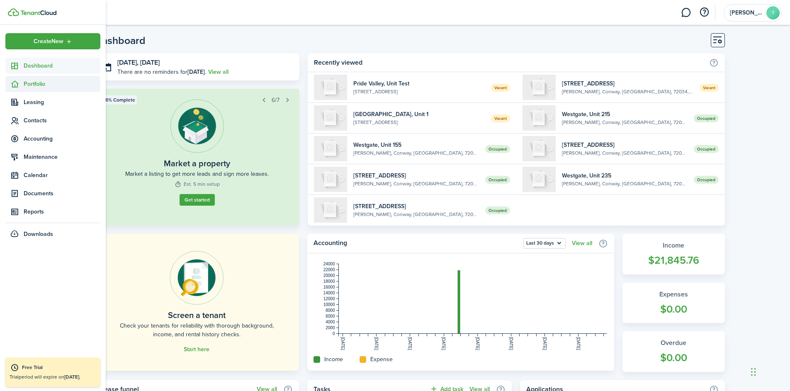
click at [41, 83] on span "Portfolio" at bounding box center [62, 84] width 77 height 9
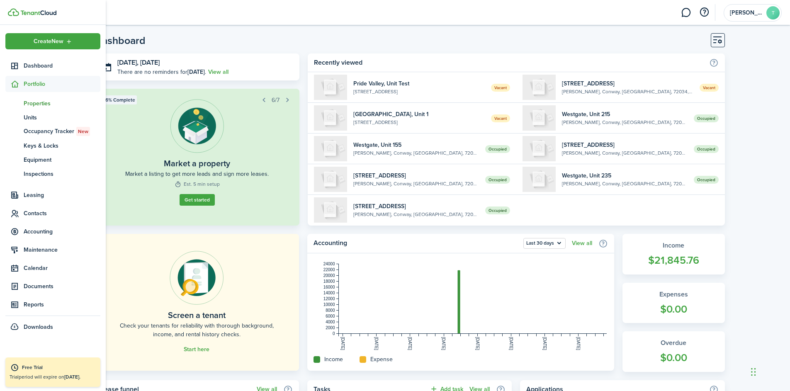
click at [45, 105] on span "Properties" at bounding box center [62, 103] width 77 height 9
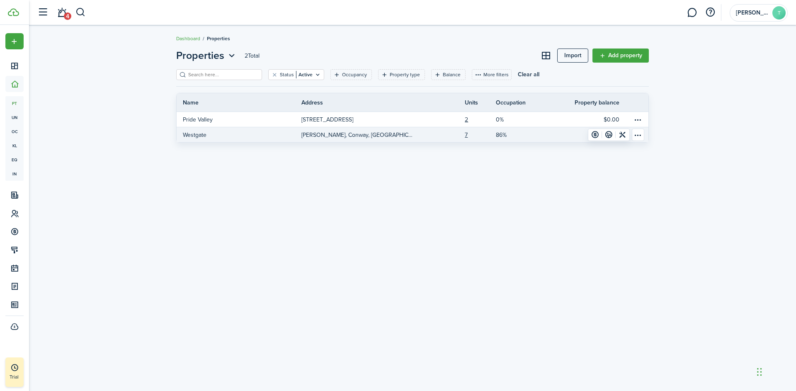
click at [347, 134] on p "[PERSON_NAME], Conway, [GEOGRAPHIC_DATA], 72034, [GEOGRAPHIC_DATA]" at bounding box center [358, 135] width 112 height 9
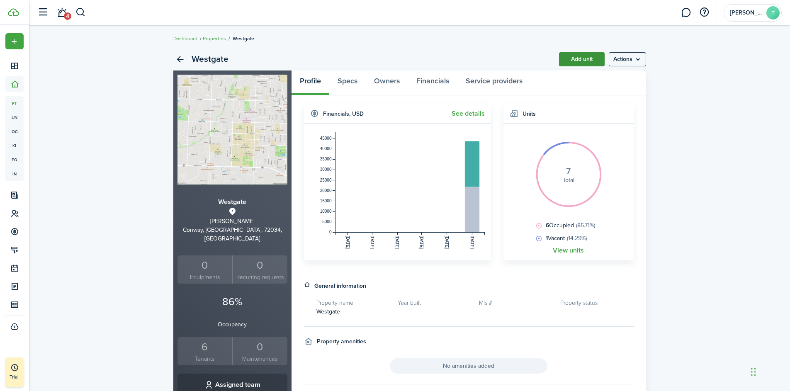
click at [580, 63] on link "Add unit" at bounding box center [582, 59] width 46 height 14
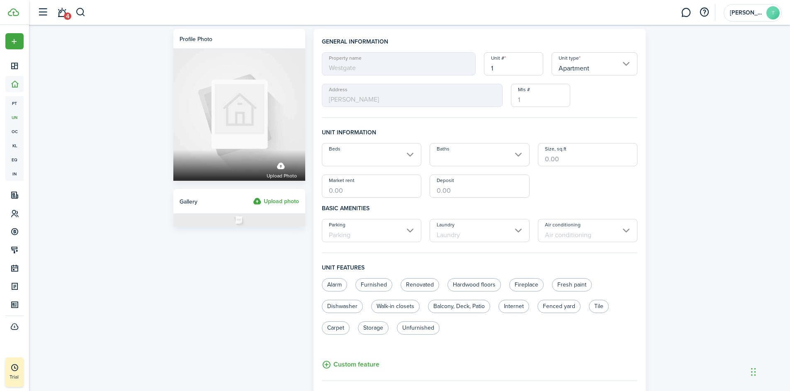
click at [508, 73] on input "1" at bounding box center [513, 63] width 59 height 23
click at [599, 66] on input "Apartment" at bounding box center [595, 63] width 86 height 23
type input "185"
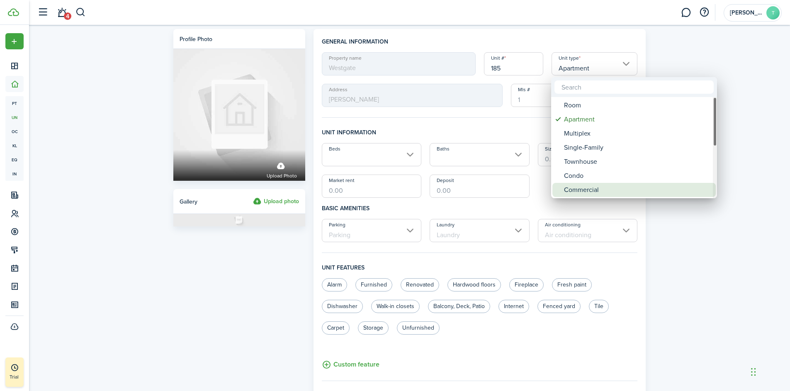
click at [569, 190] on div "Commercial" at bounding box center [637, 190] width 147 height 14
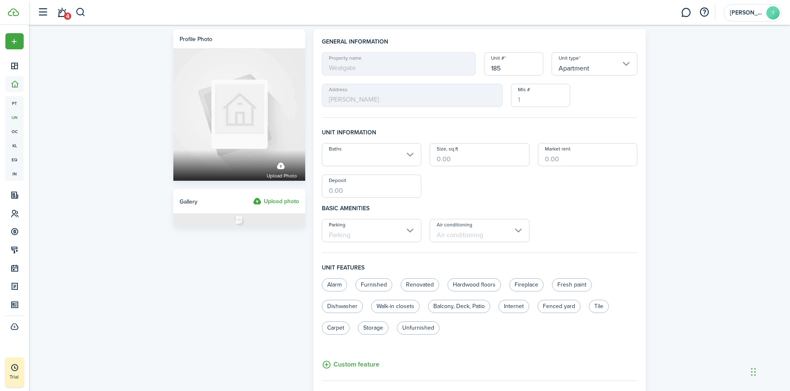
type input "Commercial"
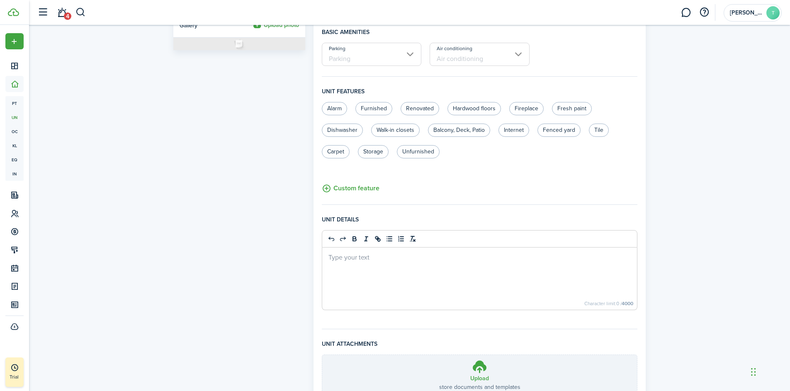
scroll to position [248, 0]
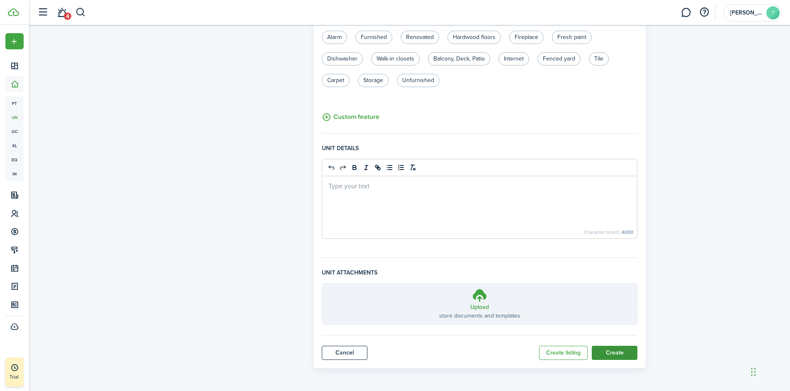
click at [602, 351] on button "Create" at bounding box center [615, 353] width 46 height 14
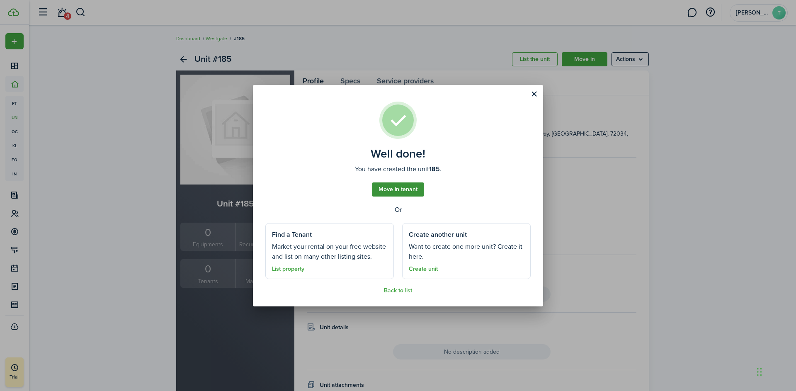
click at [398, 189] on link "Move in tenant" at bounding box center [398, 190] width 52 height 14
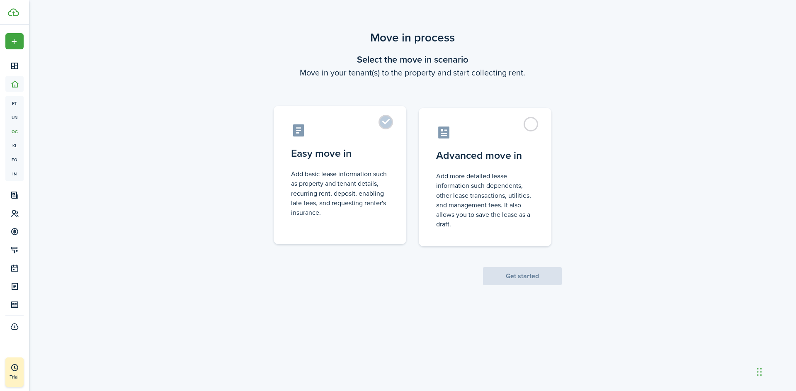
click at [387, 127] on label "Easy move in Add basic lease information such as property and tenant details, r…" at bounding box center [340, 175] width 133 height 139
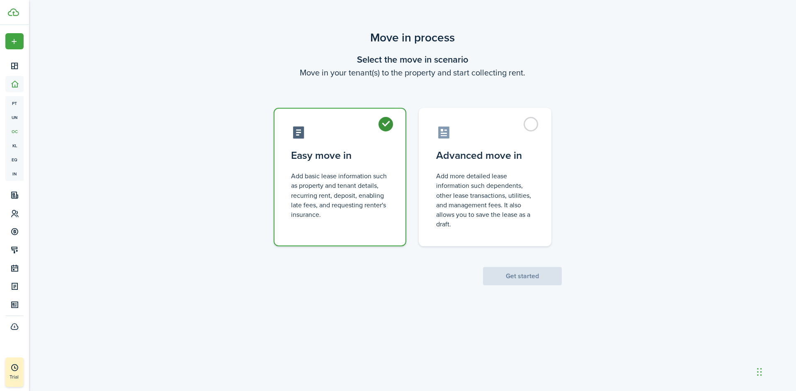
radio input "true"
click at [538, 278] on button "Get started" at bounding box center [522, 276] width 79 height 18
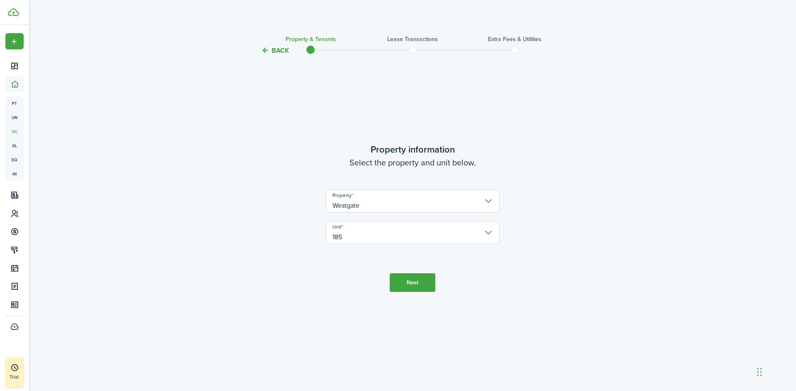
click at [416, 284] on button "Next" at bounding box center [413, 282] width 46 height 19
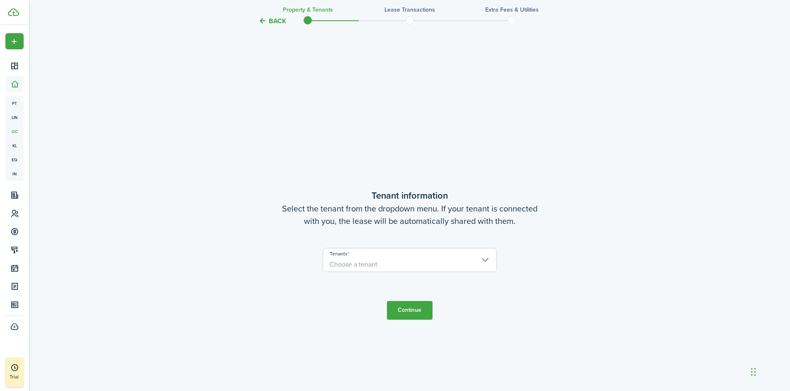
scroll to position [335, 0]
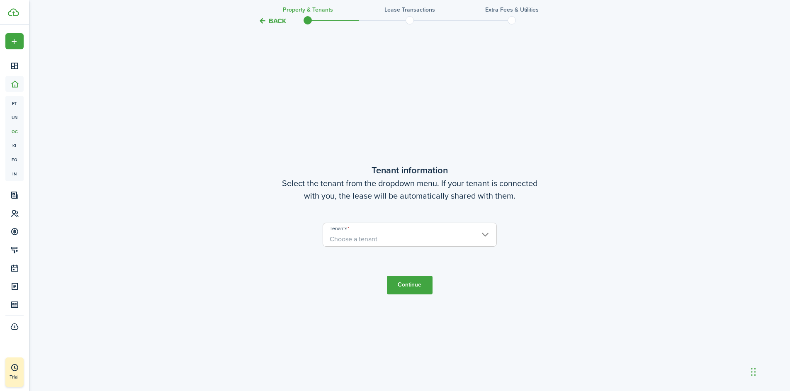
click at [363, 242] on span "Choose a tenant" at bounding box center [354, 239] width 48 height 10
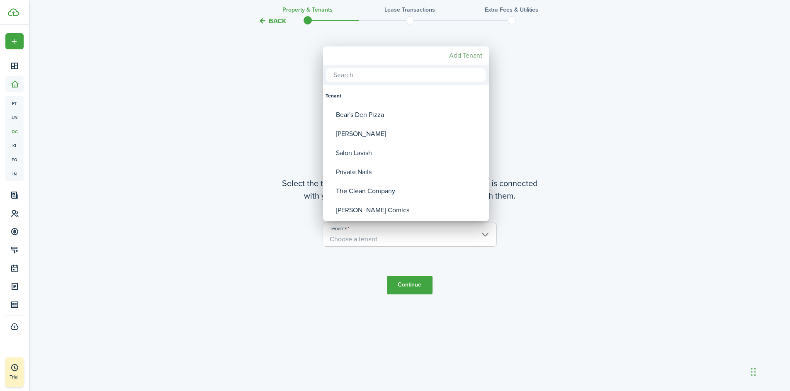
click at [475, 54] on mbsc-button "Add Tenant" at bounding box center [466, 55] width 40 height 15
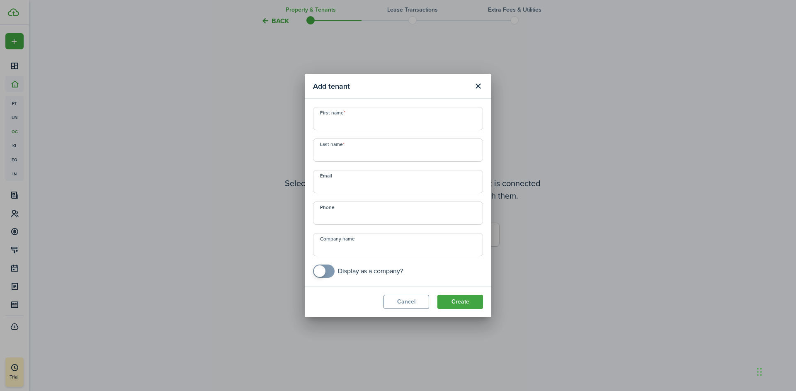
click at [348, 248] on input "Company name" at bounding box center [398, 244] width 170 height 23
type input "Insomnia Cookies"
checkbox input "true"
click at [319, 270] on span at bounding box center [320, 271] width 12 height 12
click at [467, 302] on button "Create" at bounding box center [461, 302] width 46 height 14
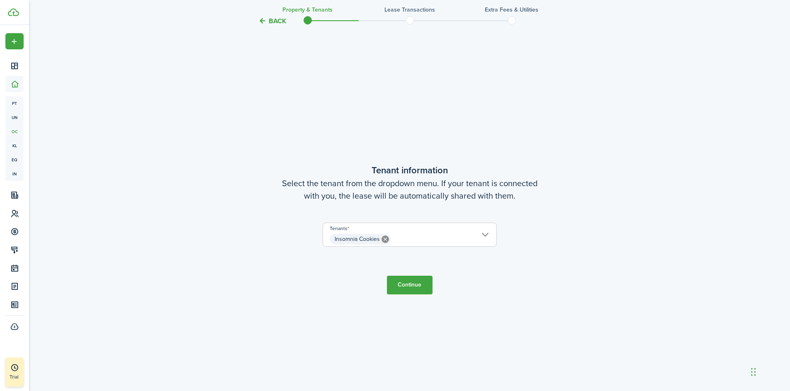
click at [400, 282] on button "Continue" at bounding box center [410, 285] width 46 height 19
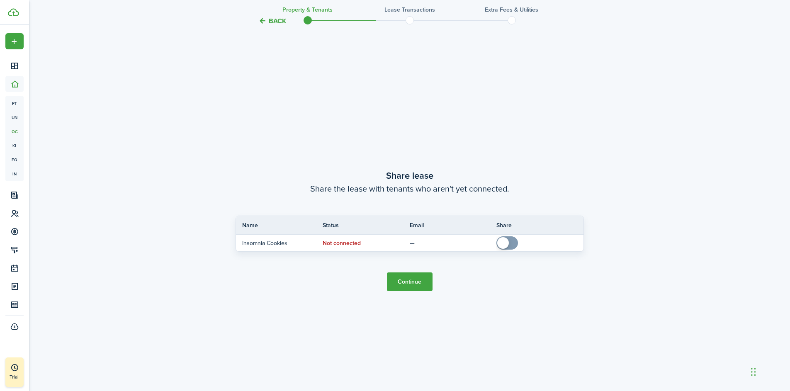
scroll to position [726, 0]
click at [414, 284] on button "Continue" at bounding box center [410, 280] width 46 height 19
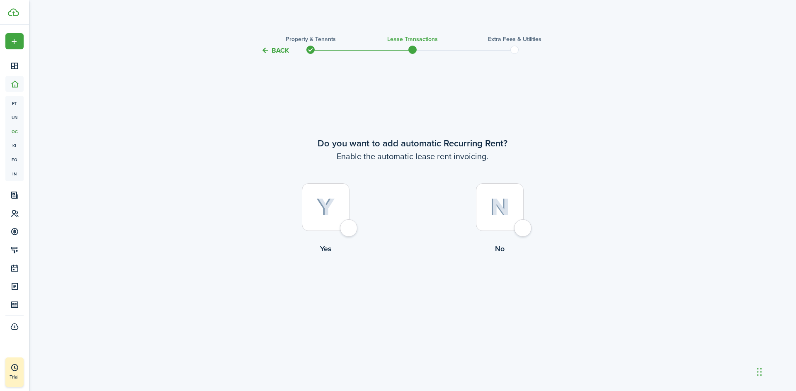
click at [349, 231] on div at bounding box center [326, 207] width 48 height 48
radio input "true"
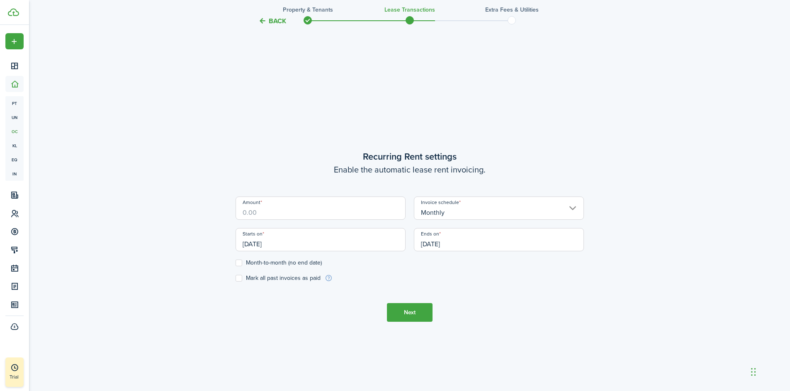
scroll to position [335, 0]
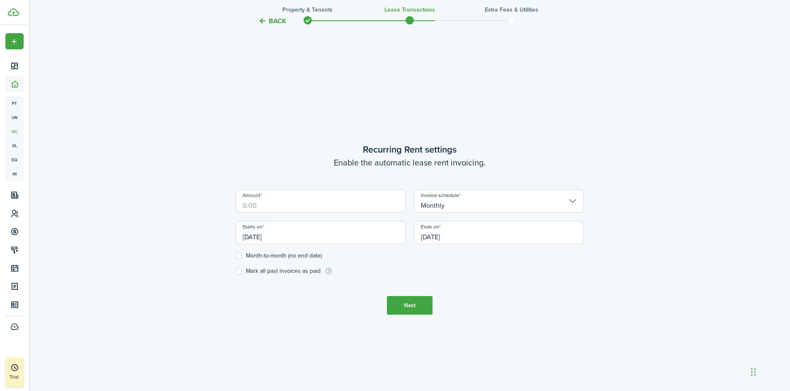
click at [466, 234] on input "[DATE]" at bounding box center [499, 232] width 170 height 23
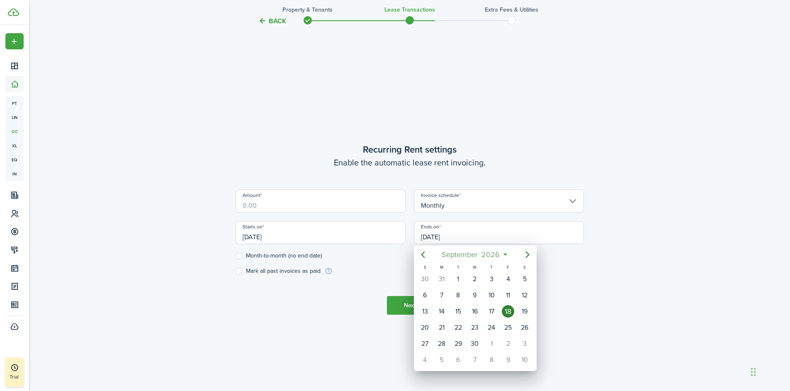
click at [497, 255] on span "2026" at bounding box center [491, 254] width 22 height 15
click at [475, 255] on span "2026" at bounding box center [471, 254] width 22 height 15
click at [525, 254] on icon "Next page" at bounding box center [528, 255] width 10 height 10
click at [431, 302] on div "2033" at bounding box center [436, 302] width 30 height 13
click at [516, 327] on div "Sep" at bounding box center [514, 328] width 30 height 13
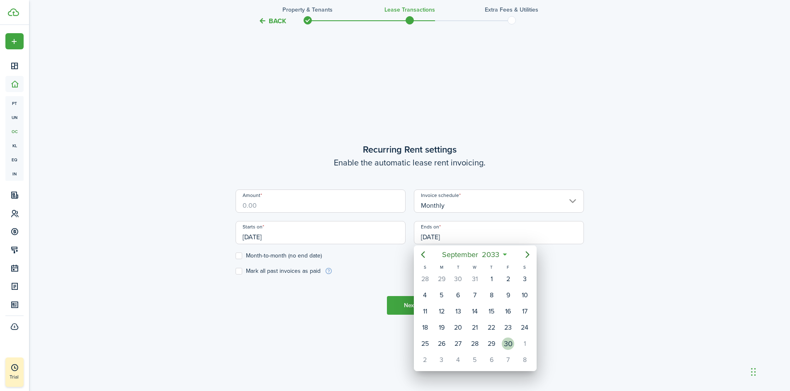
click at [508, 342] on div "30" at bounding box center [508, 344] width 12 height 12
type input "[DATE]"
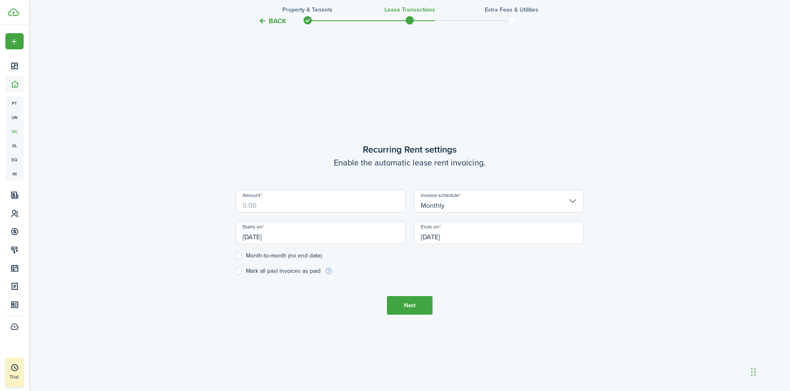
click at [278, 239] on input "[DATE]" at bounding box center [321, 232] width 170 height 23
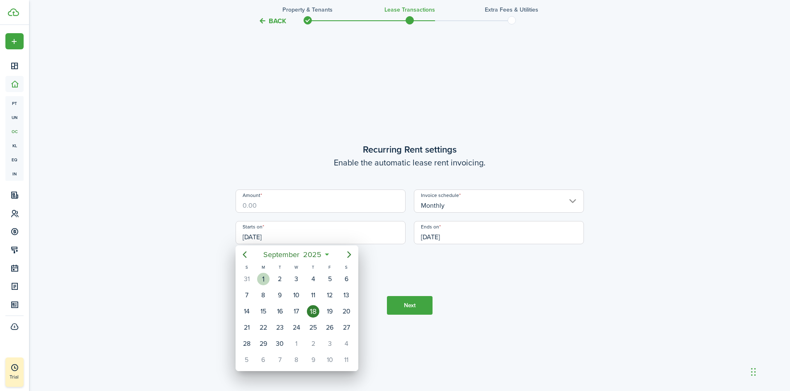
click at [265, 280] on div "1" at bounding box center [263, 279] width 12 height 12
type input "[DATE]"
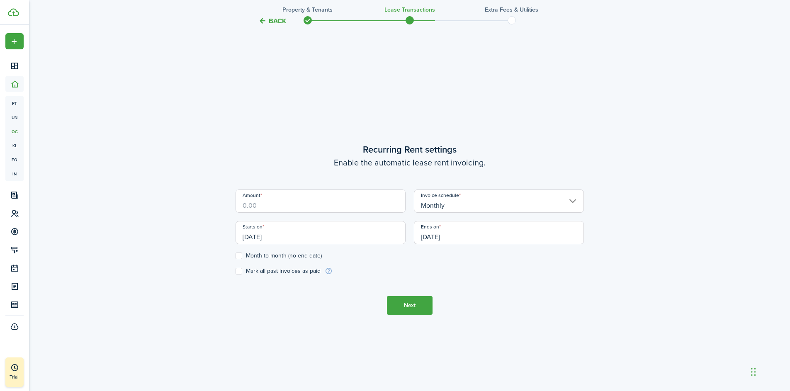
click at [254, 206] on input "Amount" at bounding box center [321, 201] width 170 height 23
click at [258, 205] on input "Amount" at bounding box center [321, 201] width 170 height 23
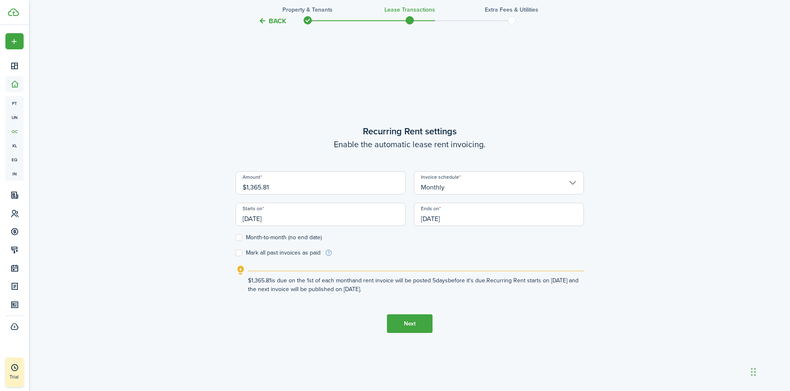
type input "$1,365.81"
click at [239, 253] on label "Mark all past invoices as paid" at bounding box center [278, 253] width 85 height 7
click at [236, 253] on input "Mark all past invoices as paid" at bounding box center [235, 253] width 0 height 0
checkbox input "true"
click at [414, 324] on button "Next" at bounding box center [410, 323] width 46 height 19
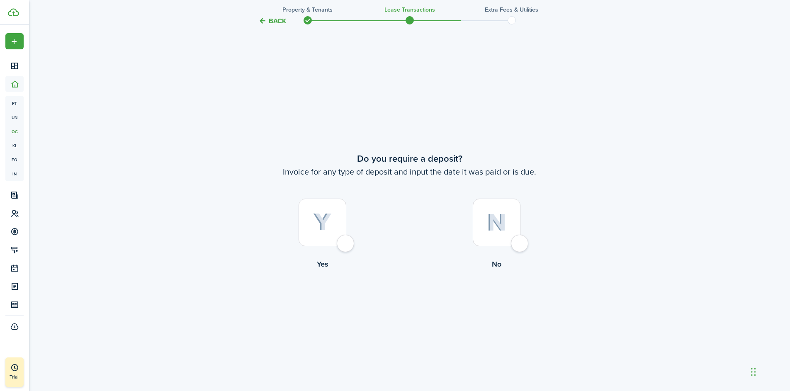
scroll to position [726, 0]
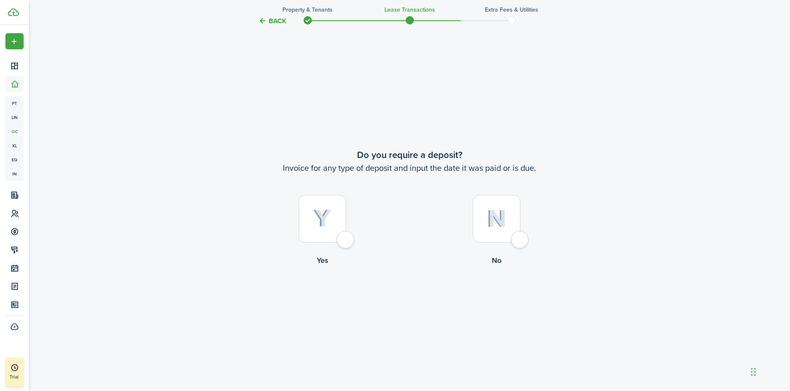
click at [346, 240] on div at bounding box center [323, 219] width 48 height 48
radio input "true"
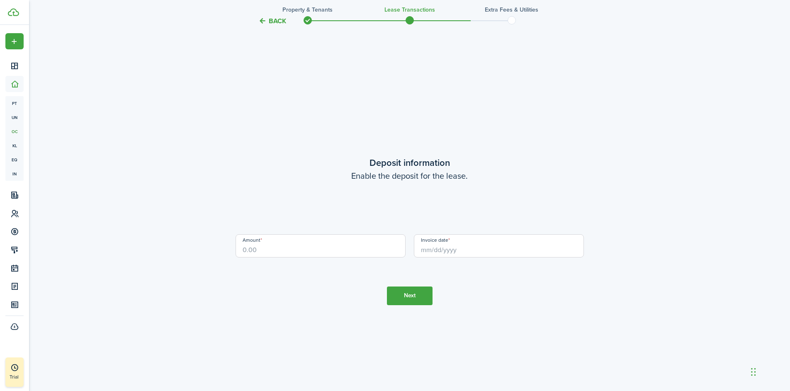
scroll to position [1117, 0]
click at [311, 249] on input "Amount" at bounding box center [321, 244] width 170 height 23
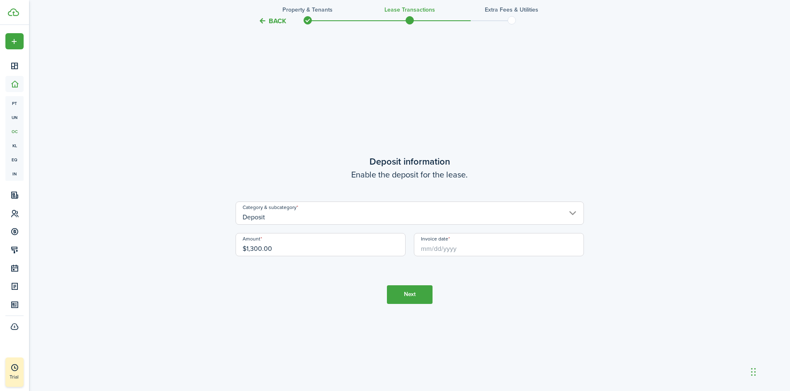
click at [487, 247] on input "Invoice date" at bounding box center [499, 244] width 170 height 23
type input "$1,300.00"
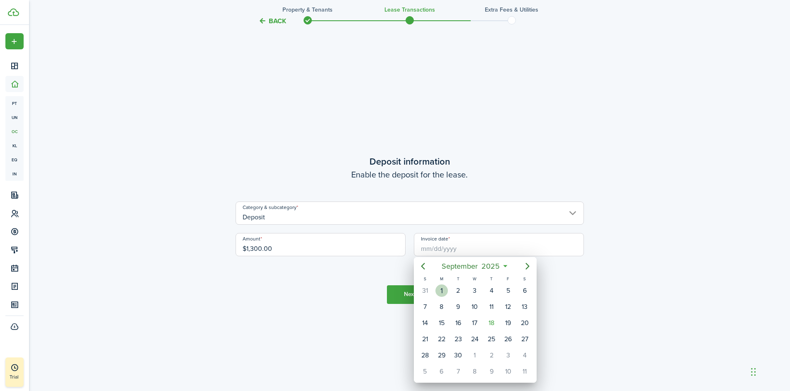
click at [443, 290] on div "1" at bounding box center [442, 291] width 12 height 12
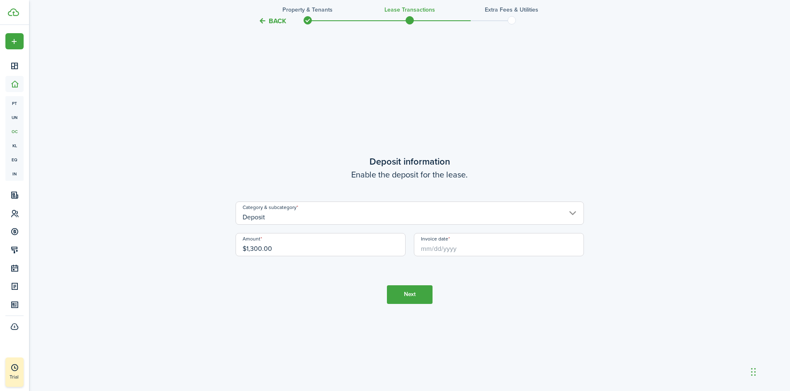
type input "[DATE]"
click at [415, 296] on button "Next" at bounding box center [410, 294] width 46 height 19
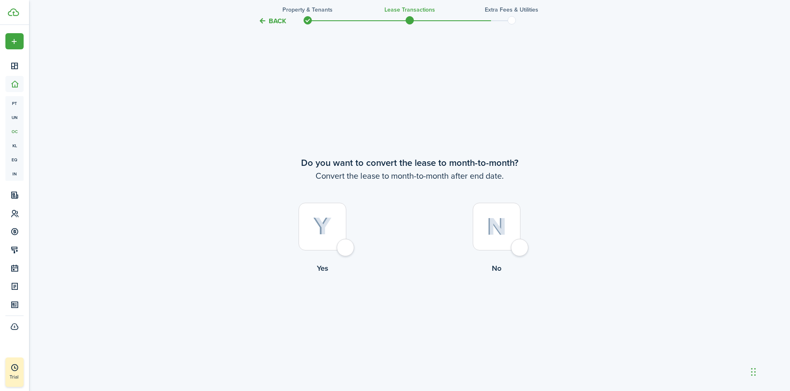
scroll to position [1508, 0]
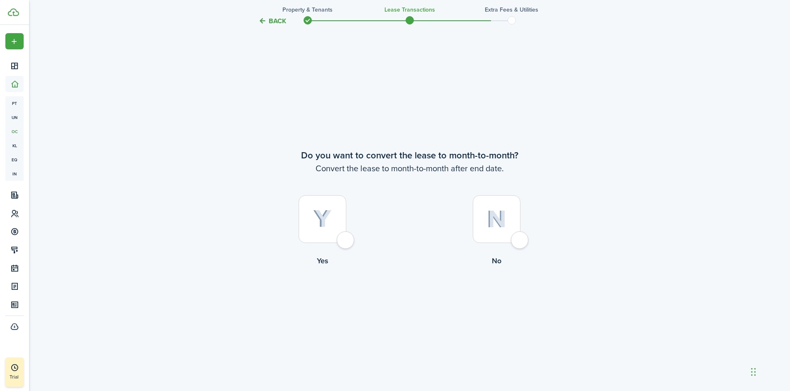
click at [346, 243] on div at bounding box center [323, 219] width 48 height 48
radio input "true"
click at [414, 297] on button "Continue" at bounding box center [410, 300] width 46 height 19
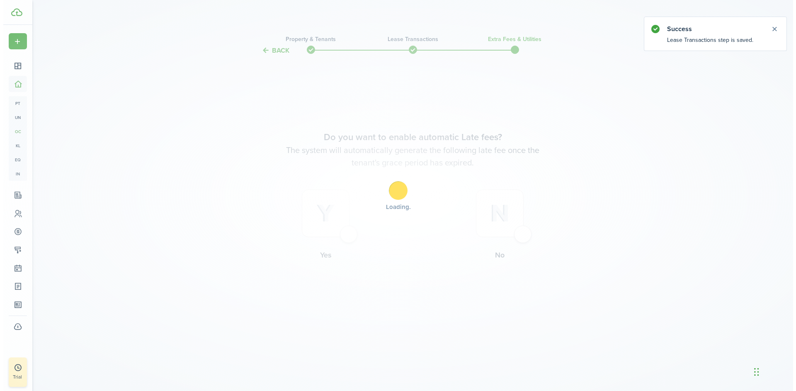
scroll to position [0, 0]
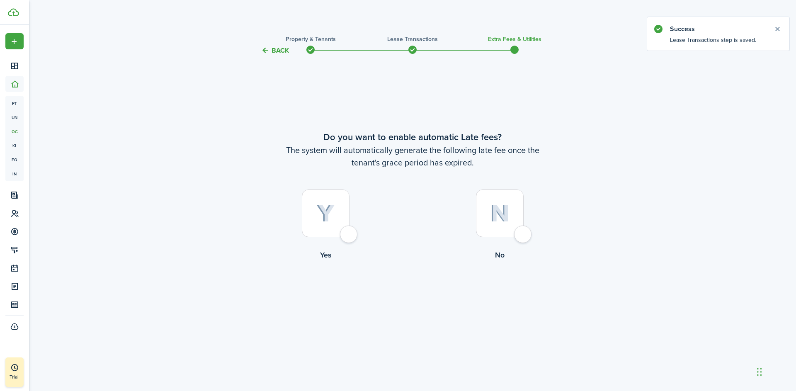
click at [350, 236] on div at bounding box center [326, 214] width 48 height 48
radio input "true"
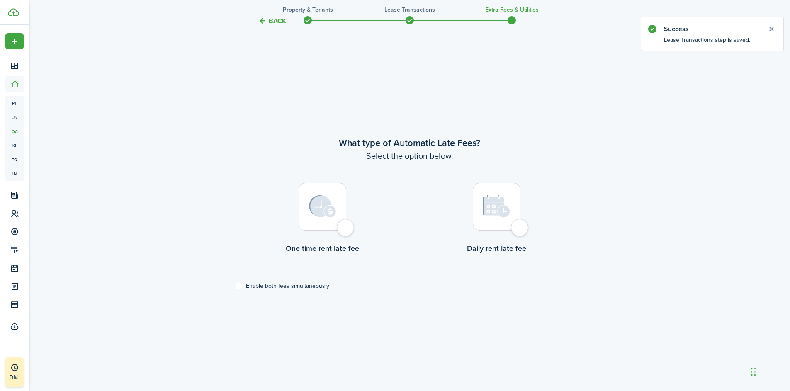
scroll to position [335, 0]
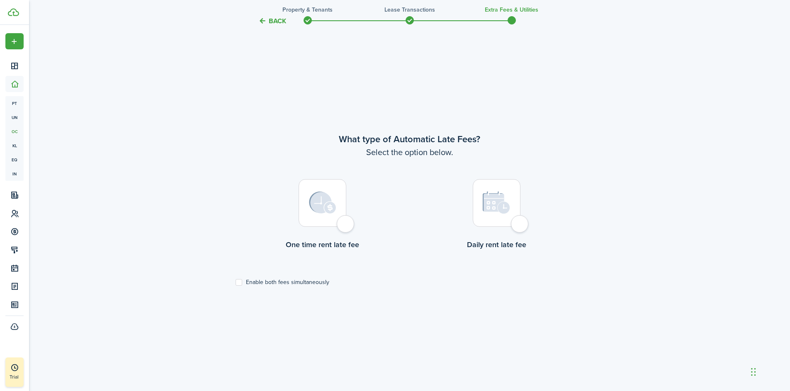
click at [146, 267] on div "Back Property & Tenants Lease Transactions Extra fees & Utilities Do you want t…" at bounding box center [409, 59] width 761 height 739
click at [346, 227] on div at bounding box center [323, 203] width 48 height 48
radio input "true"
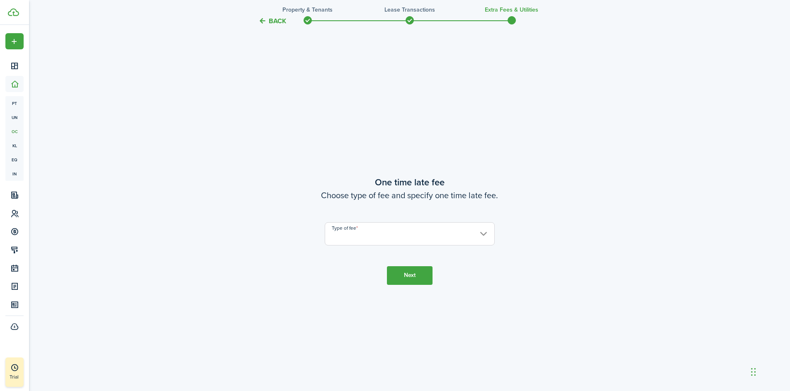
scroll to position [726, 0]
click at [358, 234] on input "Type of fee" at bounding box center [410, 232] width 170 height 23
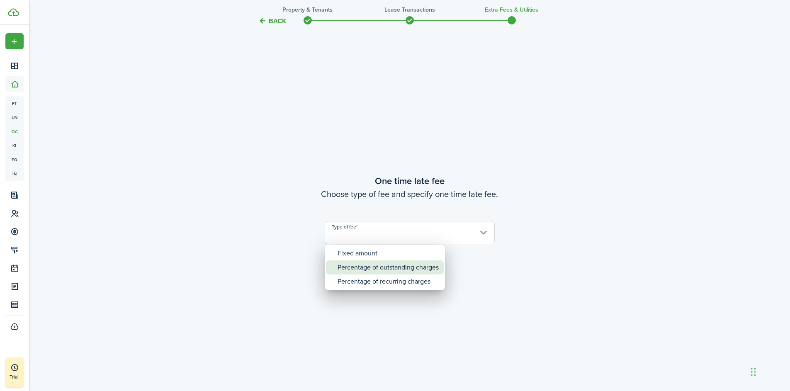
click at [380, 271] on div "Percentage of outstanding charges" at bounding box center [388, 268] width 101 height 14
type input "Percentage of outstanding charges"
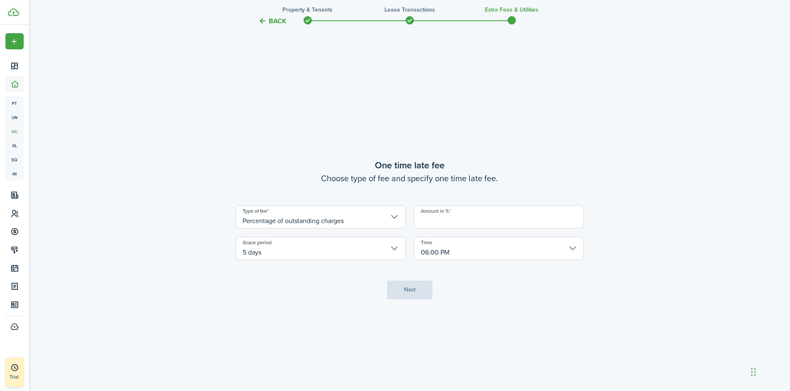
click at [436, 225] on input "Amount in %" at bounding box center [499, 216] width 170 height 23
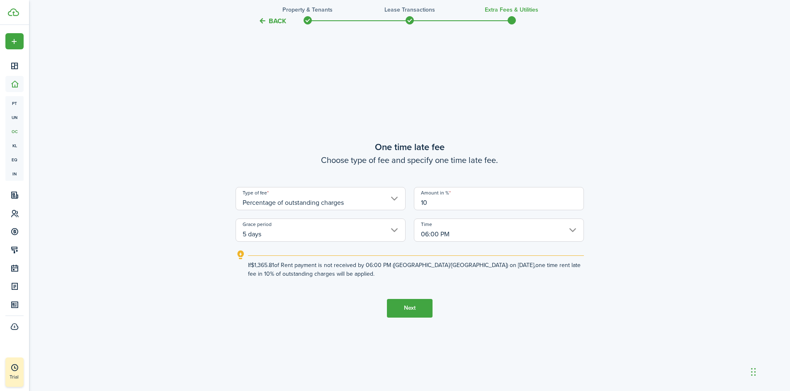
click at [328, 231] on input "5 days" at bounding box center [321, 230] width 170 height 23
type input "10"
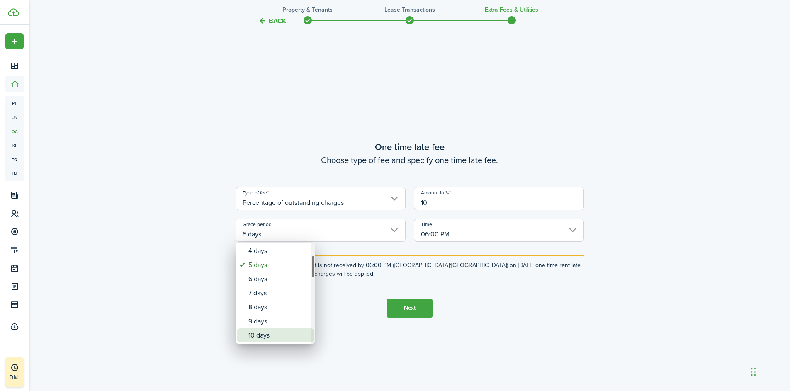
click at [285, 335] on div "10 days" at bounding box center [278, 336] width 61 height 14
type input "10 days"
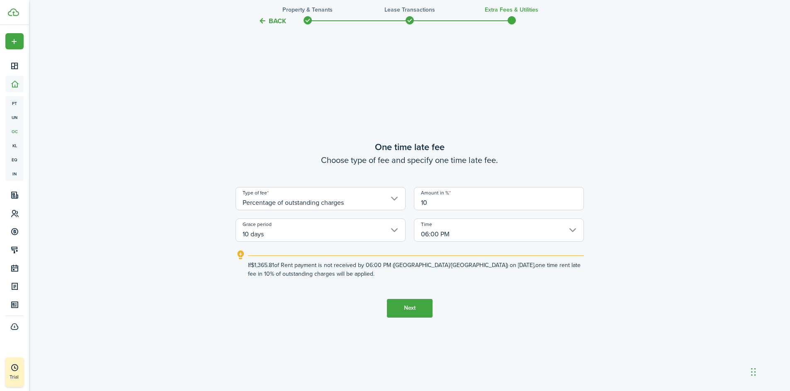
click at [406, 312] on button "Next" at bounding box center [410, 308] width 46 height 19
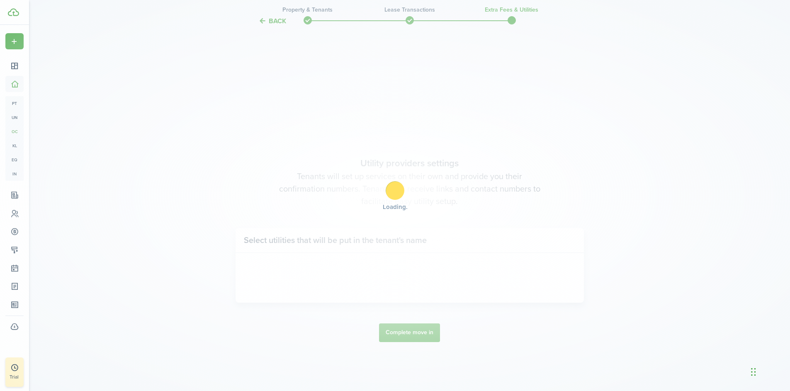
scroll to position [1117, 0]
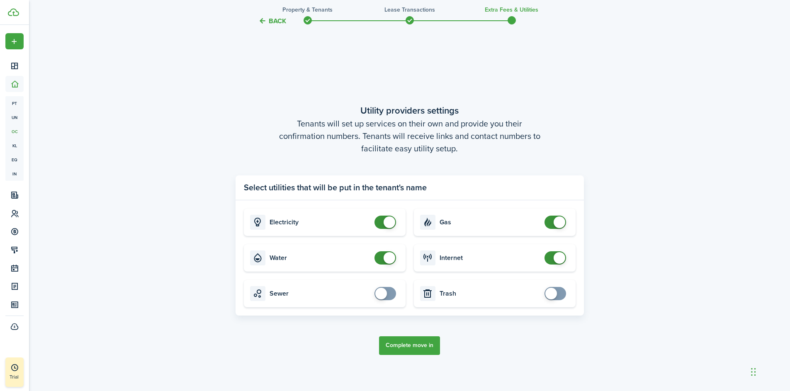
checkbox input "false"
click at [386, 222] on span at bounding box center [390, 223] width 12 height 12
checkbox input "false"
click at [389, 256] on span at bounding box center [390, 258] width 12 height 12
checkbox input "false"
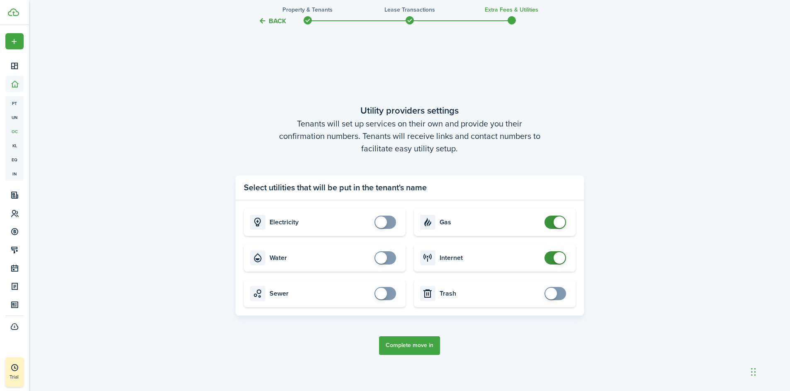
click at [560, 222] on span at bounding box center [560, 223] width 12 height 12
checkbox input "false"
click at [559, 257] on span at bounding box center [560, 258] width 12 height 12
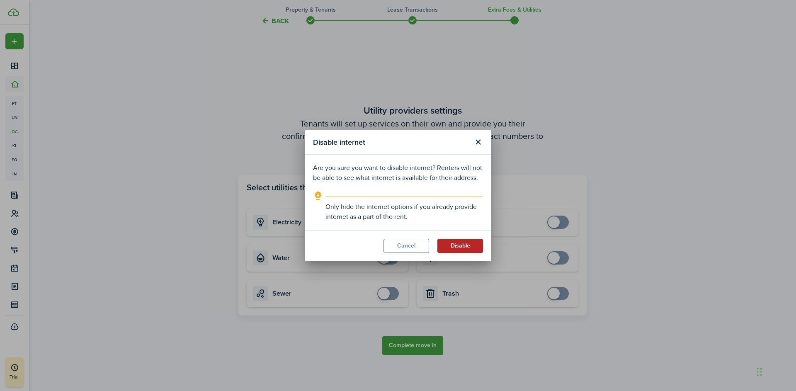
click at [462, 248] on button "Disable" at bounding box center [461, 246] width 46 height 14
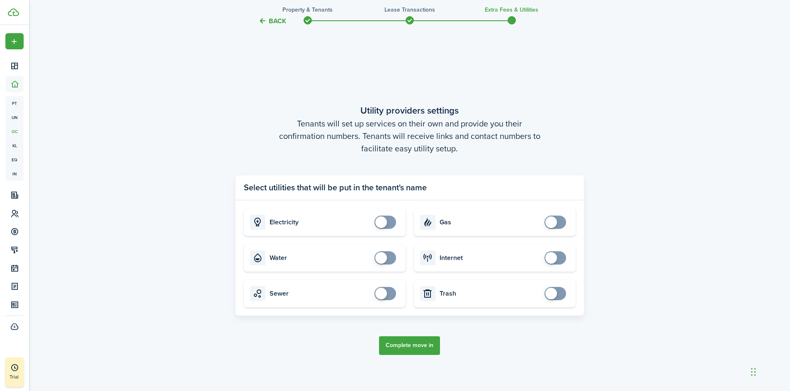
click at [409, 346] on button "Complete move in" at bounding box center [409, 345] width 61 height 19
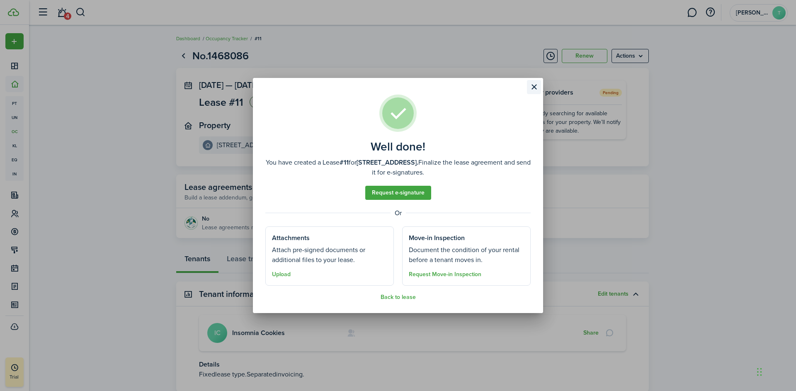
click at [535, 88] on button "Close modal" at bounding box center [534, 87] width 14 height 14
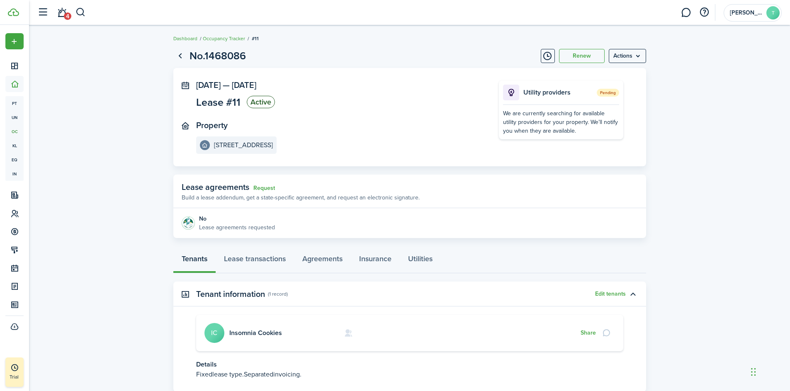
scroll to position [57, 0]
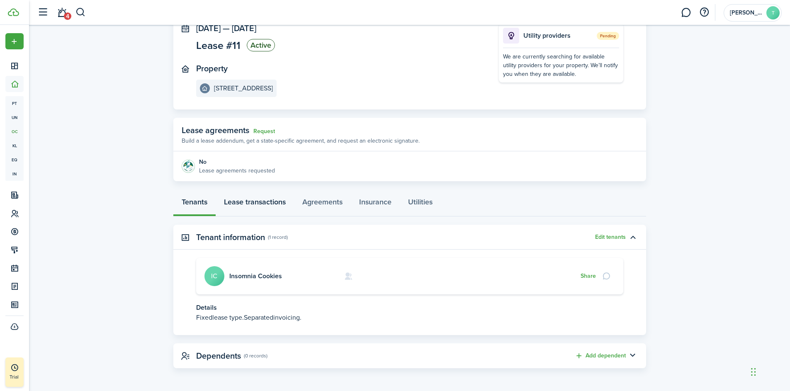
click at [246, 199] on link "Lease transactions" at bounding box center [255, 204] width 78 height 25
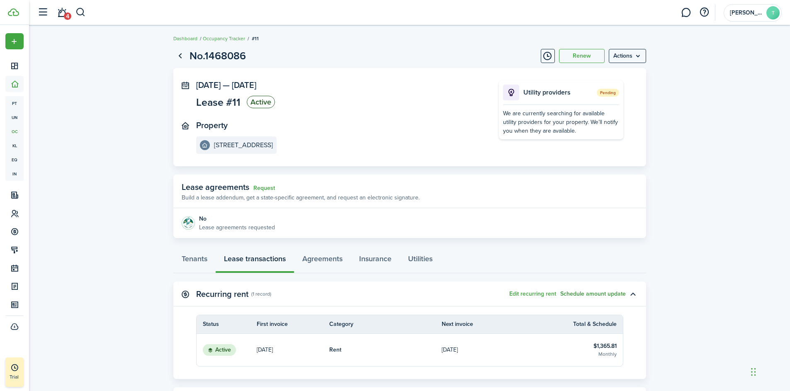
click at [575, 294] on button "Schedule amount update" at bounding box center [593, 294] width 66 height 7
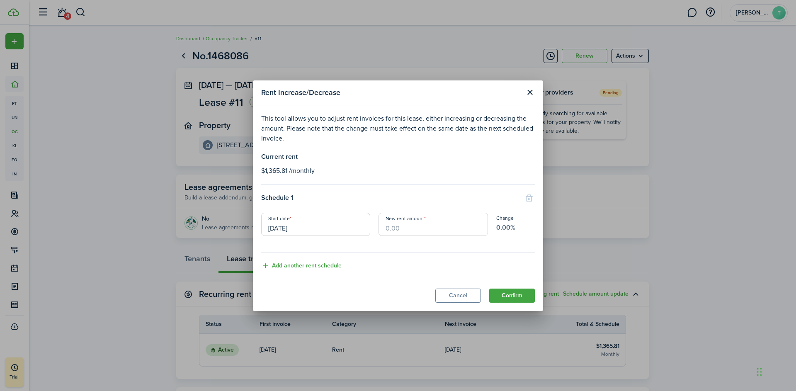
click at [309, 230] on input "[DATE]" at bounding box center [315, 224] width 109 height 23
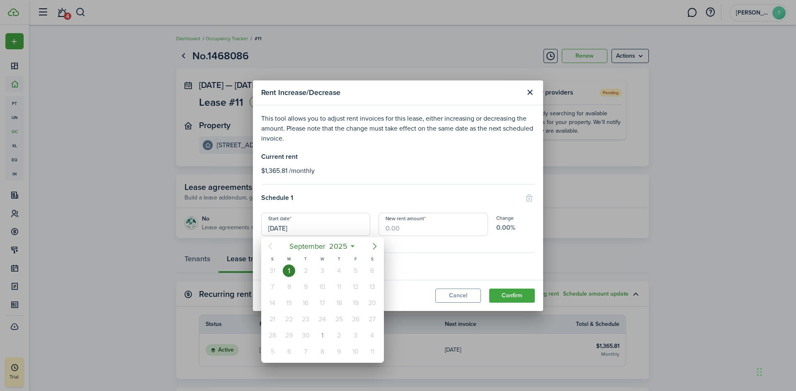
click at [383, 247] on mbsc-button "Next page" at bounding box center [375, 246] width 17 height 17
click at [373, 248] on icon "Next page" at bounding box center [375, 246] width 10 height 10
click at [374, 248] on icon "Next page" at bounding box center [375, 246] width 10 height 10
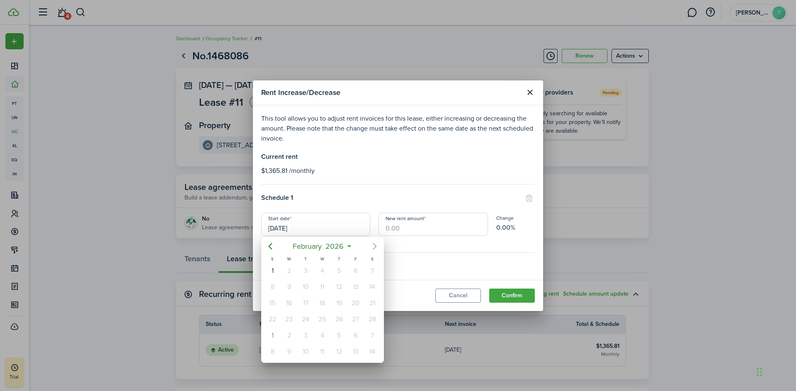
click at [374, 248] on icon "Next page" at bounding box center [375, 246] width 10 height 10
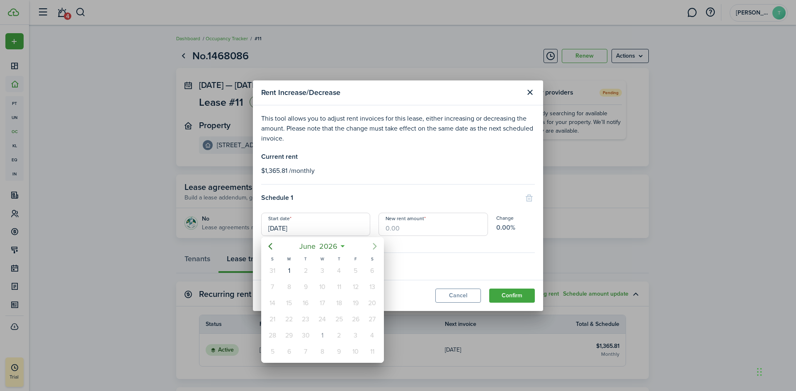
click at [374, 248] on icon "Next page" at bounding box center [375, 246] width 10 height 10
click at [267, 244] on icon "Previous page" at bounding box center [270, 246] width 10 height 10
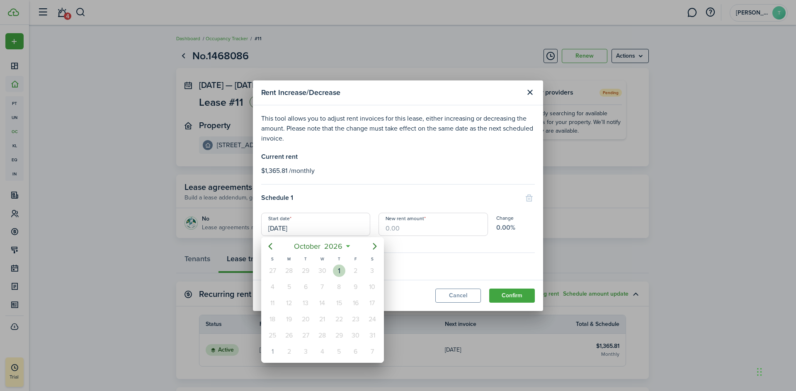
click at [338, 271] on div "1" at bounding box center [339, 271] width 12 height 12
type input "[DATE]"
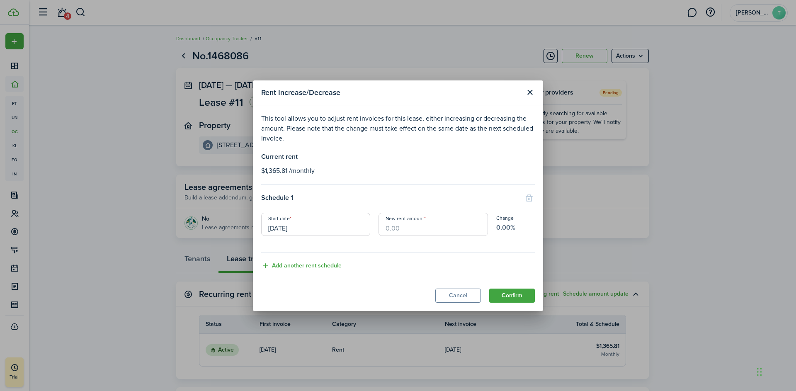
click at [390, 229] on input "New rent amount" at bounding box center [433, 224] width 109 height 23
type input "$1,399.96"
click at [318, 268] on button "Add another rent schedule" at bounding box center [301, 266] width 80 height 10
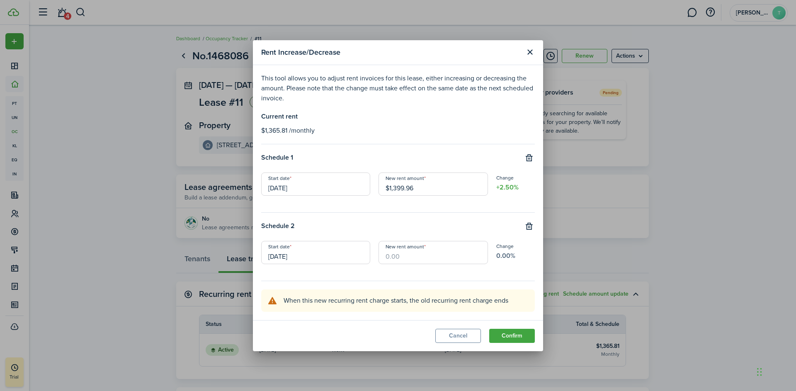
click at [314, 254] on input "[DATE]" at bounding box center [315, 252] width 109 height 23
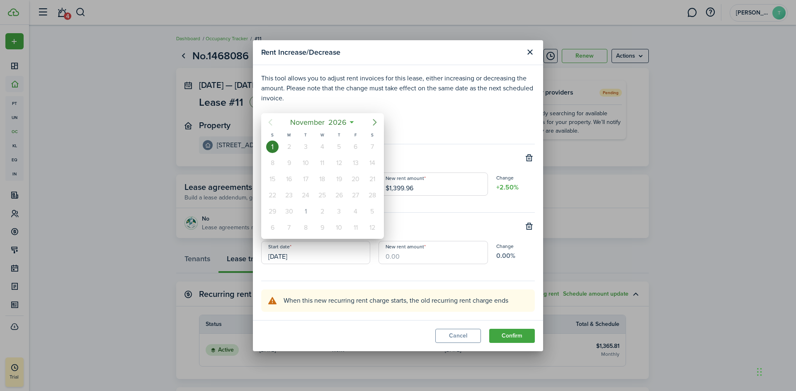
click at [374, 123] on icon "Next page" at bounding box center [375, 122] width 10 height 10
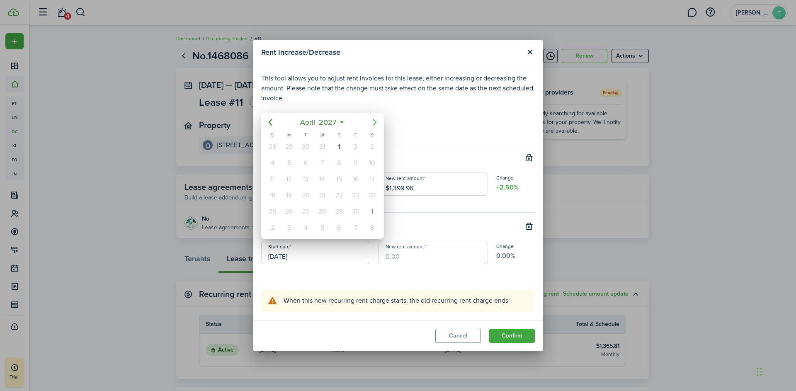
click at [374, 123] on icon "Next page" at bounding box center [375, 122] width 10 height 10
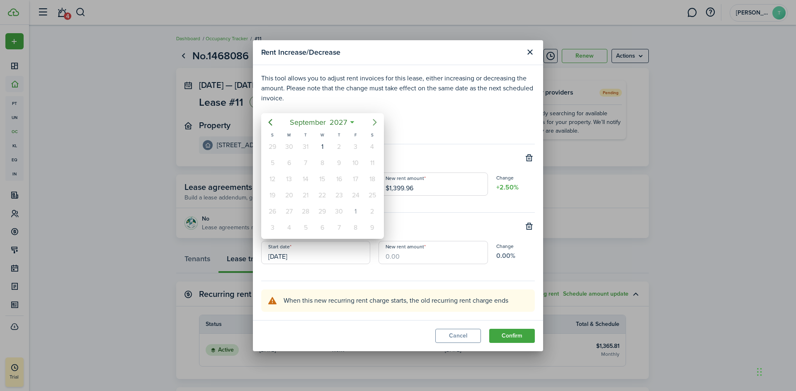
click at [374, 123] on icon "Next page" at bounding box center [375, 122] width 10 height 10
click at [353, 148] on div "1" at bounding box center [356, 147] width 12 height 12
type input "[DATE]"
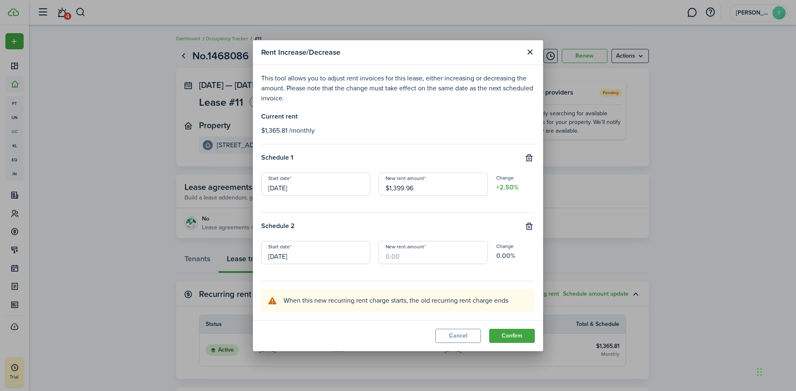
click at [392, 256] on input "New rent amount" at bounding box center [433, 252] width 109 height 23
type input "$1,434.96"
click at [517, 337] on button "Confirm" at bounding box center [512, 336] width 46 height 14
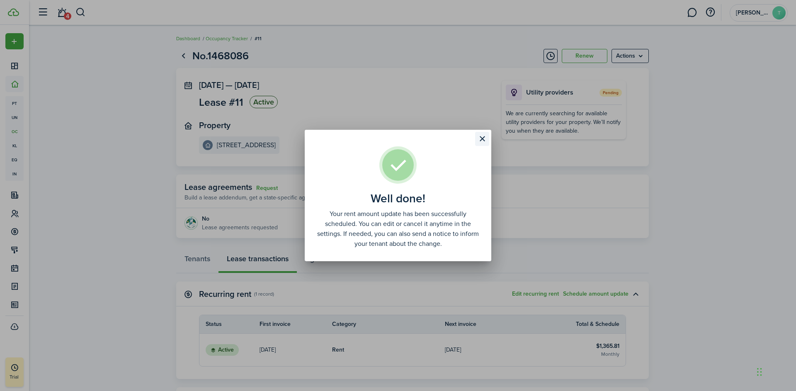
click at [484, 138] on button "Close modal" at bounding box center [482, 139] width 14 height 14
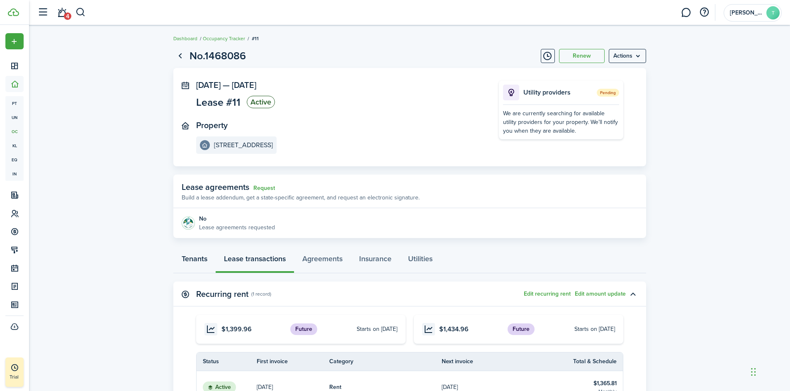
click at [197, 262] on link "Tenants" at bounding box center [194, 260] width 42 height 25
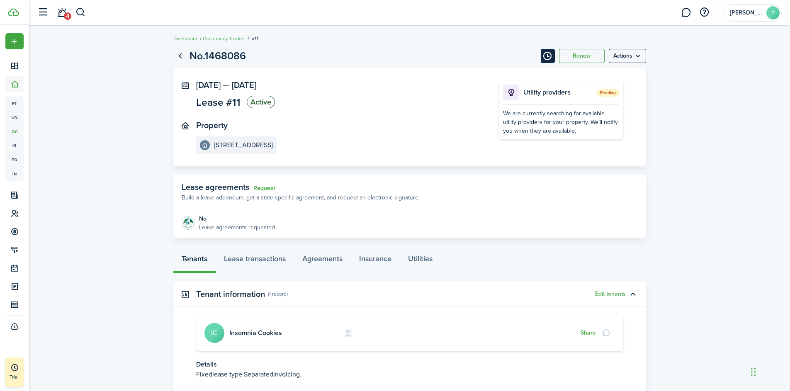
click at [547, 60] on button "Timeline" at bounding box center [548, 56] width 14 height 14
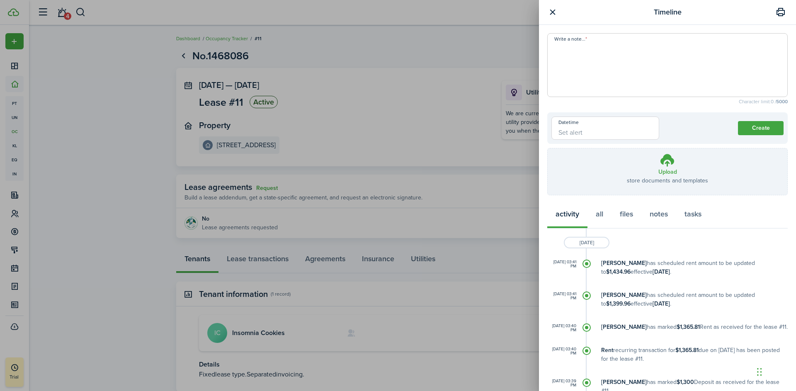
click at [578, 135] on input "Datetime" at bounding box center [606, 128] width 108 height 23
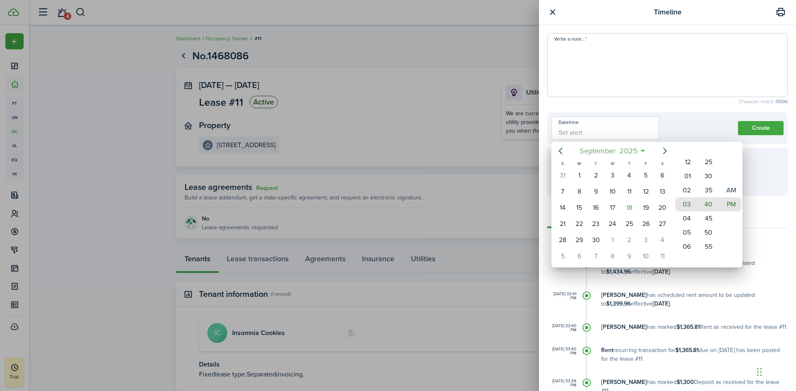
click at [639, 152] on span "2025" at bounding box center [629, 151] width 22 height 15
click at [609, 150] on span "2025" at bounding box center [609, 151] width 22 height 15
click at [613, 252] on div "2028" at bounding box center [613, 250] width 30 height 13
click at [576, 172] on div "Jan" at bounding box center [574, 172] width 30 height 13
click at [661, 176] on div "1" at bounding box center [663, 175] width 12 height 12
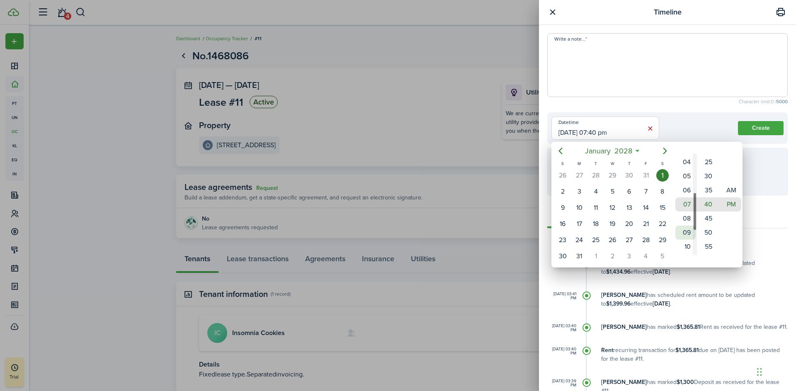
click at [686, 235] on mbsc-wheel-item "09" at bounding box center [686, 233] width 20 height 14
click at [733, 191] on mbsc-wheel-item "AM" at bounding box center [731, 190] width 20 height 14
click at [707, 191] on mbsc-wheel-item "00" at bounding box center [709, 190] width 20 height 14
type input "[DATE] 09:00 am"
click at [751, 127] on div at bounding box center [398, 196] width 929 height 524
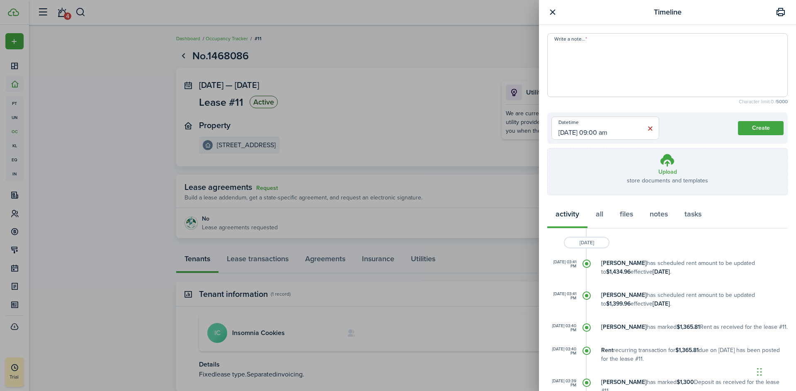
click at [577, 52] on textarea "Write a note..." at bounding box center [668, 68] width 240 height 50
type textarea "Schedule next rent increases from lease"
click at [751, 129] on button "Create" at bounding box center [761, 128] width 46 height 14
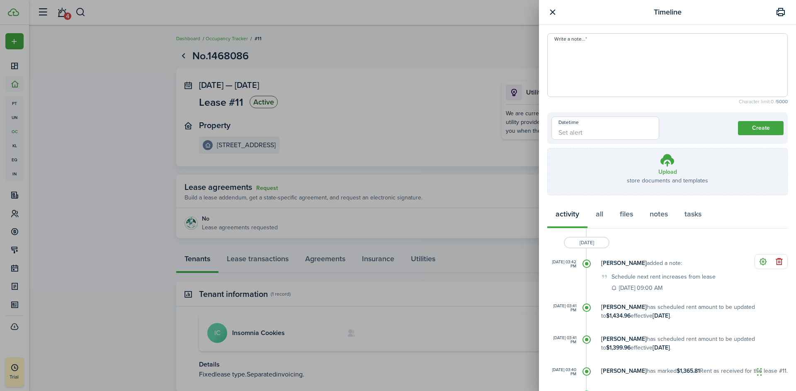
click at [555, 12] on button "button" at bounding box center [553, 12] width 10 height 10
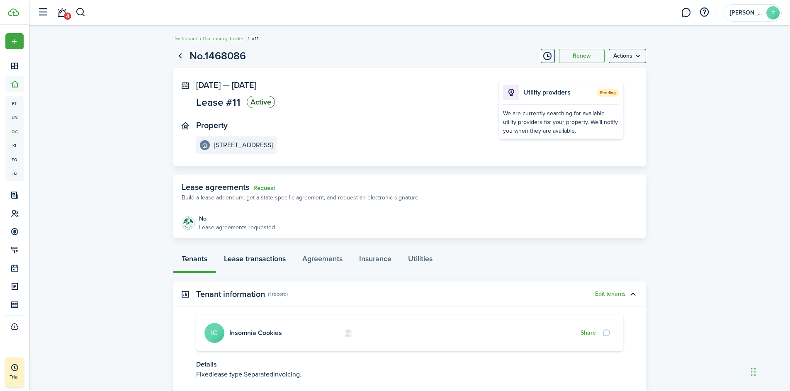
click at [254, 258] on link "Lease transactions" at bounding box center [255, 260] width 78 height 25
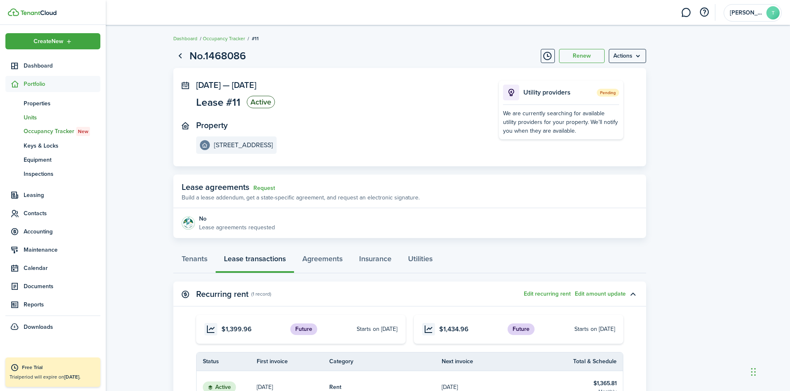
click at [32, 118] on span "Units" at bounding box center [62, 117] width 77 height 9
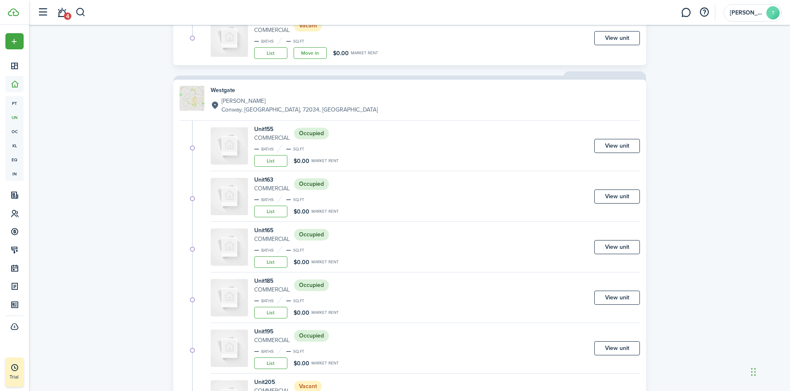
scroll to position [177, 0]
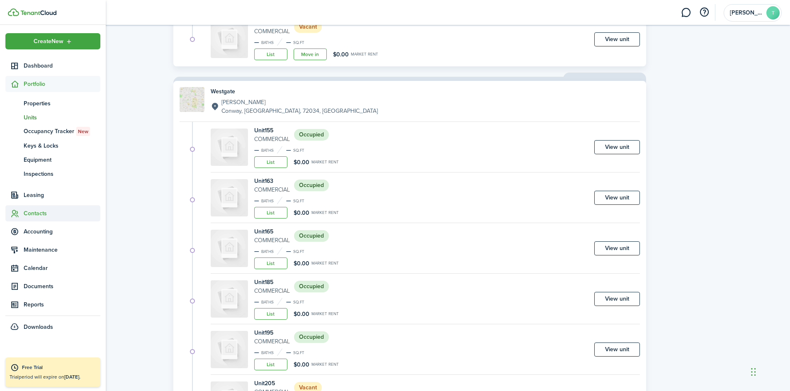
click at [28, 211] on span "Contacts" at bounding box center [62, 213] width 77 height 9
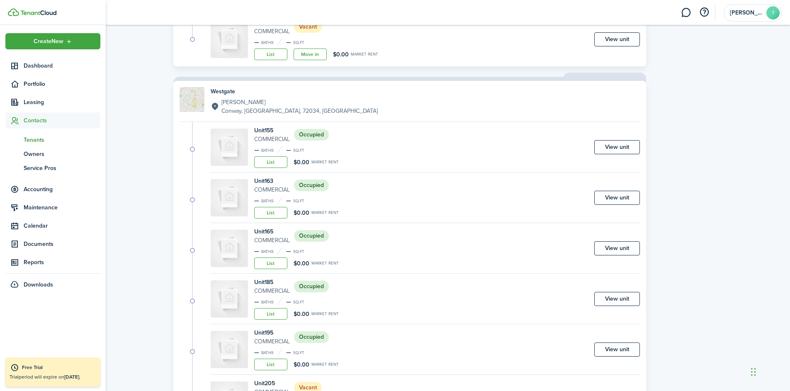
click at [38, 141] on span "Tenants" at bounding box center [62, 140] width 77 height 9
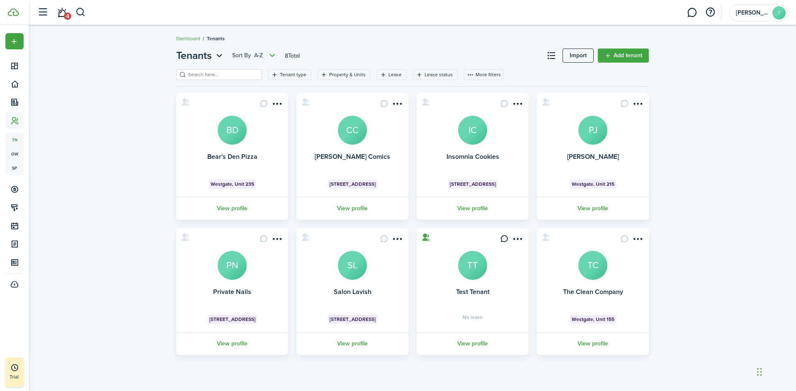
click at [466, 128] on avatar-text "IC" at bounding box center [472, 130] width 29 height 29
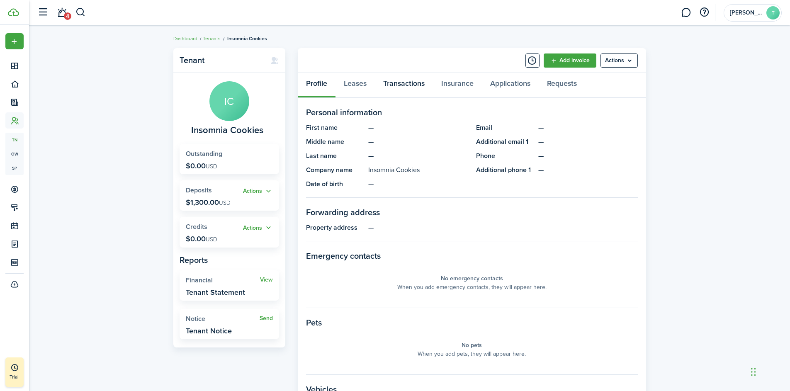
click at [394, 84] on link "Transactions" at bounding box center [404, 85] width 58 height 25
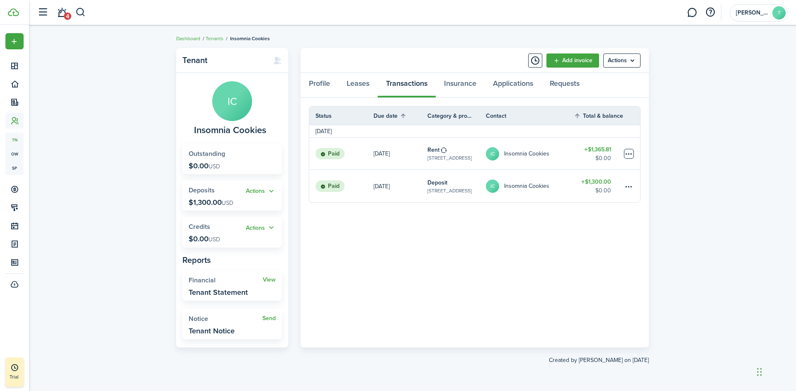
click at [627, 154] on table-menu-btn-icon at bounding box center [629, 154] width 10 height 10
click at [579, 172] on div "You can't make recurring already recurred transaction" at bounding box center [598, 163] width 116 height 20
click at [631, 155] on table-menu-btn-icon "Open menu" at bounding box center [629, 154] width 10 height 10
click at [574, 168] on button "Edit" at bounding box center [598, 170] width 73 height 14
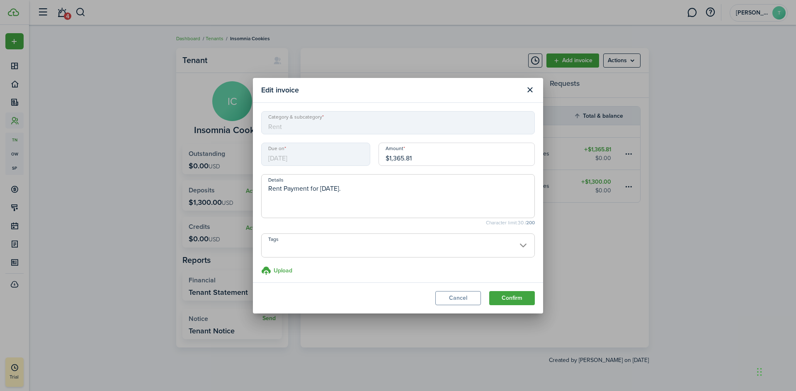
click at [435, 159] on input "$1,365.81" at bounding box center [457, 154] width 156 height 23
type input "$1,332.00"
click at [468, 303] on button "Cancel" at bounding box center [459, 298] width 46 height 14
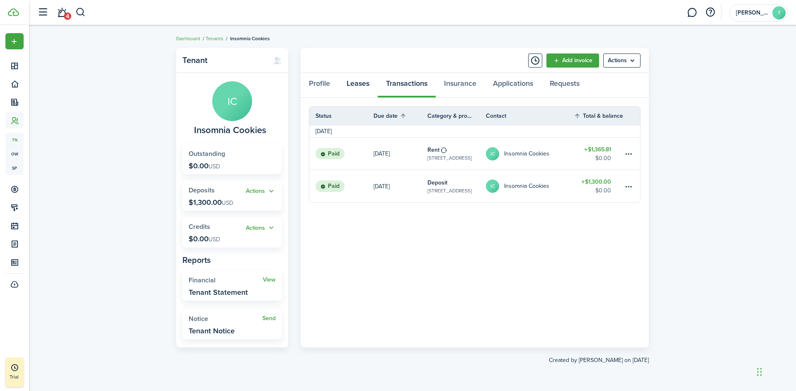
click at [355, 85] on link "Leases" at bounding box center [357, 85] width 39 height 25
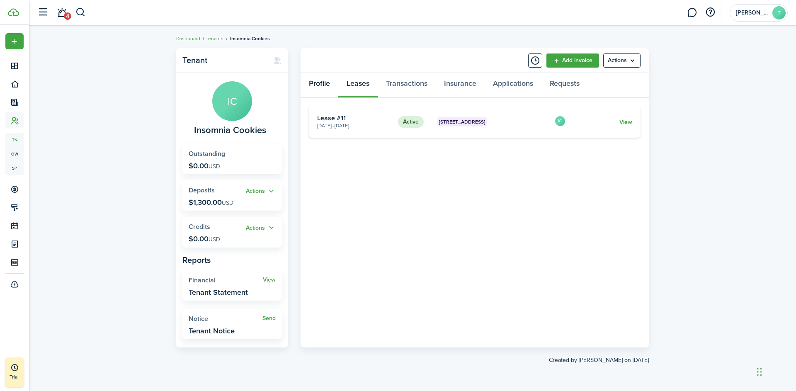
click at [317, 85] on link "Profile" at bounding box center [320, 85] width 38 height 25
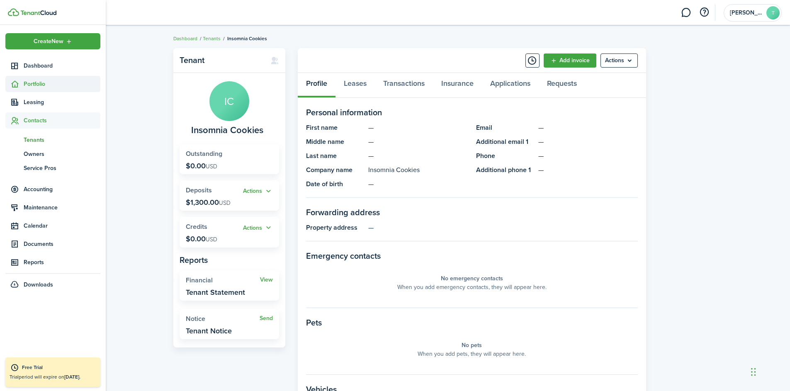
click at [40, 83] on span "Portfolio" at bounding box center [62, 84] width 77 height 9
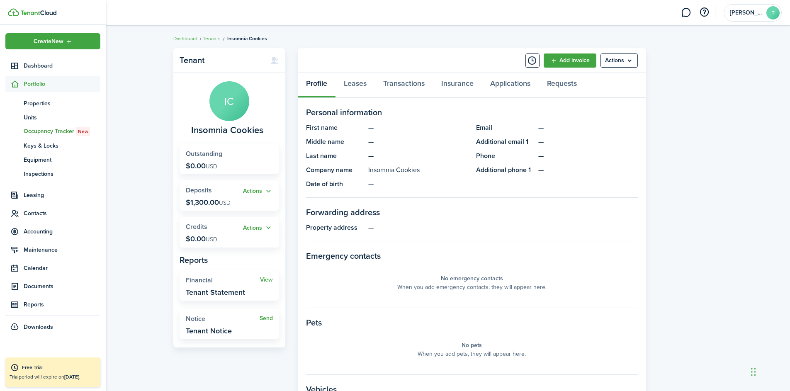
click at [47, 131] on span "Occupancy Tracker New" at bounding box center [62, 131] width 77 height 9
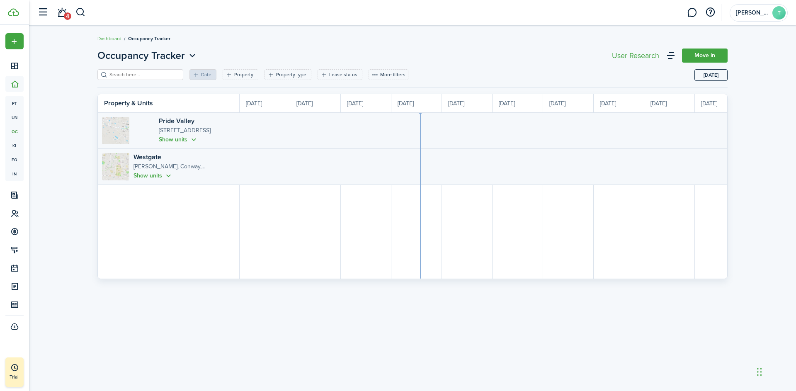
scroll to position [0, 152]
click at [168, 176] on button "Show units" at bounding box center [153, 176] width 39 height 10
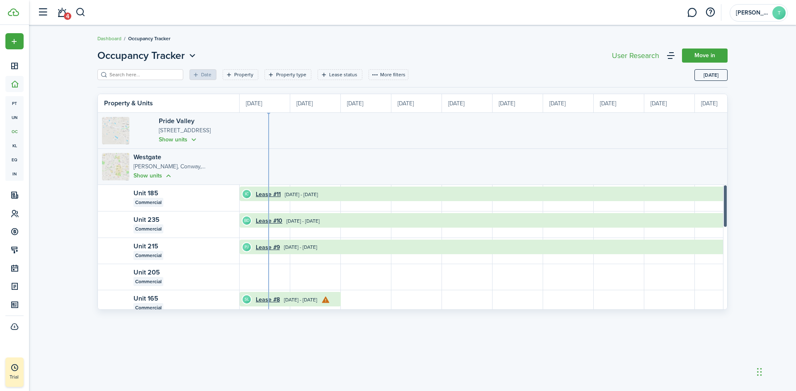
click at [725, 189] on div at bounding box center [725, 205] width 3 height 41
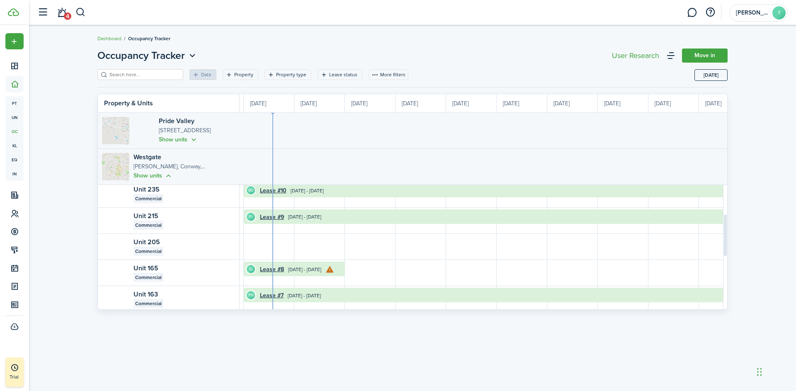
click at [325, 44] on breadcrumb "Dashboard Occupancy Tracker" at bounding box center [412, 34] width 631 height 19
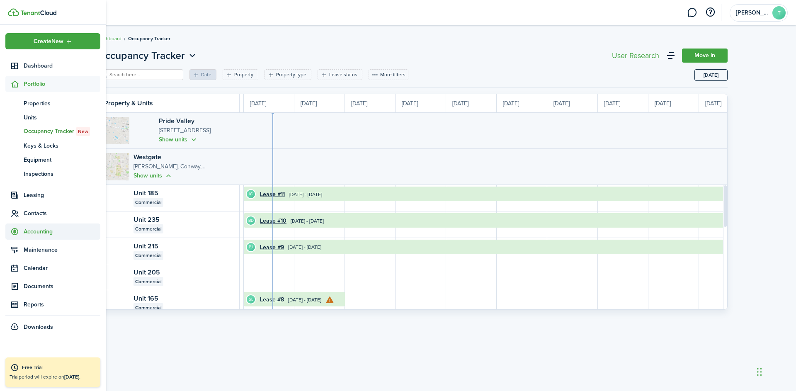
click at [45, 233] on span "Accounting" at bounding box center [62, 231] width 77 height 9
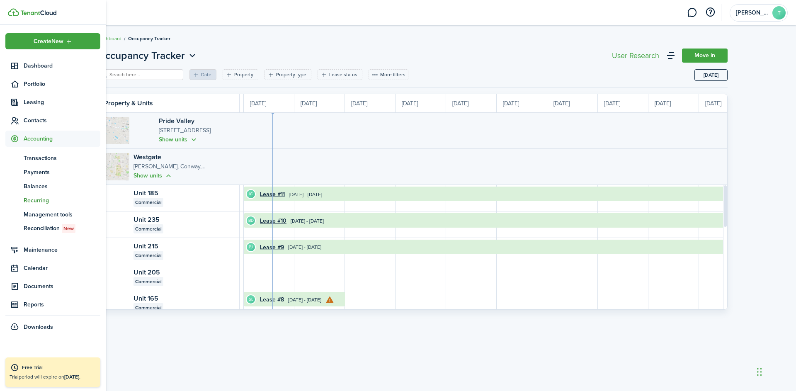
click at [42, 200] on span "Recurring" at bounding box center [62, 200] width 77 height 9
